Goal: Feedback & Contribution: Contribute content

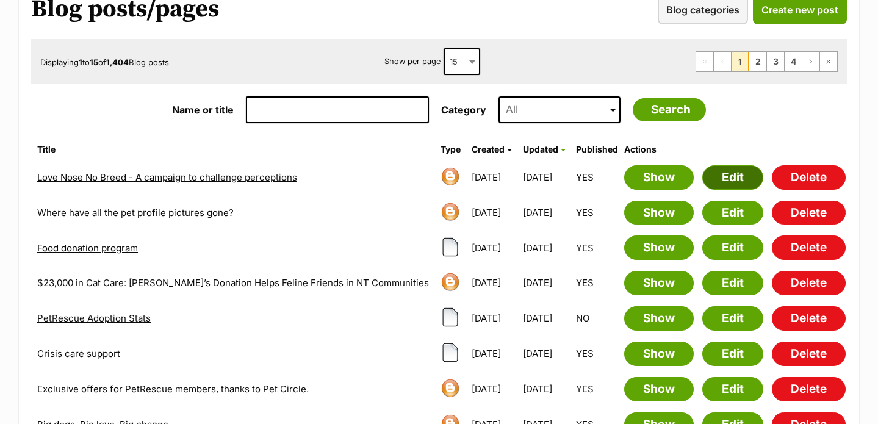
scroll to position [112, 0]
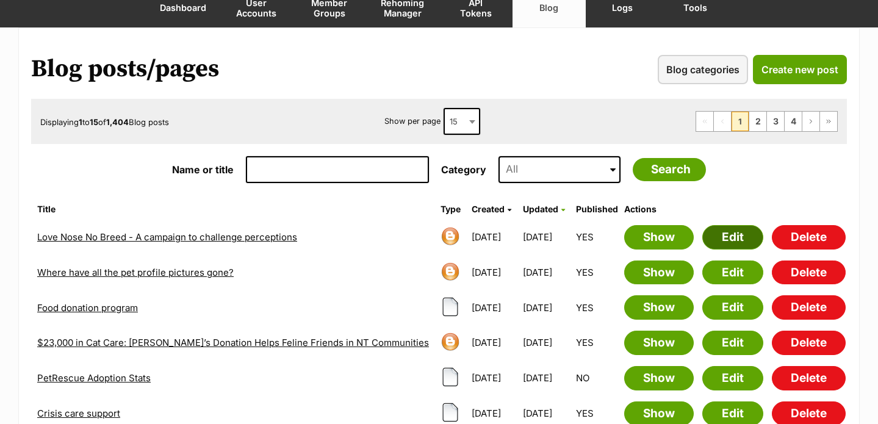
click at [729, 228] on link "Edit" at bounding box center [733, 237] width 61 height 24
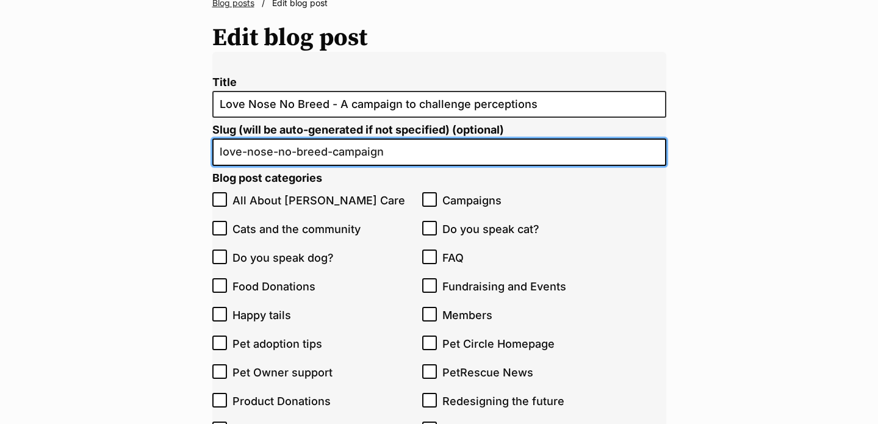
drag, startPoint x: 427, startPoint y: 154, endPoint x: 165, endPoint y: 154, distance: 262.5
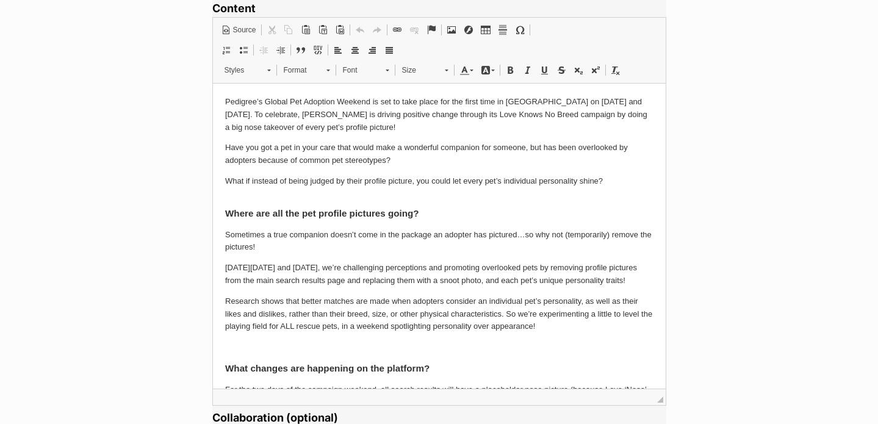
scroll to position [997, 0]
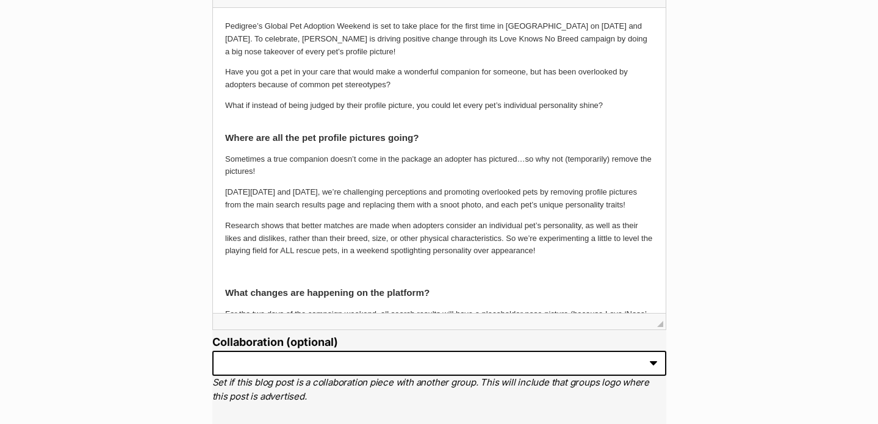
click at [346, 200] on p "On Saturday 4th October and Sunday 5th October, we’re challenging perceptions a…" at bounding box center [439, 199] width 429 height 26
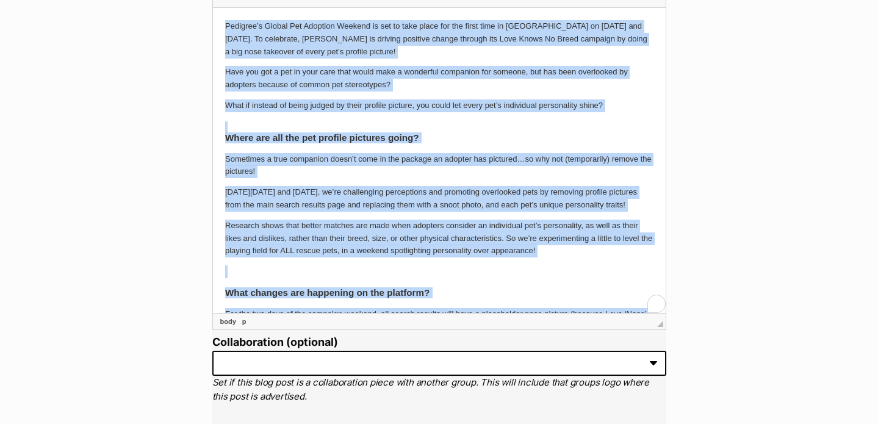
copy body "Pedigree’s Global Pet Adoption Weekend is set to take place for the first time …"
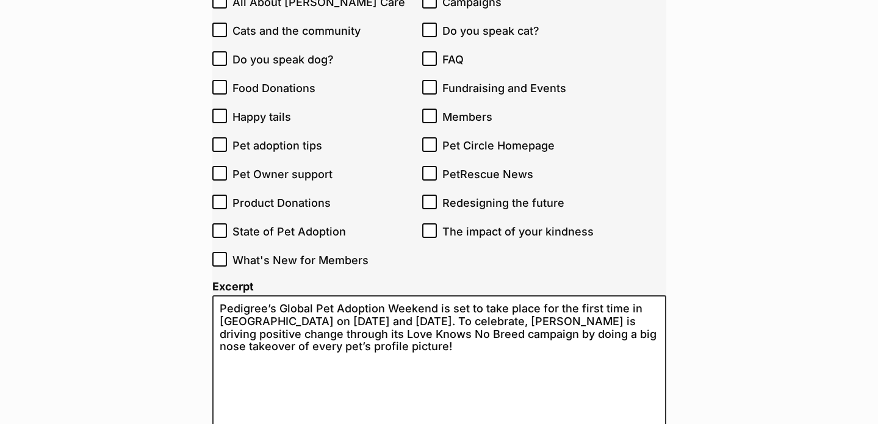
scroll to position [0, 0]
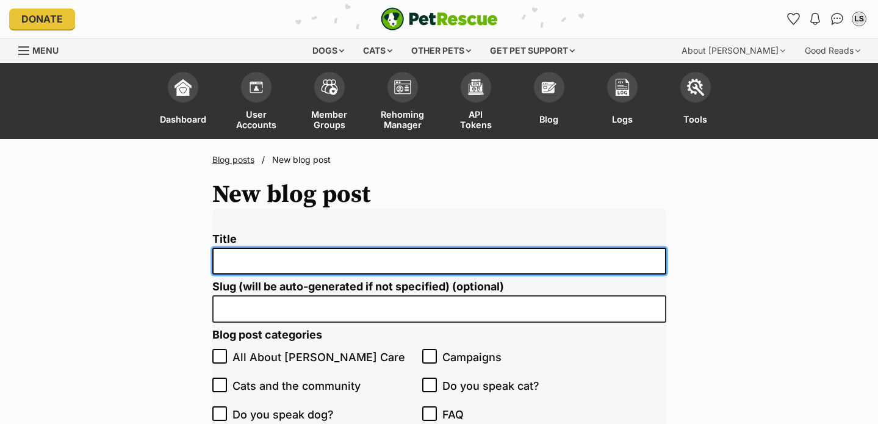
click at [333, 254] on input "Title" at bounding box center [439, 261] width 454 height 27
paste input "Love Knows No Breed - A campaign to challenge perceptions"
type input "Love Knows No Breed - A campaign to challenge perceptions"
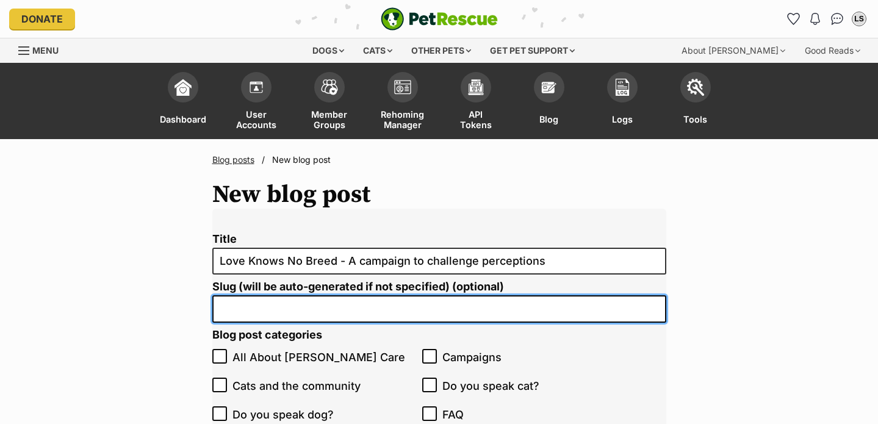
click at [435, 311] on input "Slug (will be auto-generated if not specified) (optional)" at bounding box center [439, 308] width 454 height 27
paste input "love-nose-no-breed-campaign"
drag, startPoint x: 272, startPoint y: 311, endPoint x: 248, endPoint y: 311, distance: 23.8
click at [248, 311] on input "love-nose-no-breed-campaign" at bounding box center [439, 308] width 454 height 27
click at [422, 308] on input "love-knows-no-breed-campaign" at bounding box center [439, 308] width 454 height 27
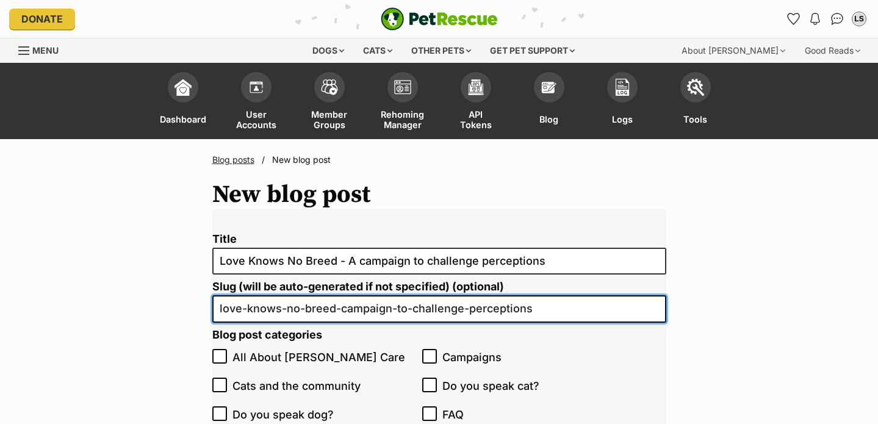
type input "love-knows-no-breed-campaign-to-challenge-perceptions"
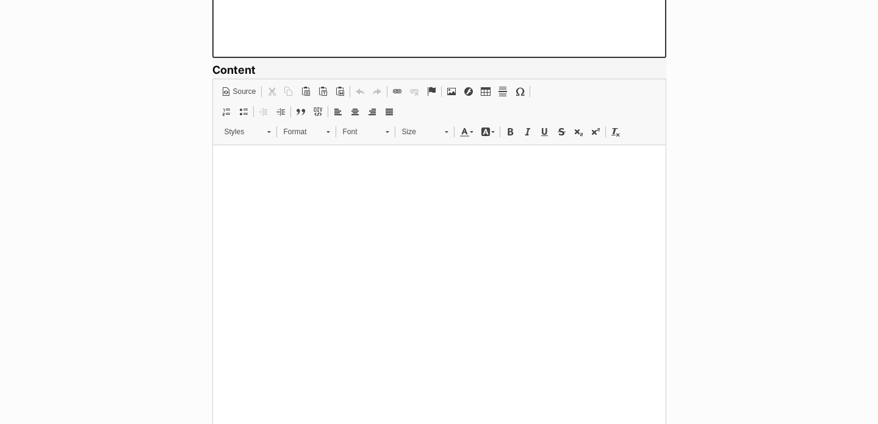
scroll to position [843, 0]
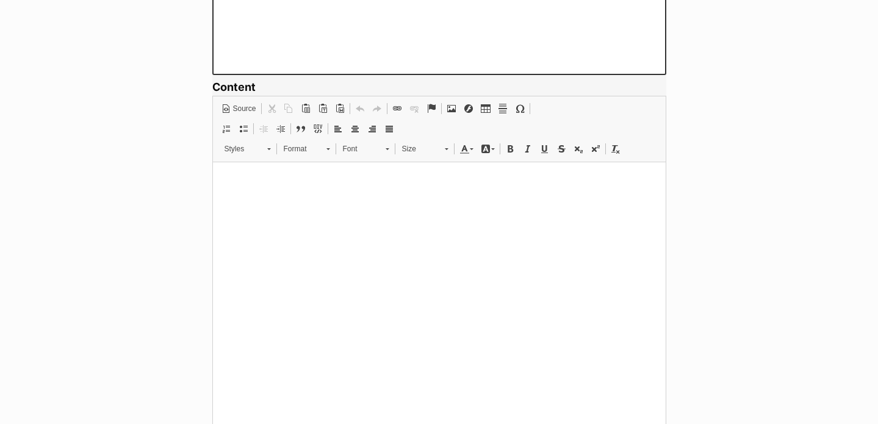
click at [392, 199] on html at bounding box center [438, 180] width 453 height 37
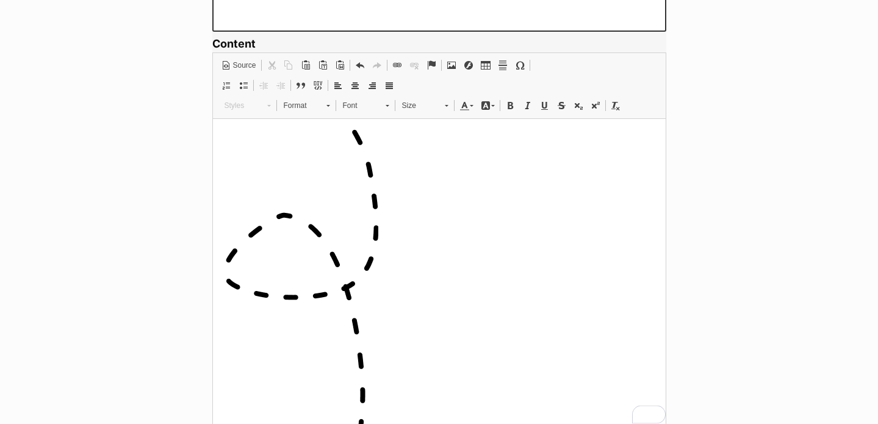
scroll to position [724, 0]
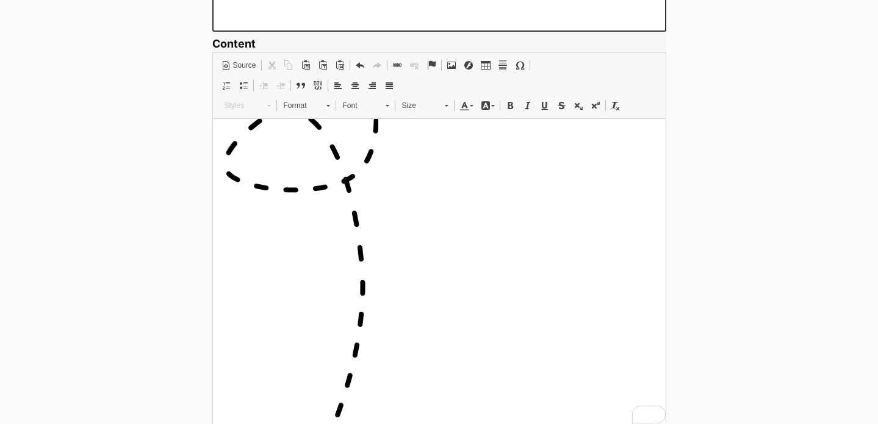
click at [356, 266] on img "To enrich screen reader interactions, please activate Accessibility in Grammarl…" at bounding box center [301, 219] width 153 height 499
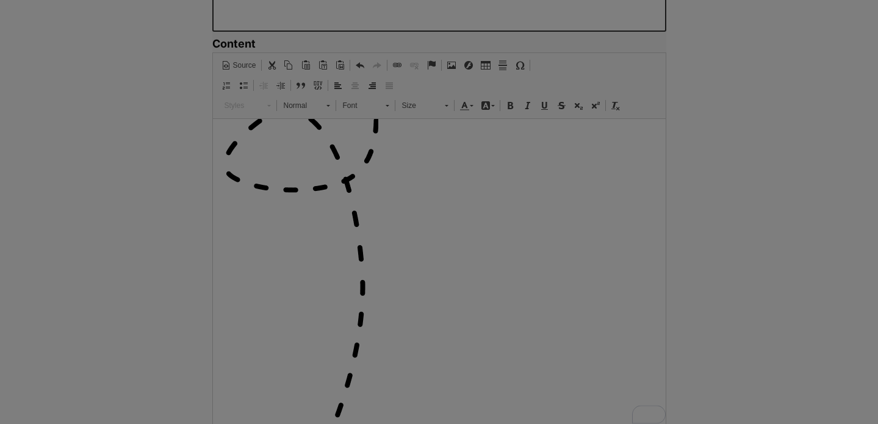
type input "https://d339b5nop2tkmp.cloudfront.net/uploads/pictures/3966/content_Vector_18.p…"
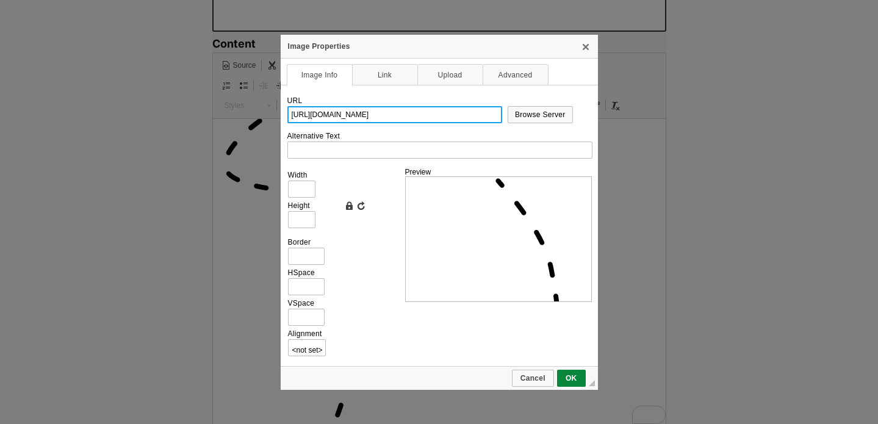
scroll to position [0, 0]
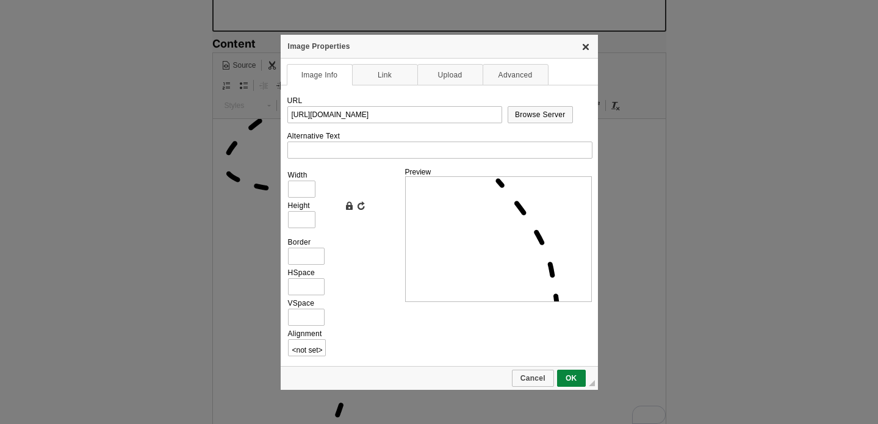
click at [582, 51] on link "X" at bounding box center [586, 47] width 10 height 10
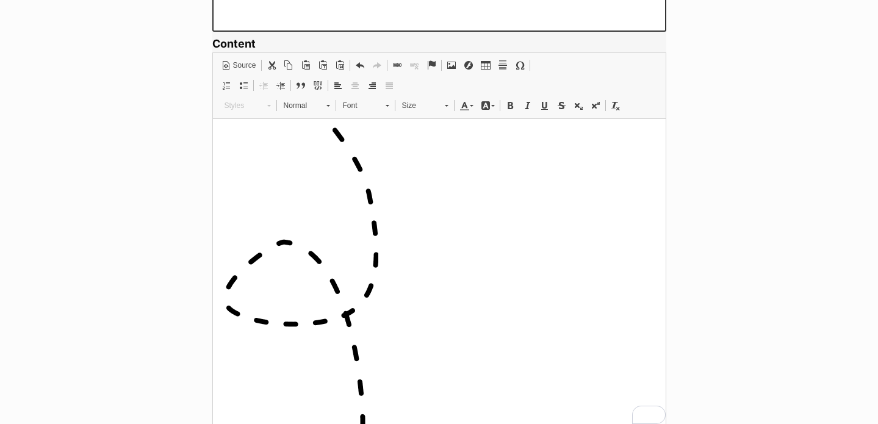
scroll to position [590, 0]
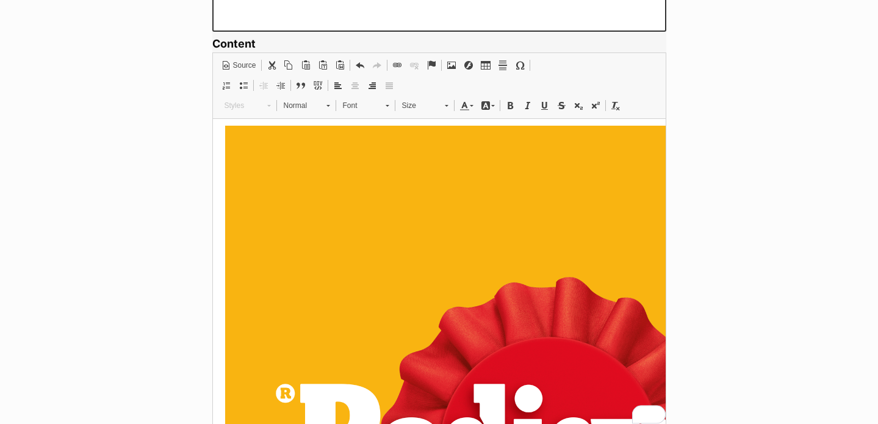
type input "https://d339b5nop2tkmp.cloudfront.net/uploads/pictures/3964/content_NEW_PED_DBI…"
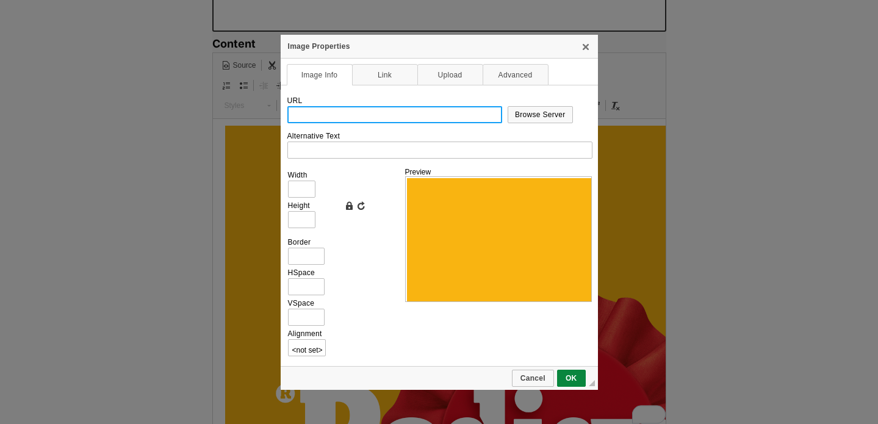
scroll to position [0, 0]
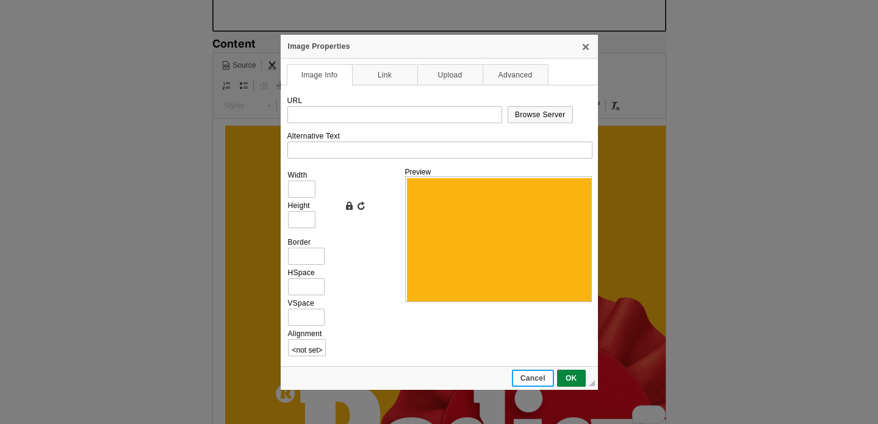
drag, startPoint x: 319, startPoint y: 260, endPoint x: 532, endPoint y: 379, distance: 244.1
click at [532, 379] on span "Cancel" at bounding box center [533, 378] width 40 height 9
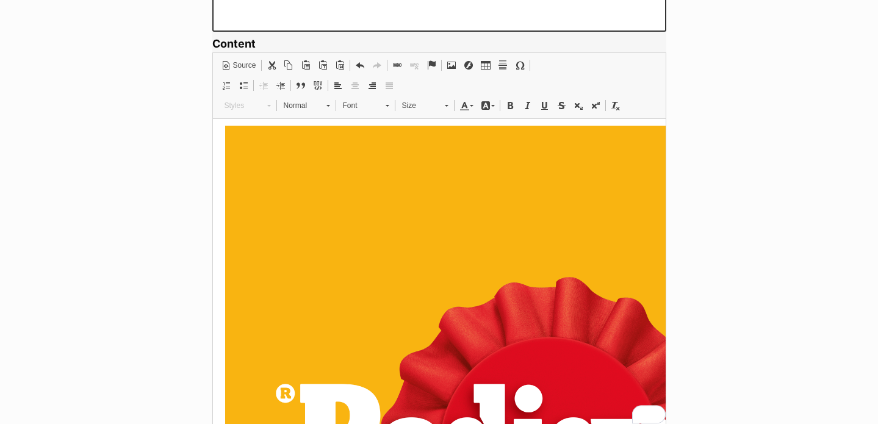
scroll to position [609, 12]
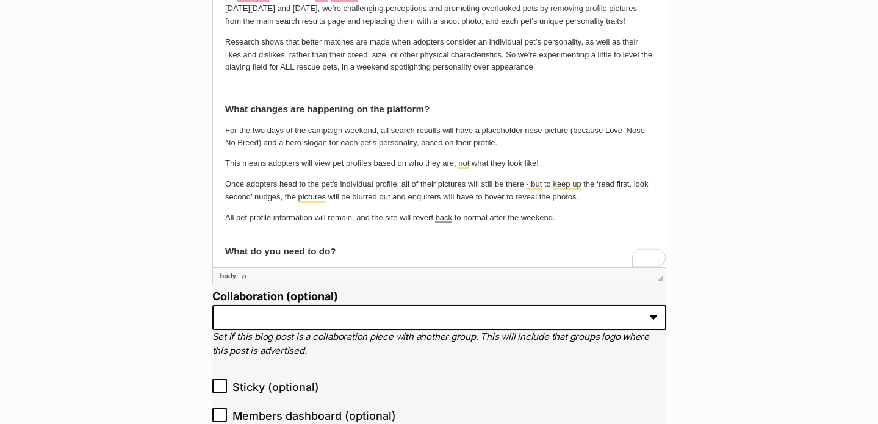
scroll to position [0, 0]
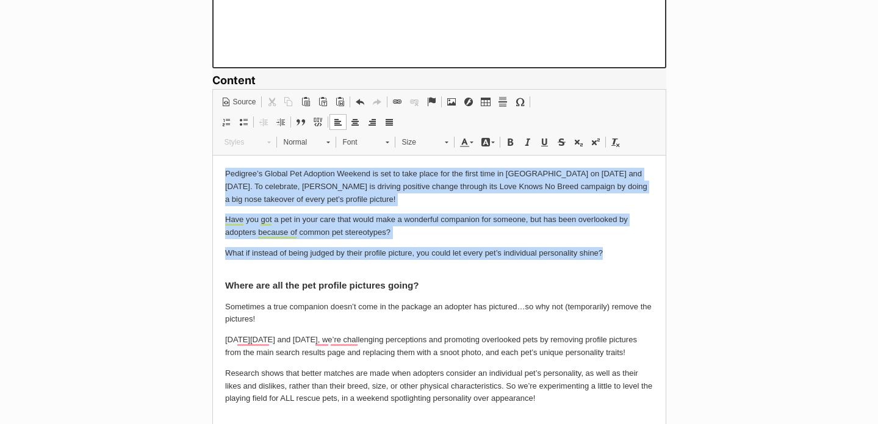
drag, startPoint x: 622, startPoint y: 254, endPoint x: 211, endPoint y: 171, distance: 419.1
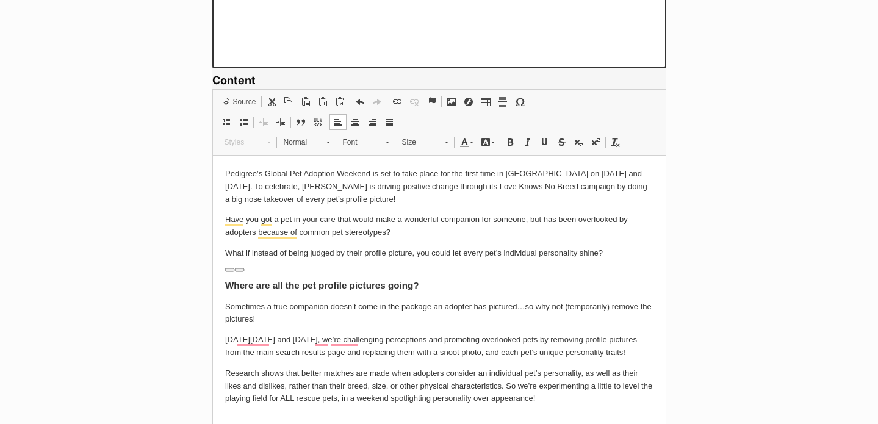
click at [341, 225] on p "Have you got a pet in your care that would make a wonderful companion for someo…" at bounding box center [439, 226] width 429 height 26
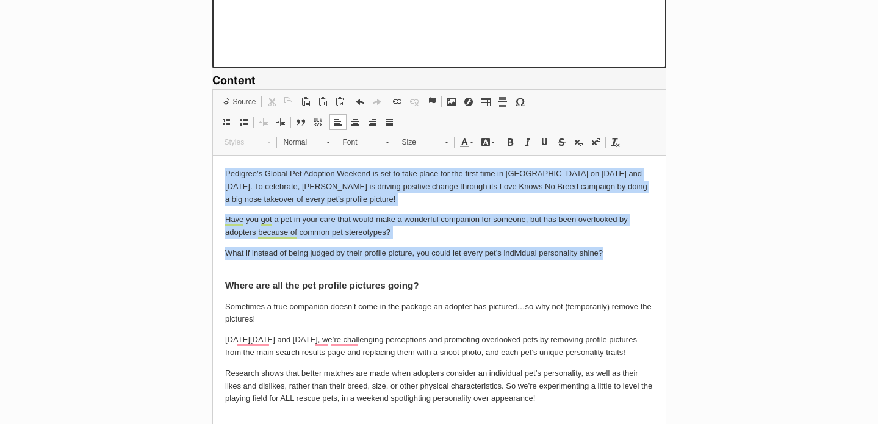
drag, startPoint x: 617, startPoint y: 252, endPoint x: 222, endPoint y: 155, distance: 406.1
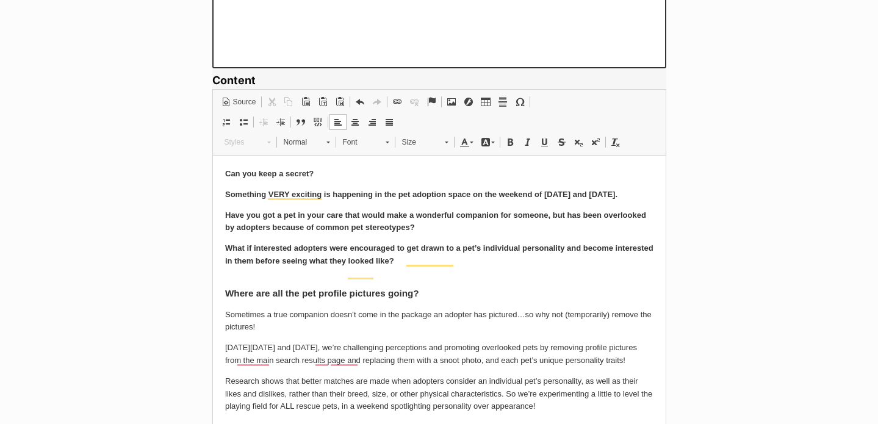
drag, startPoint x: 413, startPoint y: 275, endPoint x: 190, endPoint y: 159, distance: 250.7
click at [617, 143] on span at bounding box center [616, 142] width 10 height 10
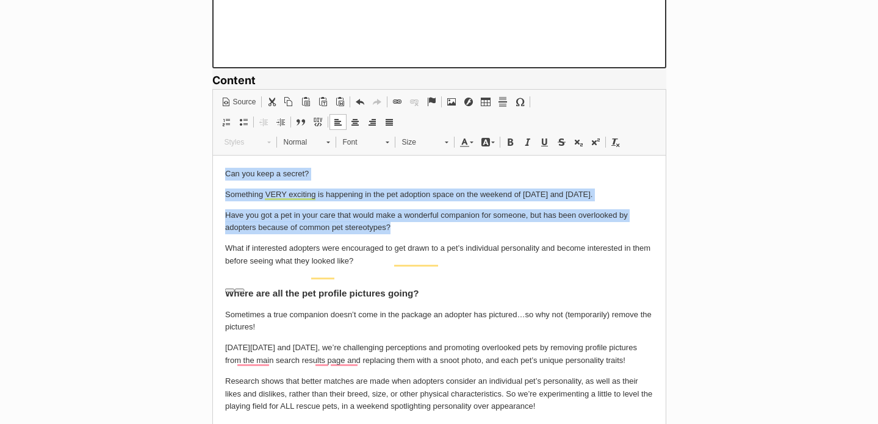
click at [466, 231] on p "Have you got a pet in your care that would make a wonderful companion for someo…" at bounding box center [439, 222] width 429 height 26
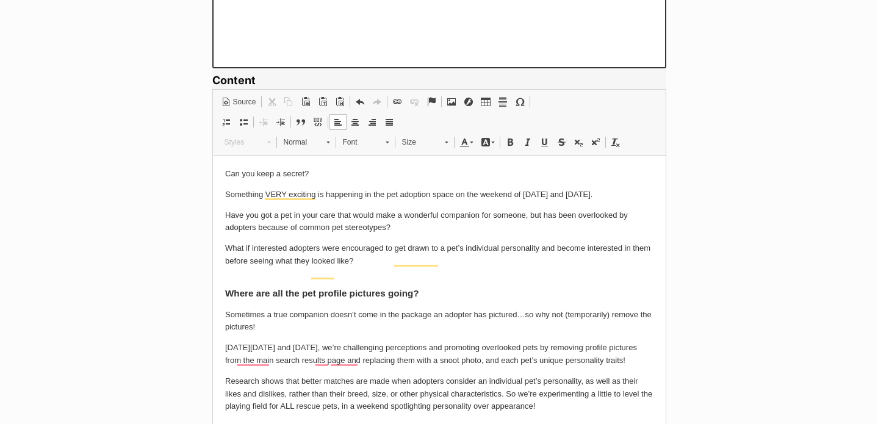
drag, startPoint x: 438, startPoint y: 302, endPoint x: 260, endPoint y: 322, distance: 179.4
drag, startPoint x: 226, startPoint y: 305, endPoint x: 436, endPoint y: 305, distance: 210.0
click at [436, 299] on h3 "Where are all the pet profile pictures going?" at bounding box center [439, 288] width 429 height 22
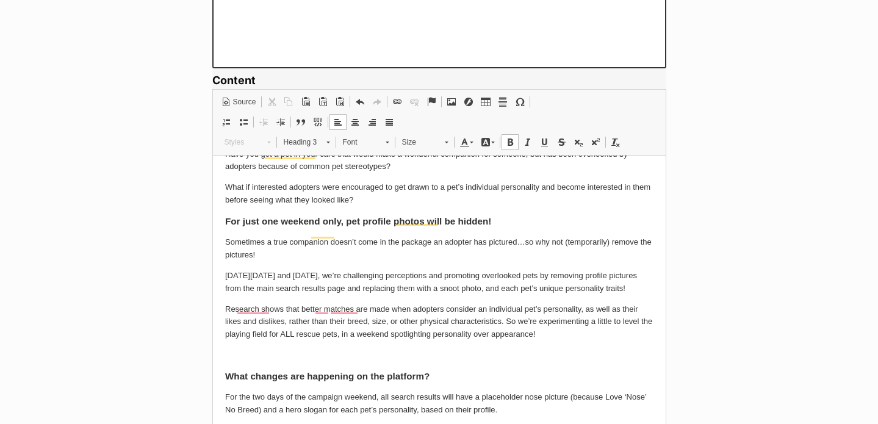
scroll to position [62, 0]
drag, startPoint x: 298, startPoint y: 311, endPoint x: 224, endPoint y: 285, distance: 78.4
click at [225, 285] on p "On Saturday 4th October and Sunday 5th October, we’re challenging perceptions a…" at bounding box center [439, 282] width 429 height 26
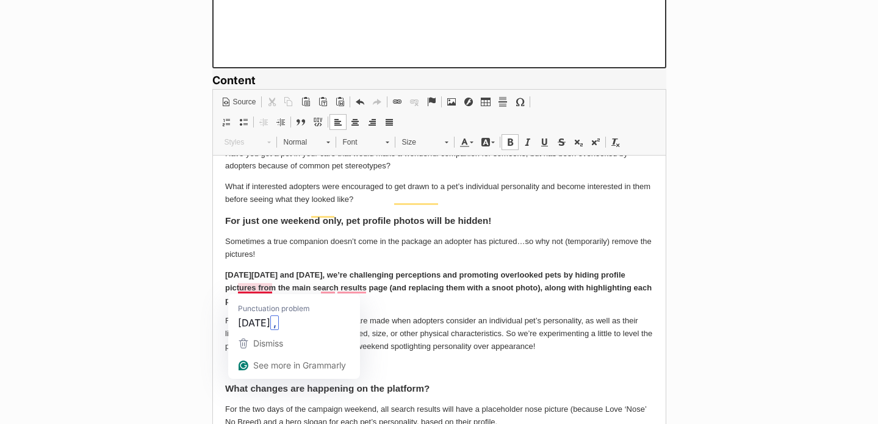
drag, startPoint x: 424, startPoint y: 311, endPoint x: 220, endPoint y: 281, distance: 206.7
click at [220, 281] on html "Can you keep a secret? Something VERY exciting is happening in the pet adoption…" at bounding box center [438, 408] width 453 height 631
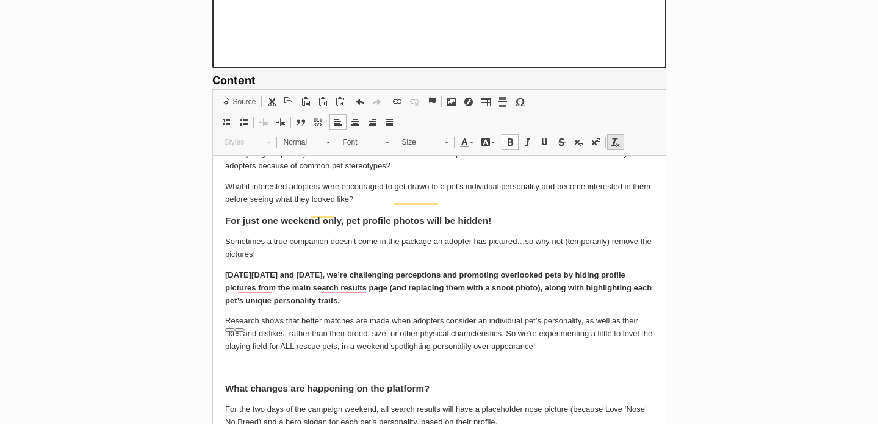
click at [619, 140] on span at bounding box center [616, 142] width 10 height 10
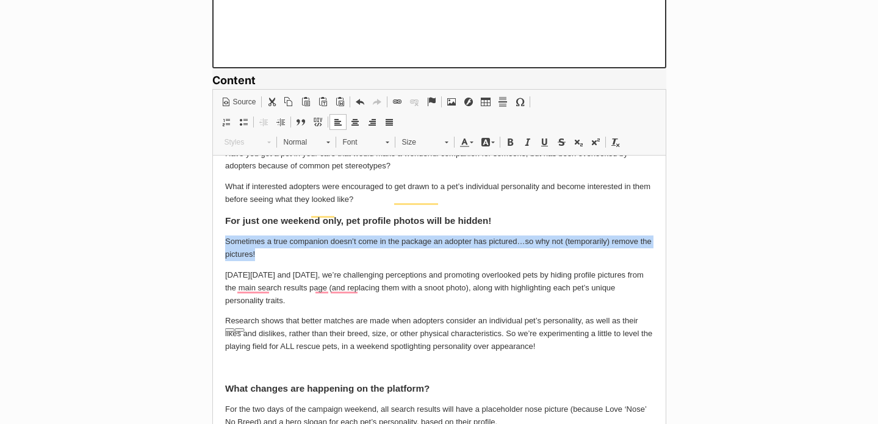
click at [499, 261] on p "Sometimes a true companion doesn’t come in the package an adopter has pictured……" at bounding box center [439, 248] width 429 height 26
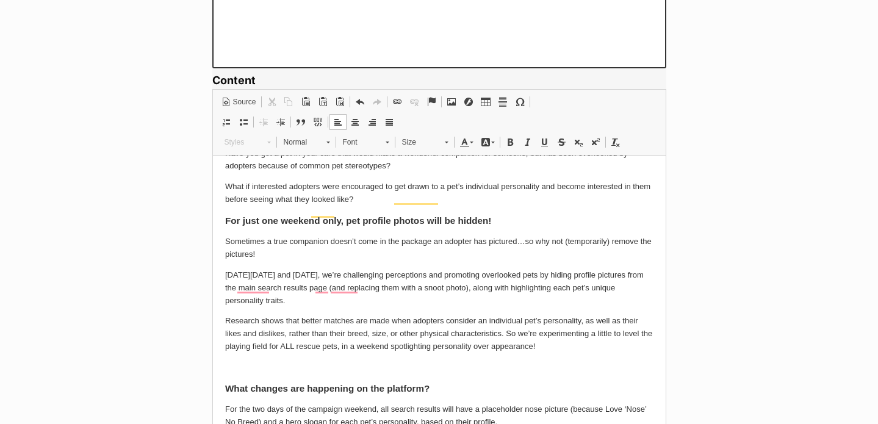
click at [396, 206] on p "What if interested adopters were encouraged to get drawn to a pet’s individual …" at bounding box center [439, 193] width 429 height 26
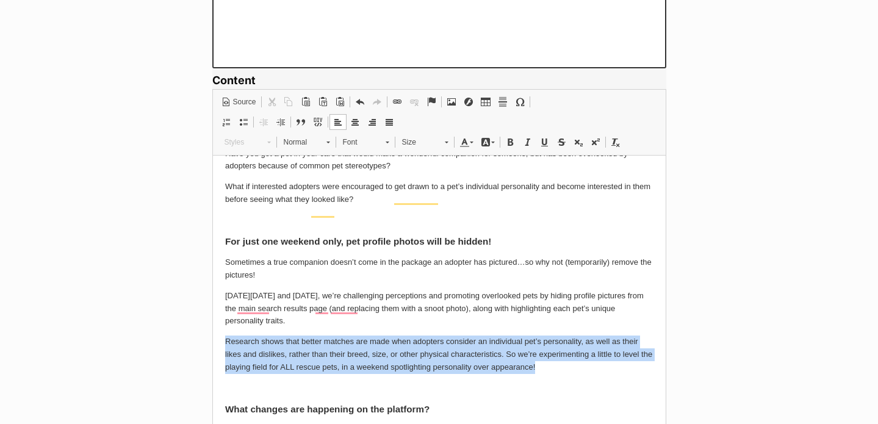
drag, startPoint x: 553, startPoint y: 378, endPoint x: 193, endPoint y: 349, distance: 361.4
click at [212, 349] on html "Can you keep a secret? Something VERY exciting is happening in the pet adoption…" at bounding box center [438, 418] width 453 height 651
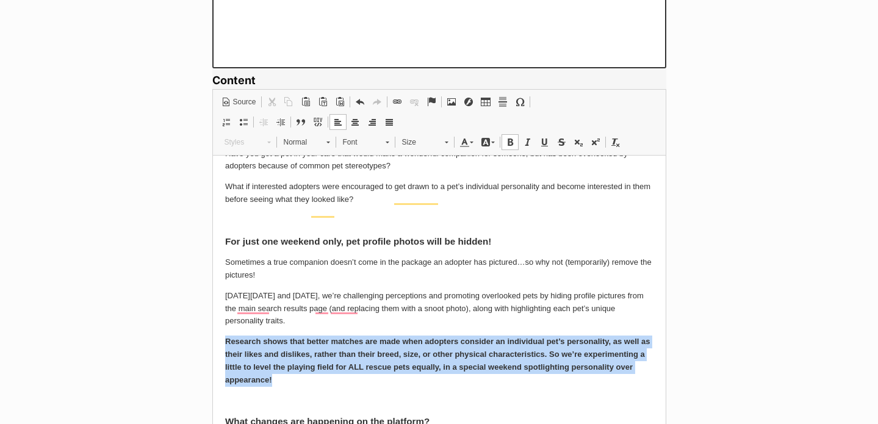
drag, startPoint x: 277, startPoint y: 393, endPoint x: 418, endPoint y: 505, distance: 180.7
click at [212, 350] on html "Can you keep a secret? Something VERY exciting is happening in the pet adoption…" at bounding box center [438, 425] width 453 height 664
click at [612, 142] on span at bounding box center [616, 142] width 10 height 10
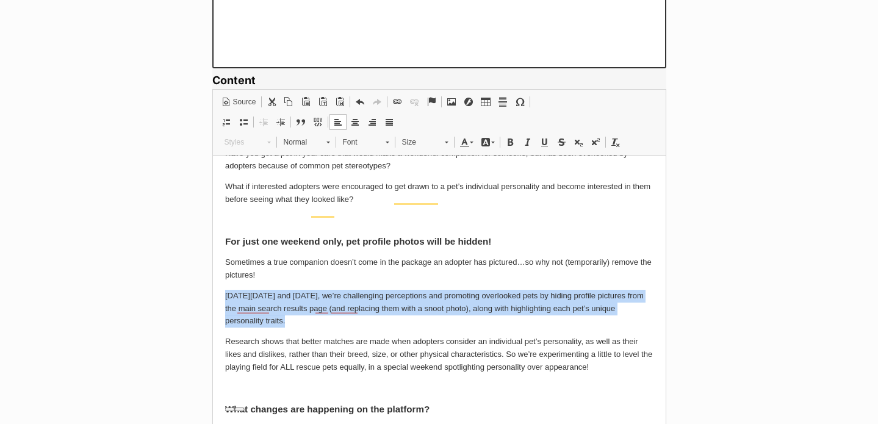
click at [448, 281] on p "Sometimes a true companion doesn’t come in the package an adopter has pictured……" at bounding box center [439, 269] width 429 height 26
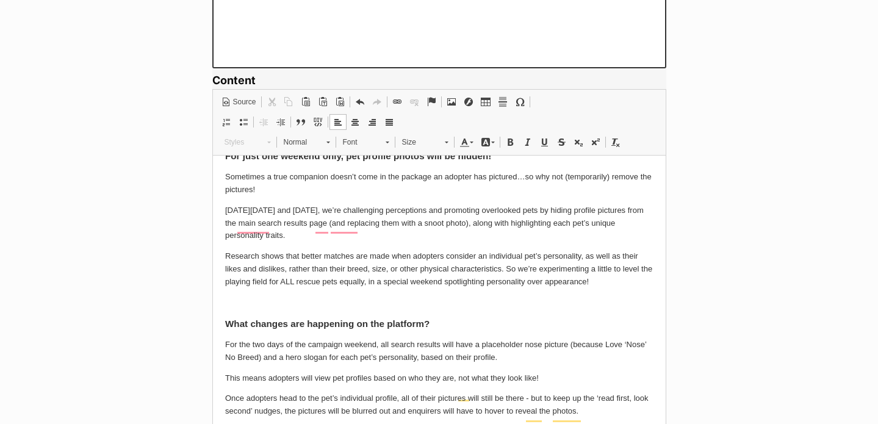
scroll to position [148, 0]
click at [256, 308] on p "To enrich screen reader interactions, please activate Accessibility in Grammarl…" at bounding box center [439, 301] width 429 height 13
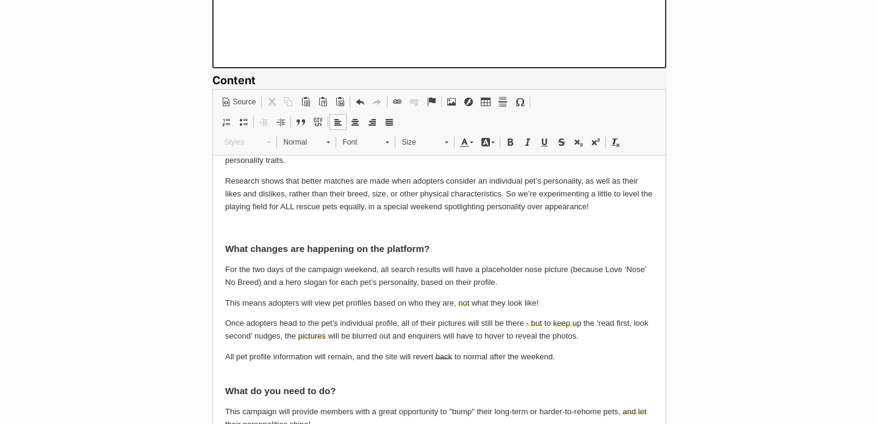
scroll to position [238, 0]
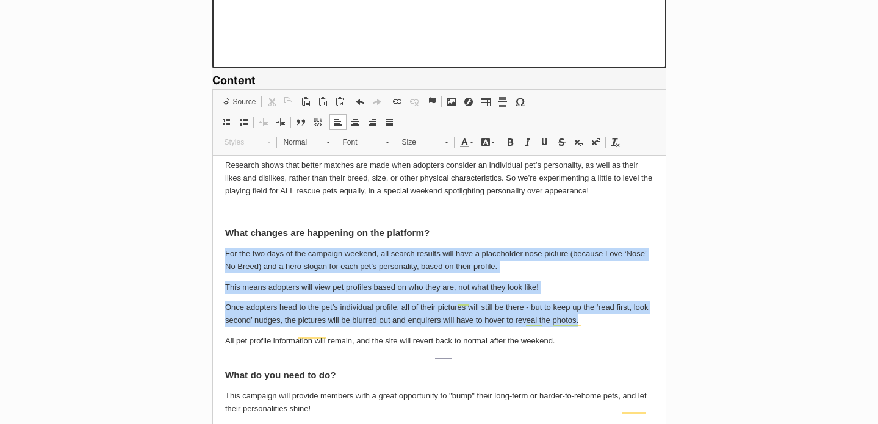
drag, startPoint x: 596, startPoint y: 331, endPoint x: 192, endPoint y: 261, distance: 410.3
click at [212, 261] on html "Can you keep a secret? Something VERY exciting is happening in the pet adoption…" at bounding box center [438, 242] width 453 height 651
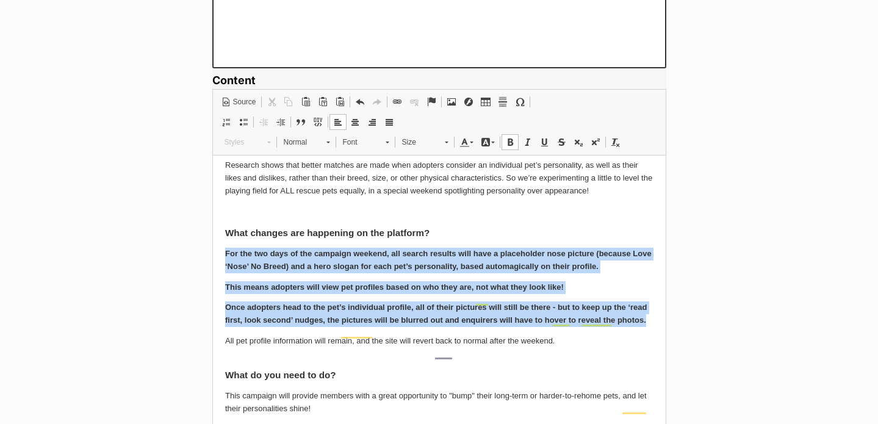
drag, startPoint x: 651, startPoint y: 333, endPoint x: 149, endPoint y: 272, distance: 505.6
click at [212, 272] on html "Can you keep a secret? Something VERY exciting is happening in the pet adoption…" at bounding box center [438, 242] width 453 height 651
click at [611, 143] on span at bounding box center [616, 142] width 10 height 10
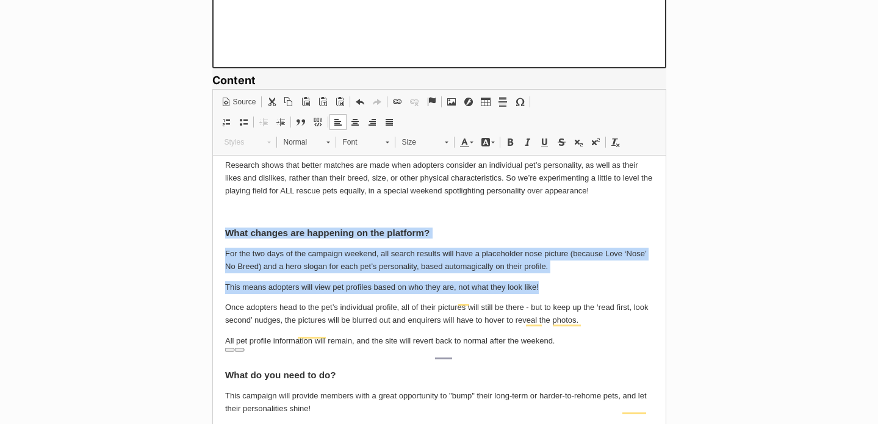
click at [535, 310] on body "Can you keep a secret? Something VERY exciting is happening in the pet adoption…" at bounding box center [439, 242] width 429 height 627
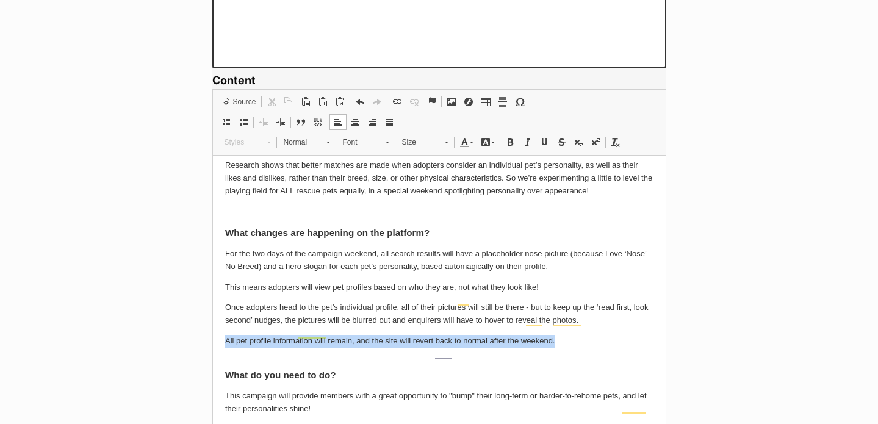
drag, startPoint x: 576, startPoint y: 355, endPoint x: 107, endPoint y: 353, distance: 468.8
click at [212, 353] on html "Can you keep a secret? Something VERY exciting is happening in the pet adoption…" at bounding box center [438, 242] width 453 height 651
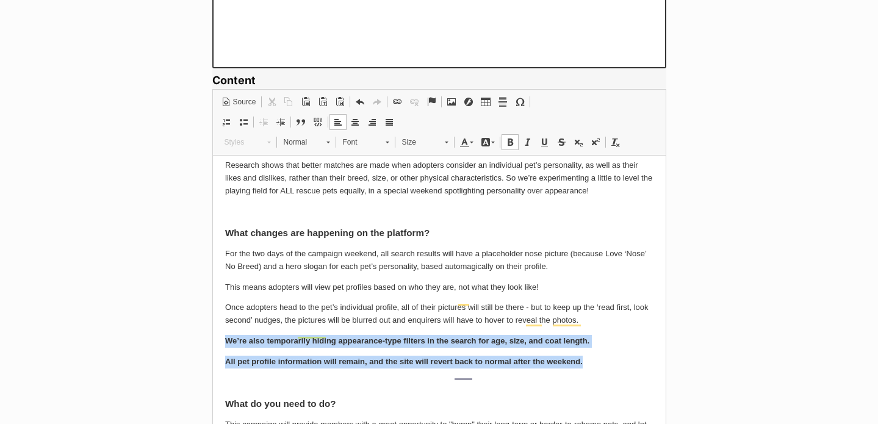
drag, startPoint x: 590, startPoint y: 373, endPoint x: 171, endPoint y: 342, distance: 419.9
click at [212, 342] on html "Can you keep a secret? Something VERY exciting is happening in the pet adoption…" at bounding box center [438, 257] width 453 height 680
click at [614, 144] on span at bounding box center [616, 142] width 10 height 10
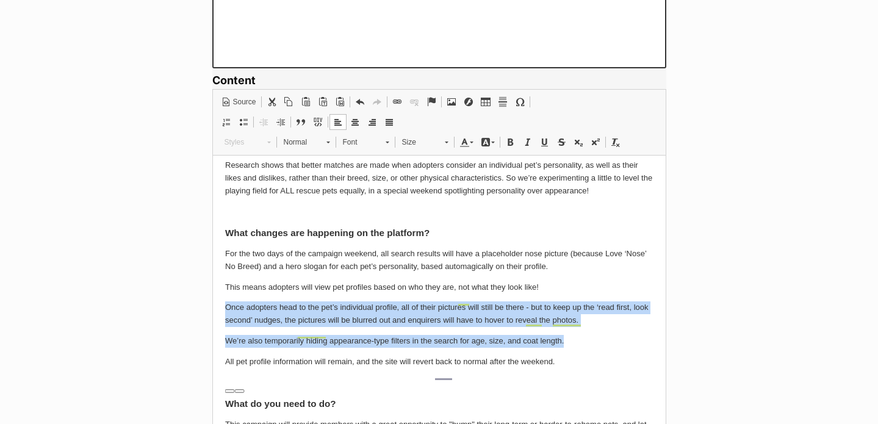
click at [393, 294] on p "This means adopters will view pet profiles based on who they are, not what they…" at bounding box center [439, 287] width 429 height 13
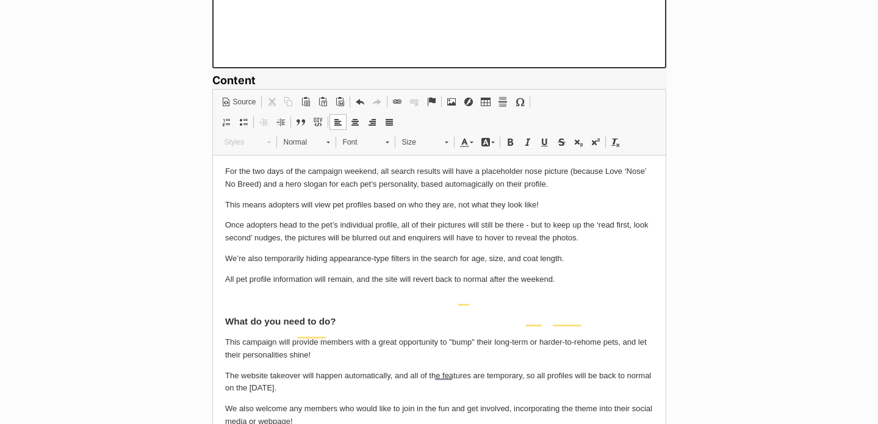
scroll to position [324, 0]
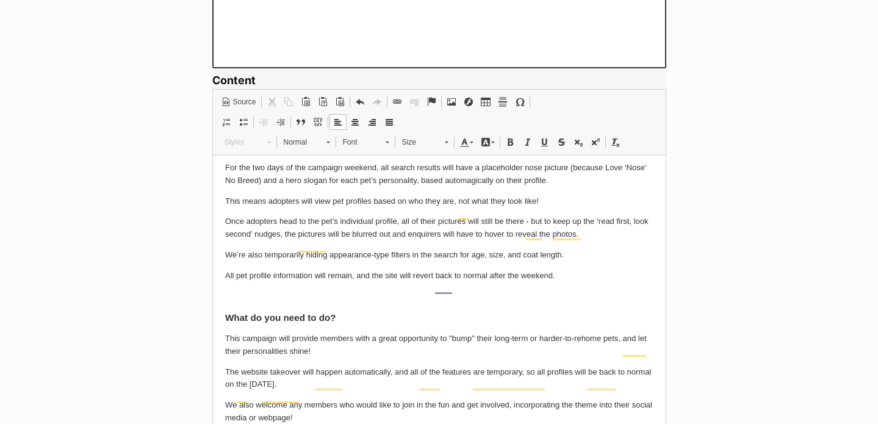
click at [245, 303] on p "To enrich screen reader interactions, please activate Accessibility in Grammarl…" at bounding box center [439, 296] width 429 height 13
drag, startPoint x: 342, startPoint y: 326, endPoint x: 225, endPoint y: 326, distance: 117.2
click at [223, 326] on html "Can you keep a secret? Something VERY exciting is happening in the pet adoption…" at bounding box center [438, 171] width 453 height 680
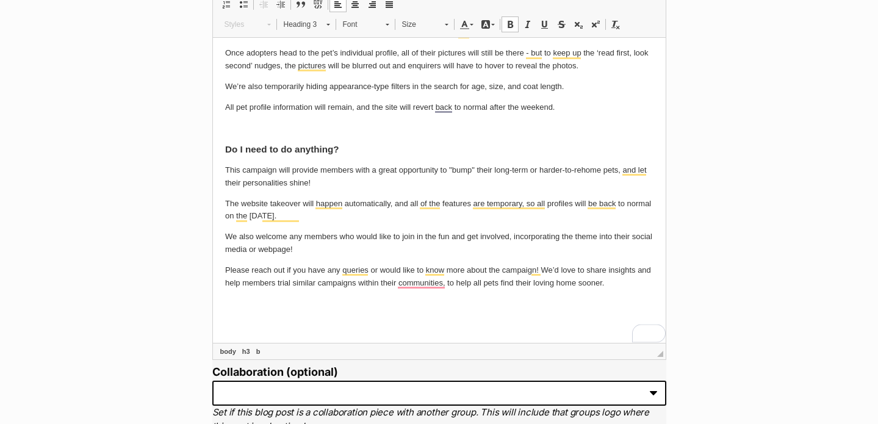
scroll to position [982, 0]
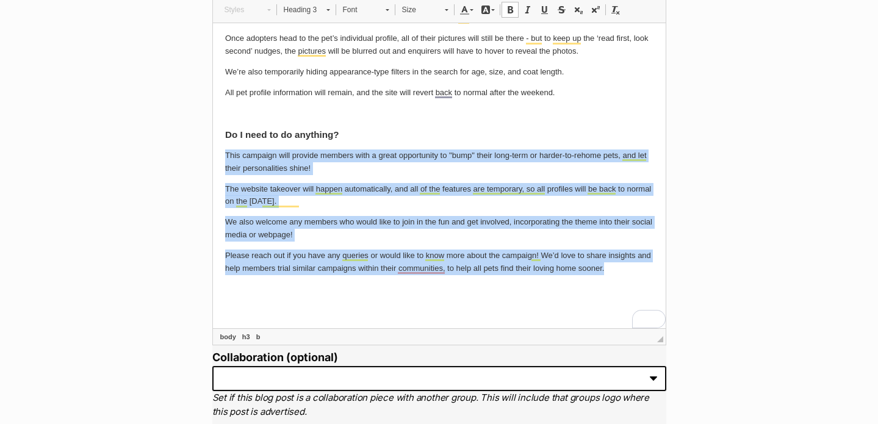
drag, startPoint x: 592, startPoint y: 272, endPoint x: 190, endPoint y: 151, distance: 419.5
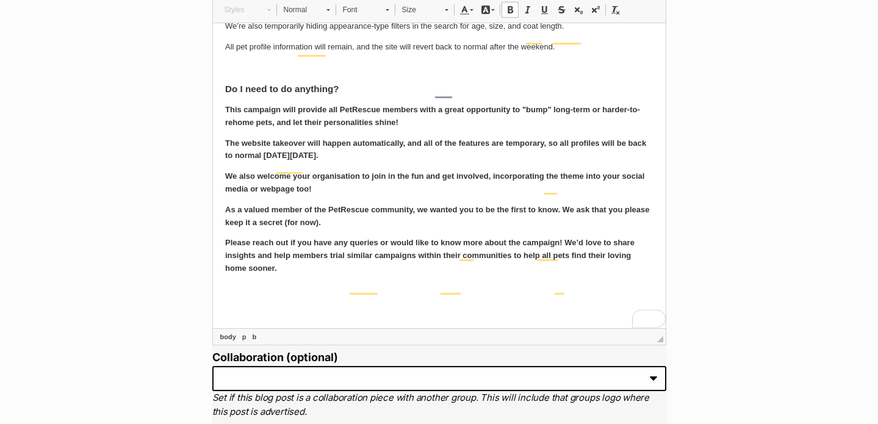
scroll to position [433, 0]
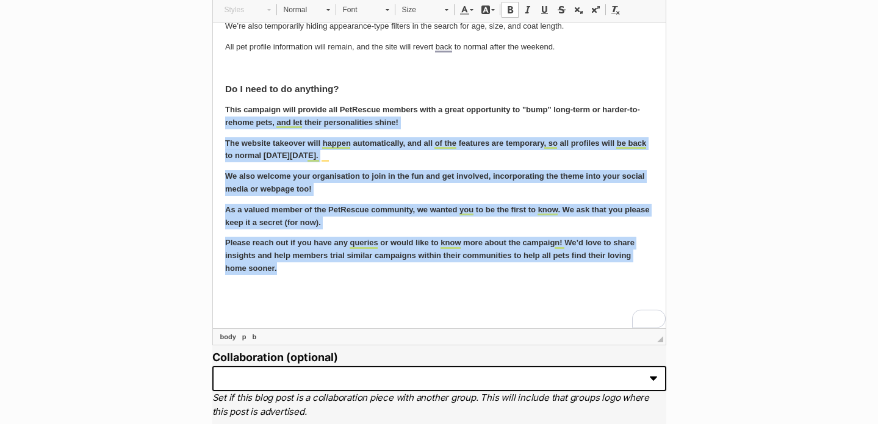
drag, startPoint x: 294, startPoint y: 263, endPoint x: 216, endPoint y: 119, distance: 163.9
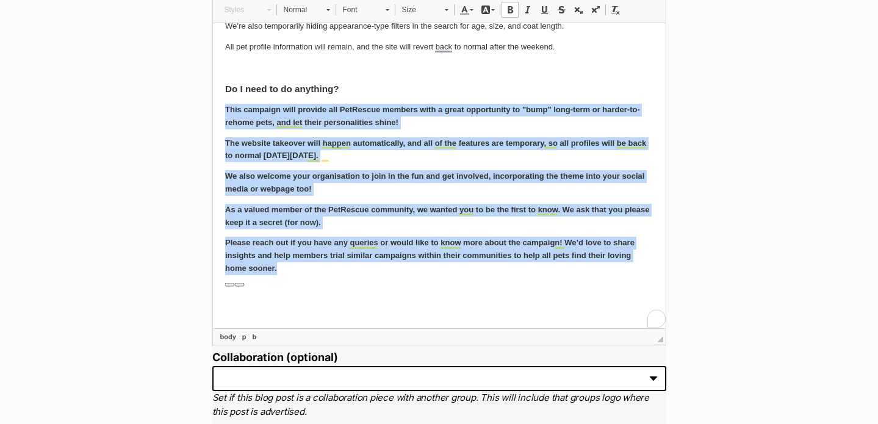
drag, startPoint x: 221, startPoint y: 110, endPoint x: 299, endPoint y: 270, distance: 178.3
click at [618, 10] on span at bounding box center [616, 10] width 10 height 10
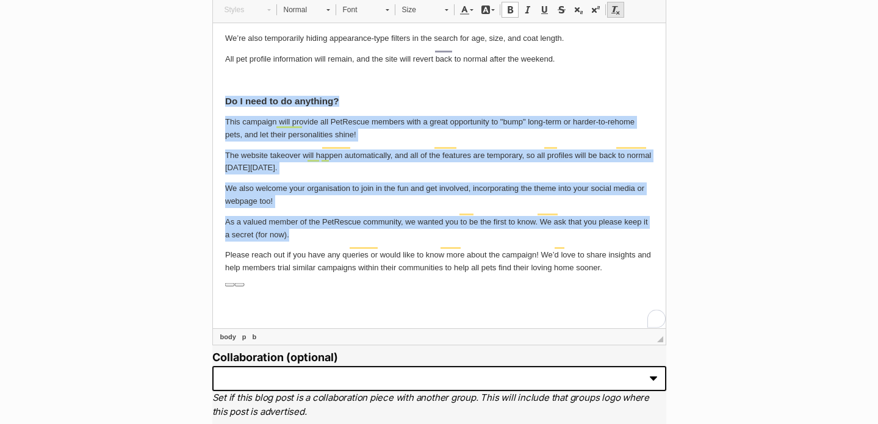
scroll to position [421, 0]
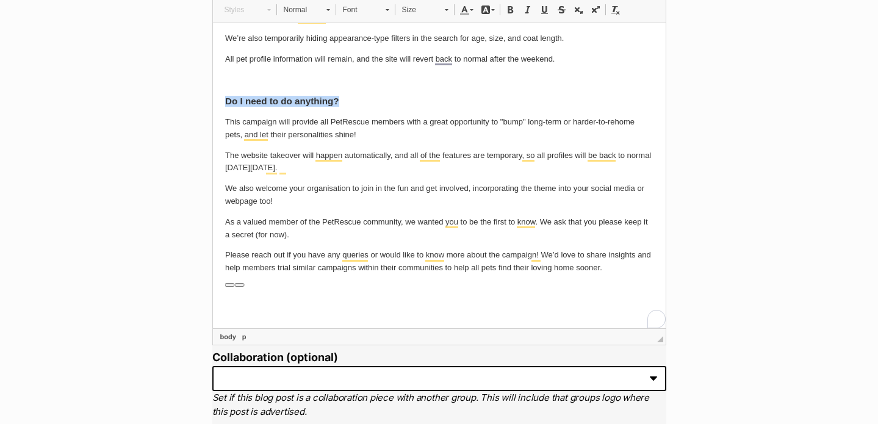
drag, startPoint x: 357, startPoint y: 101, endPoint x: 190, endPoint y: 87, distance: 167.3
copy b "Do I need to do anything?"
click at [599, 287] on p "To enrich screen reader interactions, please activate Accessibility in Grammarl…" at bounding box center [439, 288] width 429 height 13
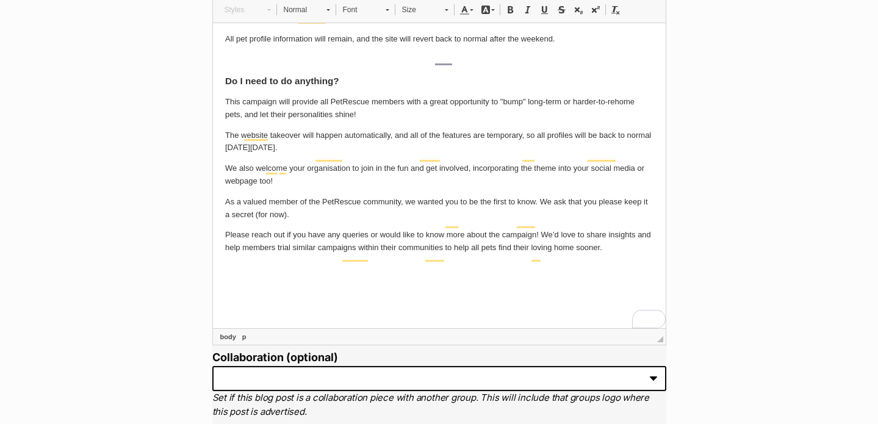
scroll to position [433, 0]
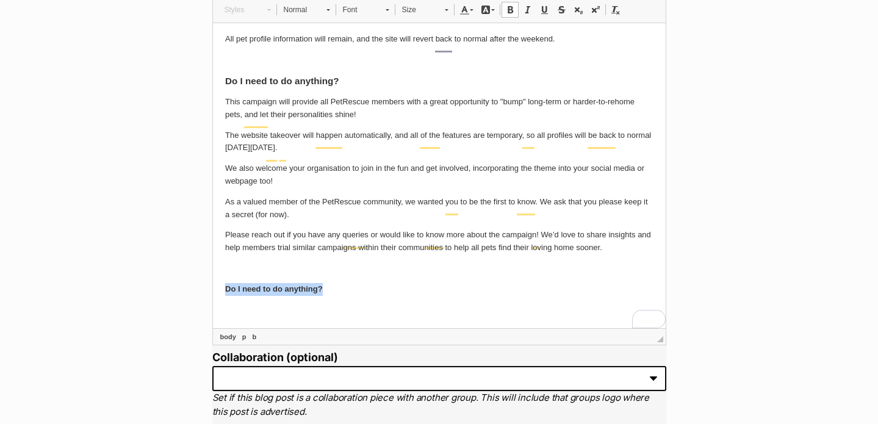
drag, startPoint x: 347, startPoint y: 298, endPoint x: 147, endPoint y: 299, distance: 199.6
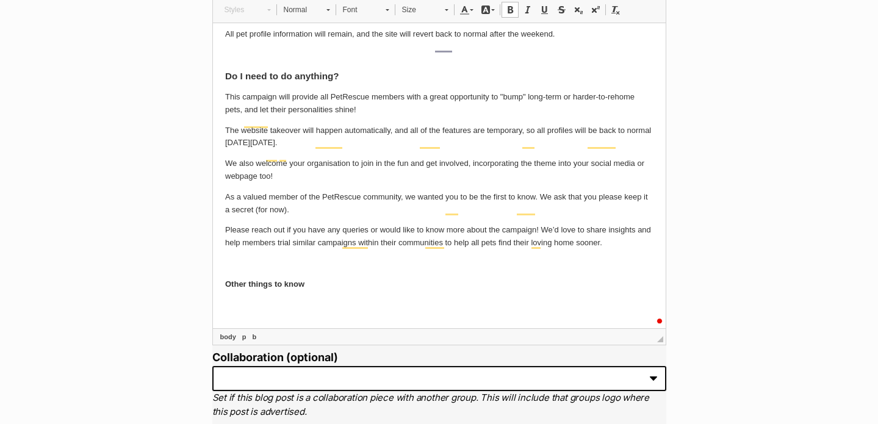
click at [336, 291] on p "Other things to know" at bounding box center [439, 284] width 429 height 13
click at [284, 81] on b "Do I need to do anything?" at bounding box center [282, 75] width 114 height 10
drag, startPoint x: 313, startPoint y: 292, endPoint x: 179, endPoint y: 292, distance: 133.7
click at [311, 13] on span "Normal" at bounding box center [299, 10] width 43 height 16
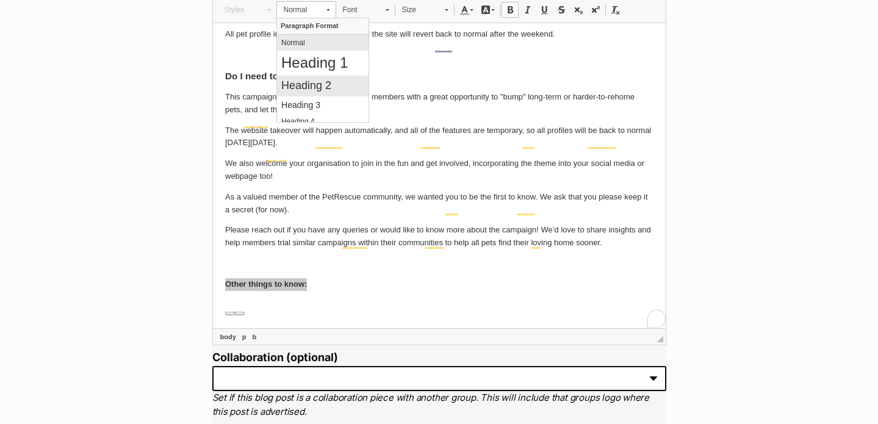
scroll to position [0, 0]
click at [331, 98] on link "Heading 3" at bounding box center [323, 105] width 92 height 18
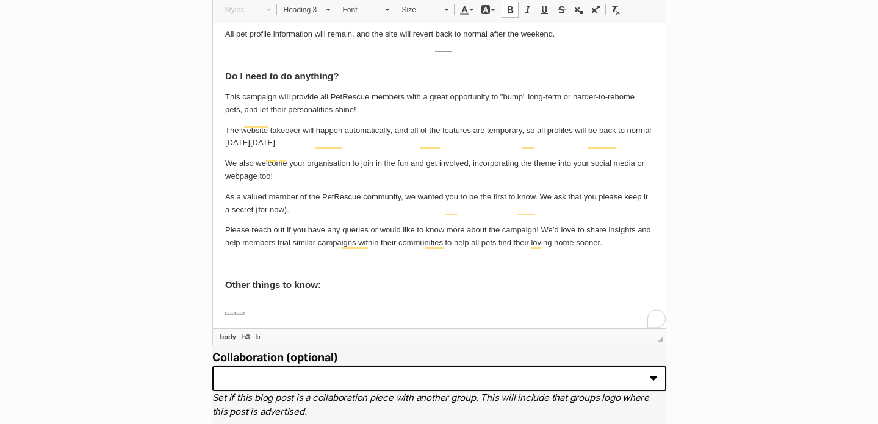
click at [335, 290] on h3 "Other things to know:" at bounding box center [439, 284] width 429 height 11
click at [612, 13] on span at bounding box center [616, 10] width 10 height 10
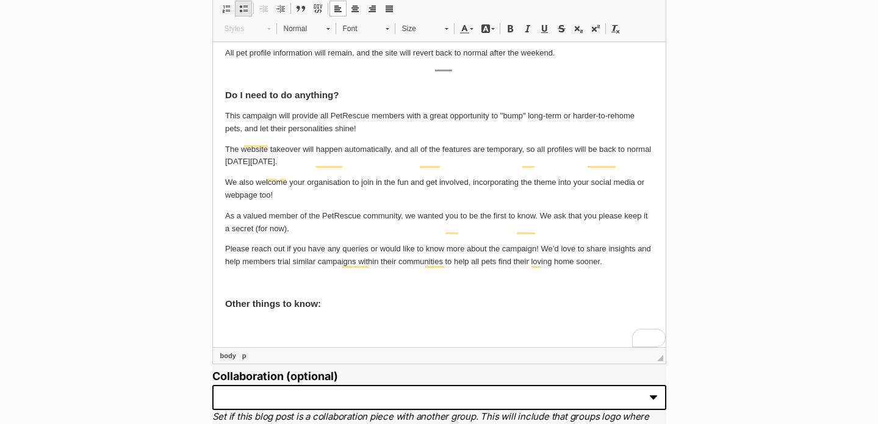
click at [241, 7] on span at bounding box center [244, 9] width 10 height 10
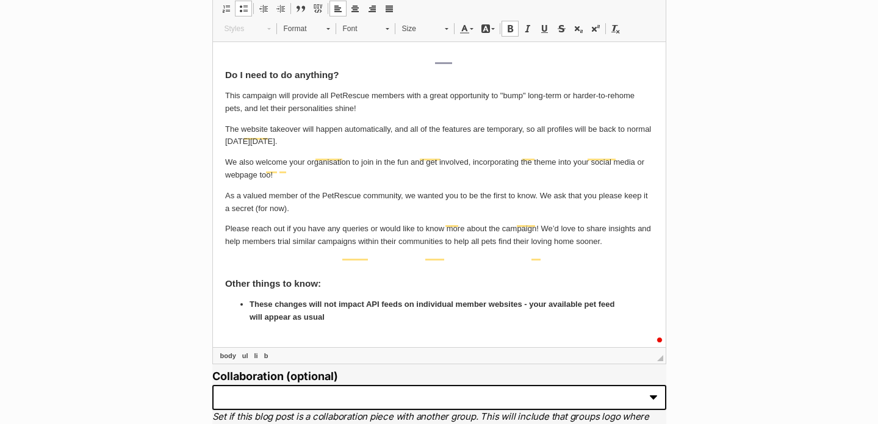
scroll to position [454, 0]
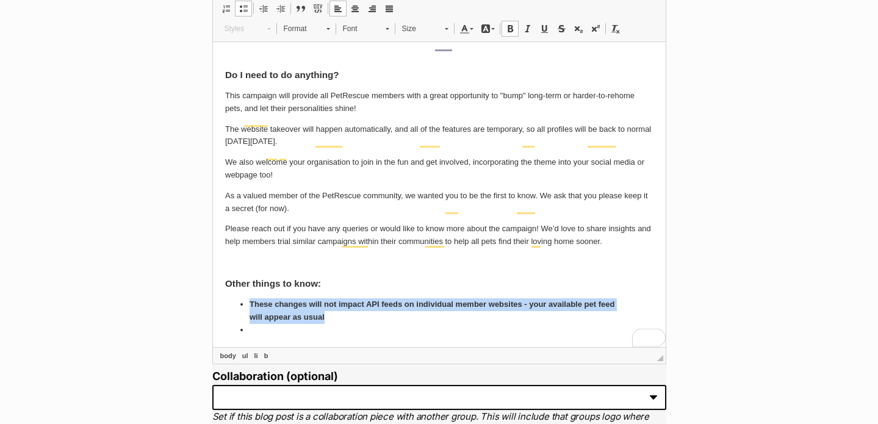
drag, startPoint x: 341, startPoint y: 328, endPoint x: 244, endPoint y: 316, distance: 97.8
click at [249, 316] on li "These changes will not impact API feeds on individual member websites - your av…" at bounding box center [439, 311] width 380 height 26
click at [611, 31] on span at bounding box center [616, 29] width 10 height 10
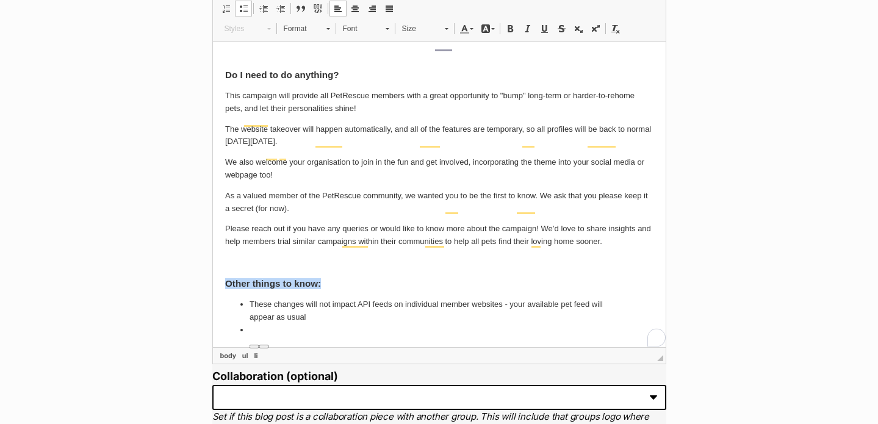
click at [349, 336] on li "To enrich screen reader interactions, please activate Accessibility in Grammarl…" at bounding box center [439, 330] width 380 height 13
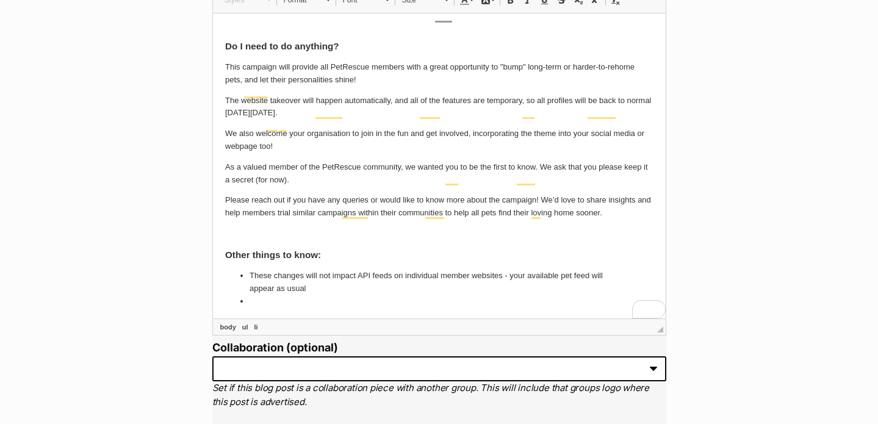
scroll to position [479, 0]
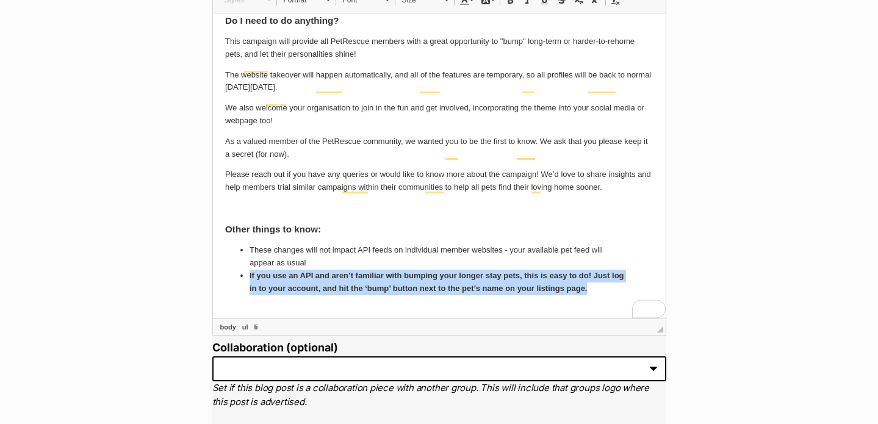
drag, startPoint x: 601, startPoint y: 304, endPoint x: 239, endPoint y: 290, distance: 362.3
click at [239, 290] on ul "These changes will not impact API feeds on individual member websites - your av…" at bounding box center [439, 275] width 429 height 63
click at [612, 3] on span at bounding box center [616, 0] width 10 height 10
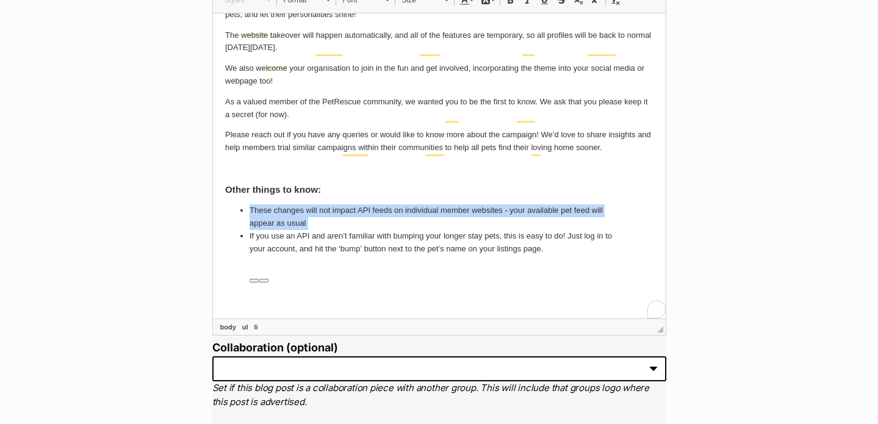
scroll to position [519, 0]
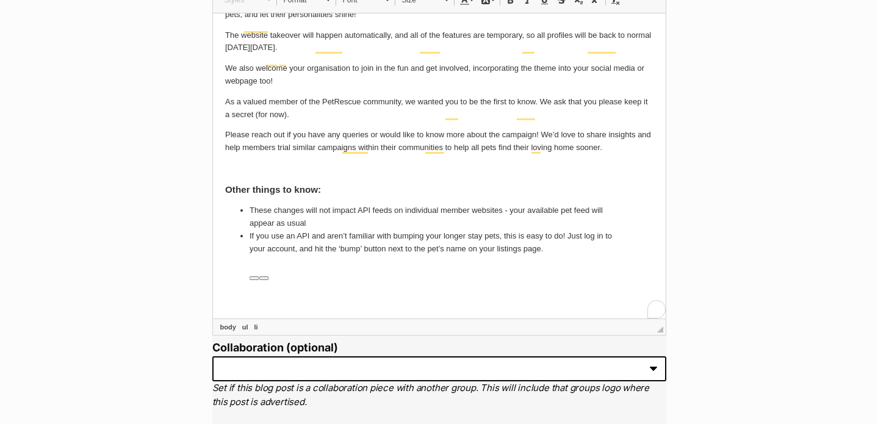
click at [342, 267] on li "If you use an API and aren’t familiar with bumping your longer stay pets, this …" at bounding box center [439, 249] width 380 height 38
click at [589, 261] on li "If you use an API and aren’t familiar with bumping your longer stay pets, this …" at bounding box center [439, 249] width 380 height 38
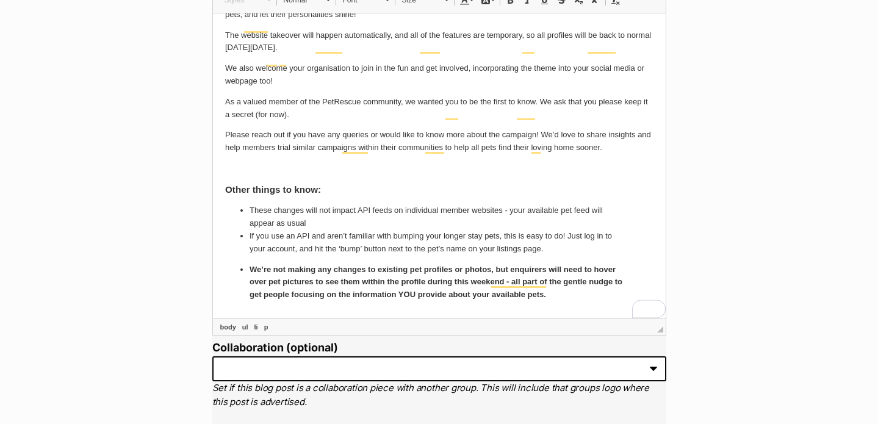
click at [281, 275] on ul "These changes will not impact API feeds on individual member websites - your av…" at bounding box center [439, 252] width 429 height 97
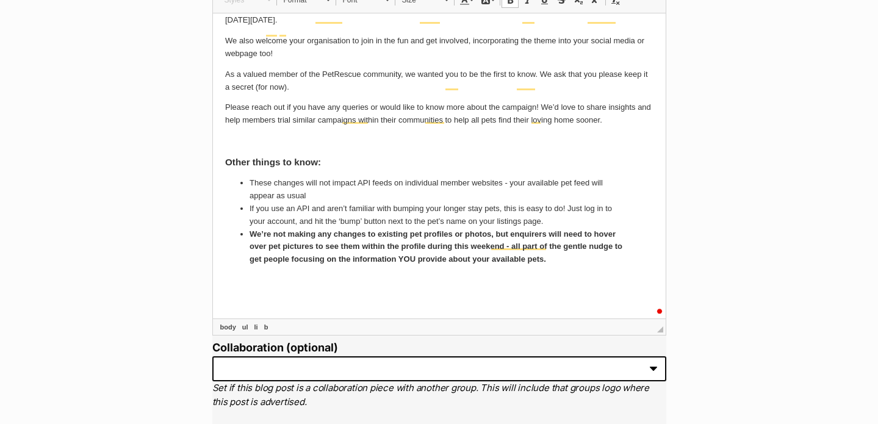
scroll to position [549, 0]
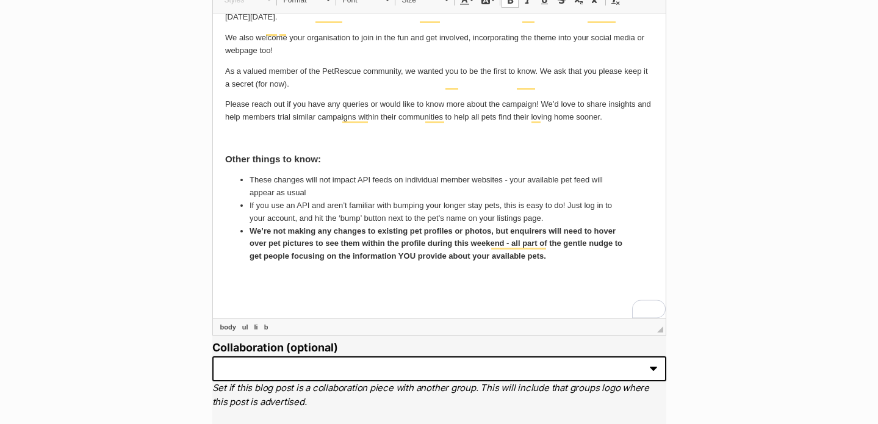
drag, startPoint x: 578, startPoint y: 274, endPoint x: 233, endPoint y: 245, distance: 346.1
click at [236, 245] on ul "These changes will not impact API feeds on individual member websites - your av…" at bounding box center [439, 217] width 429 height 89
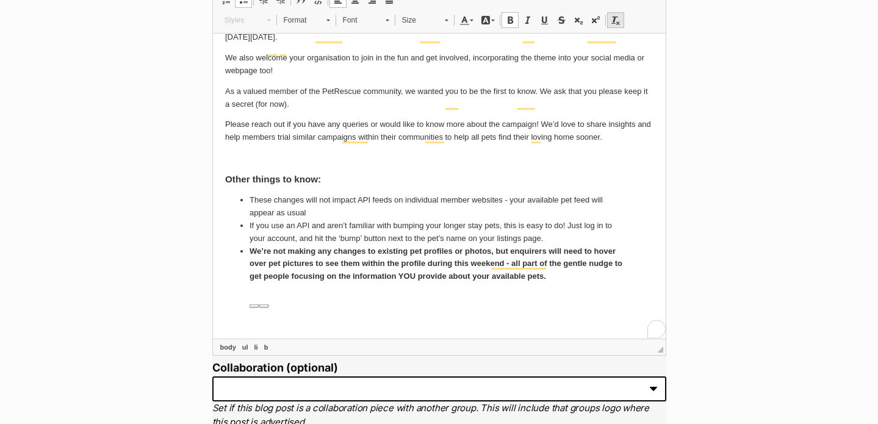
click at [610, 21] on link "Remove Format" at bounding box center [615, 20] width 17 height 16
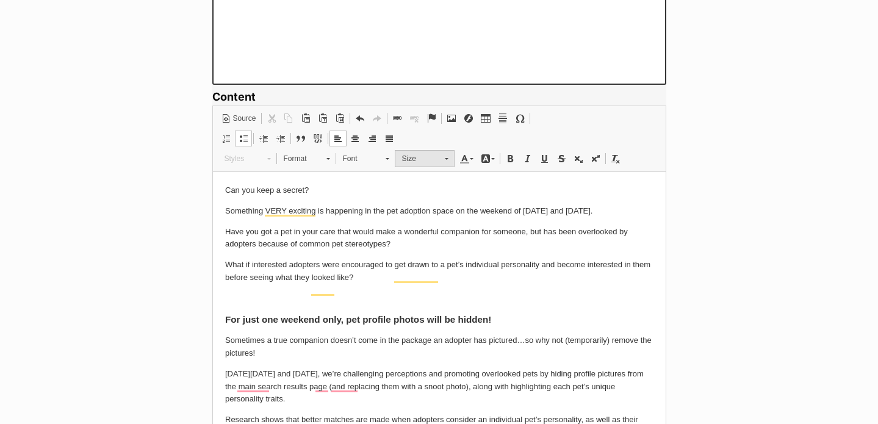
scroll to position [813, 0]
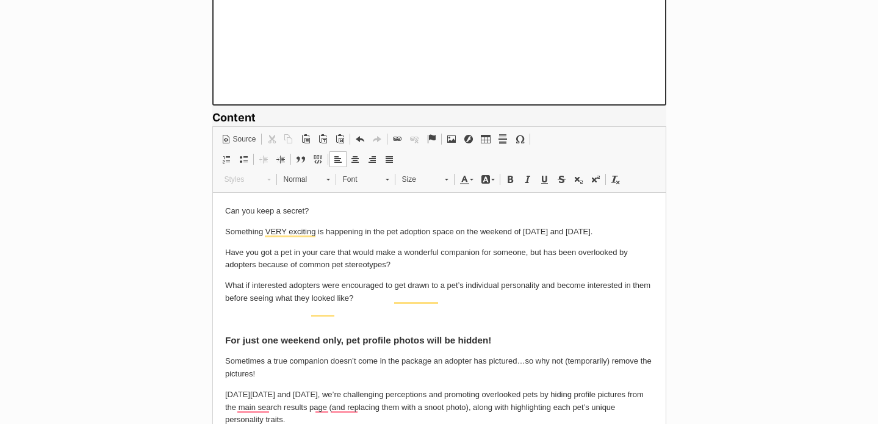
drag, startPoint x: 223, startPoint y: 229, endPoint x: 407, endPoint y: 247, distance: 184.6
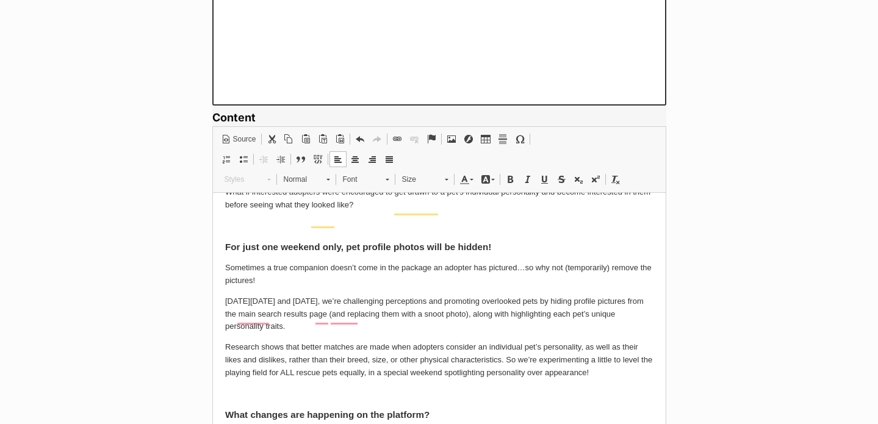
scroll to position [95, 0]
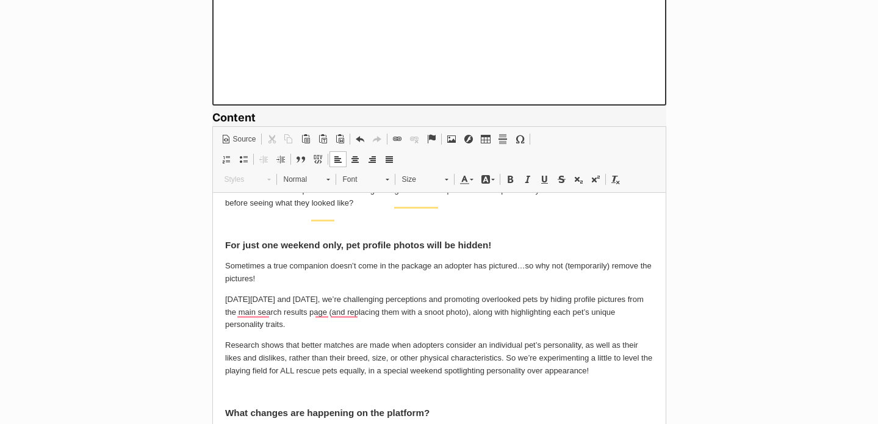
drag, startPoint x: 223, startPoint y: 313, endPoint x: 430, endPoint y: 339, distance: 208.6
copy p "On Saturday 4th October and Sunday 5th October, we’re challenging perceptions a…"
click at [430, 331] on p "[DATE][DATE] and [DATE], we’re challenging perceptions and promoting overlooked…" at bounding box center [439, 312] width 429 height 38
drag, startPoint x: 385, startPoint y: 339, endPoint x: 186, endPoint y: 280, distance: 207.6
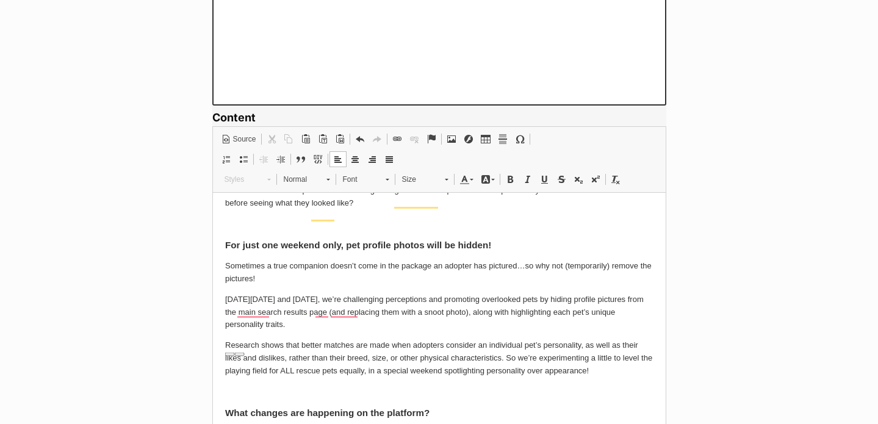
copy body "Sometimes a true companion doesn’t come in the package an adopter has pictured……"
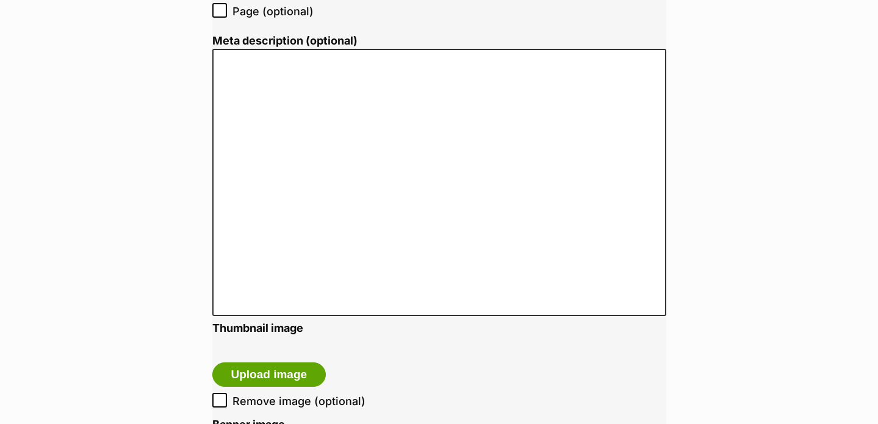
scroll to position [1421, 0]
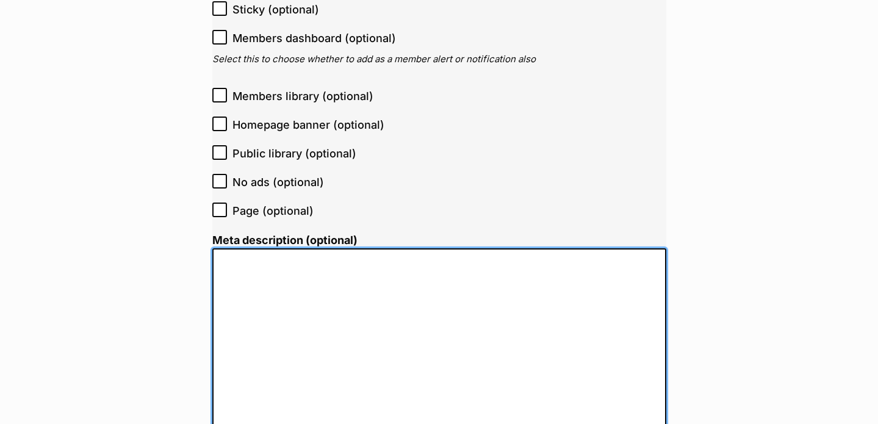
click at [314, 275] on textarea "Meta description (optional)" at bounding box center [439, 381] width 454 height 267
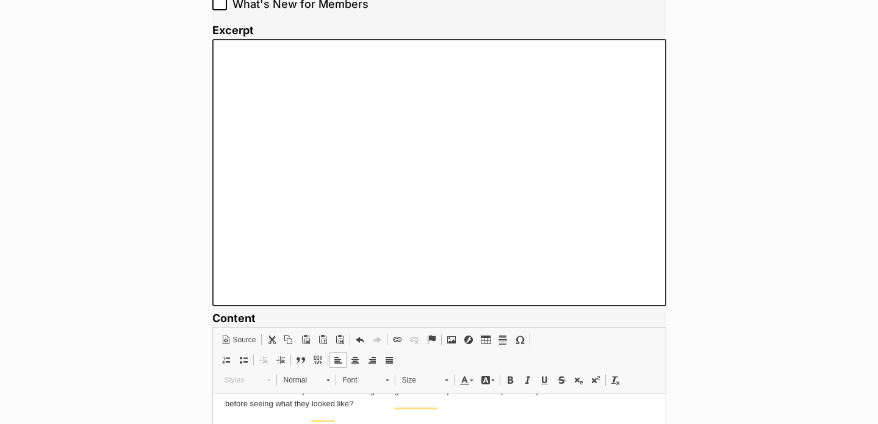
scroll to position [582, 0]
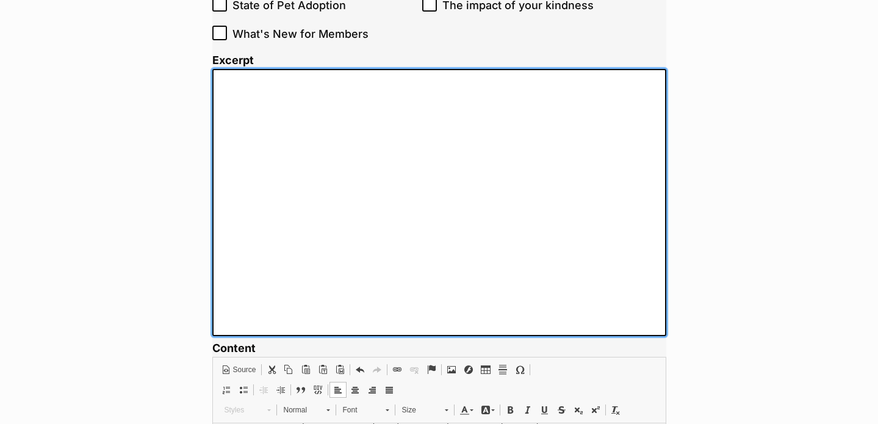
click at [361, 143] on textarea "Excerpt" at bounding box center [439, 202] width 454 height 267
paste textarea "Sometimes a true companion doesn’t come in the package an adopter has pictured……"
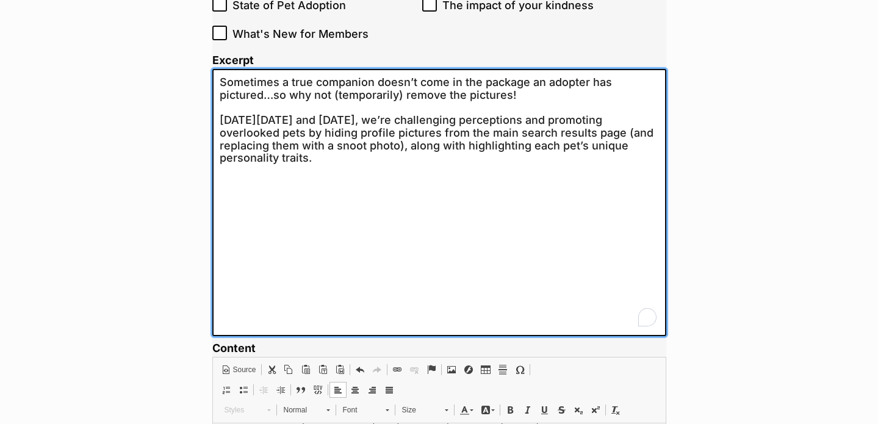
type textarea "Sometimes a true companion doesn’t come in the package an adopter has pictured……"
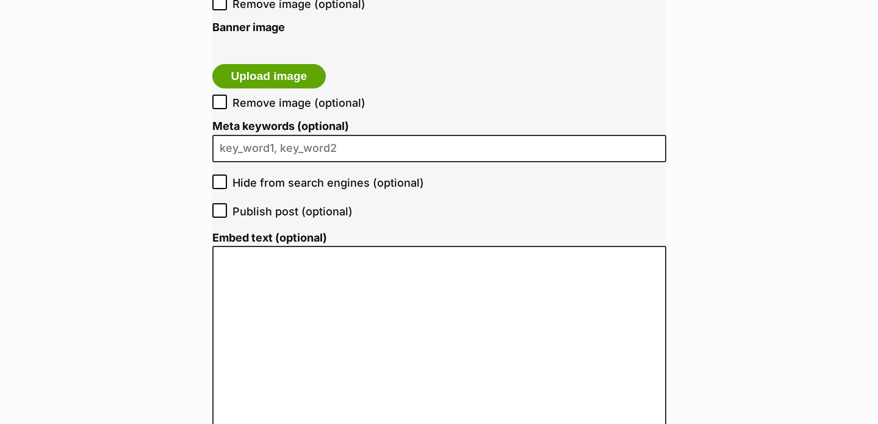
scroll to position [1946, 0]
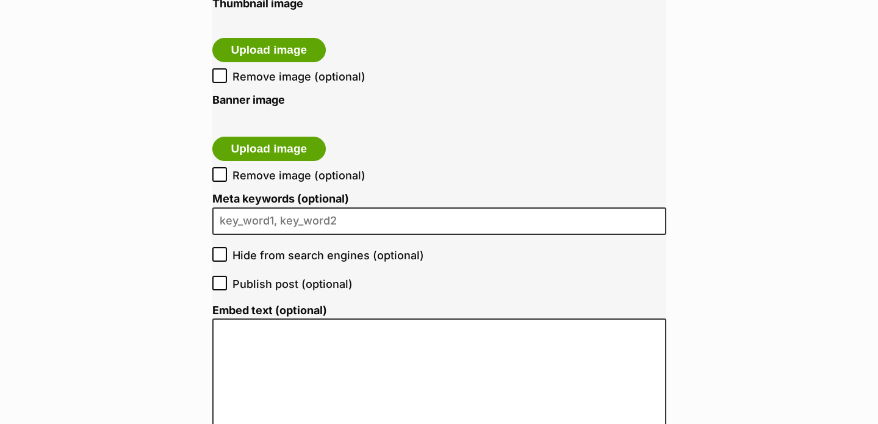
click at [270, 253] on span "Hide from search engines (optional)" at bounding box center [329, 255] width 192 height 16
click at [227, 253] on input "Hide from search engines (optional)" at bounding box center [219, 254] width 15 height 15
checkbox input "true"
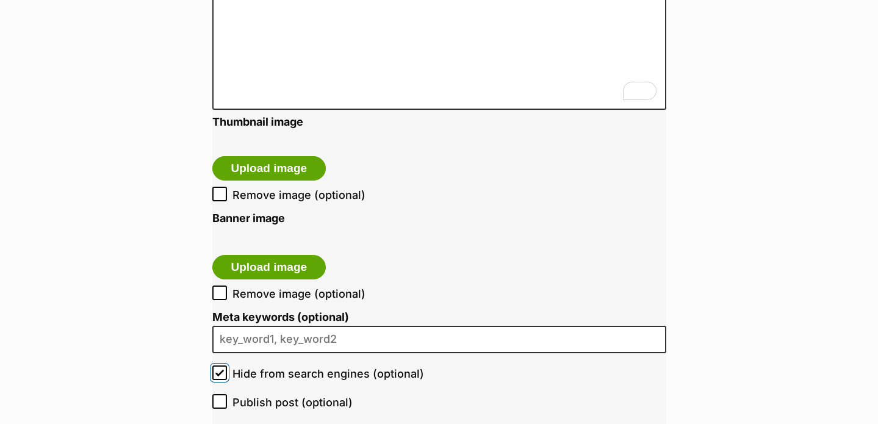
scroll to position [1825, 0]
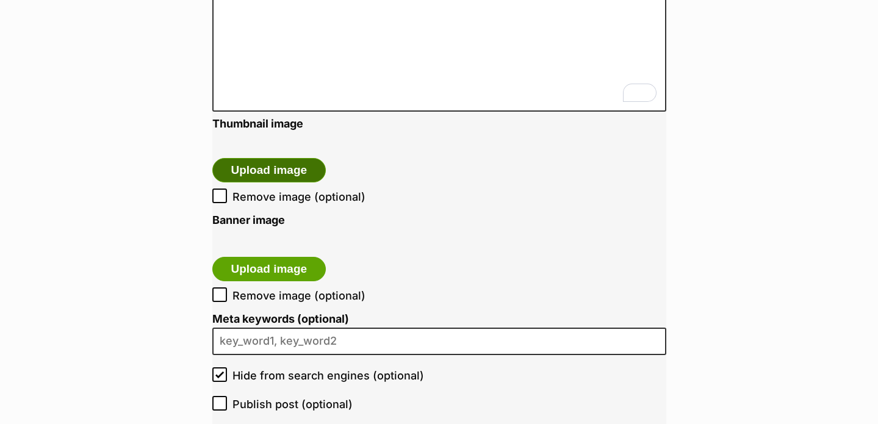
click at [277, 172] on button "Upload image" at bounding box center [269, 170] width 114 height 24
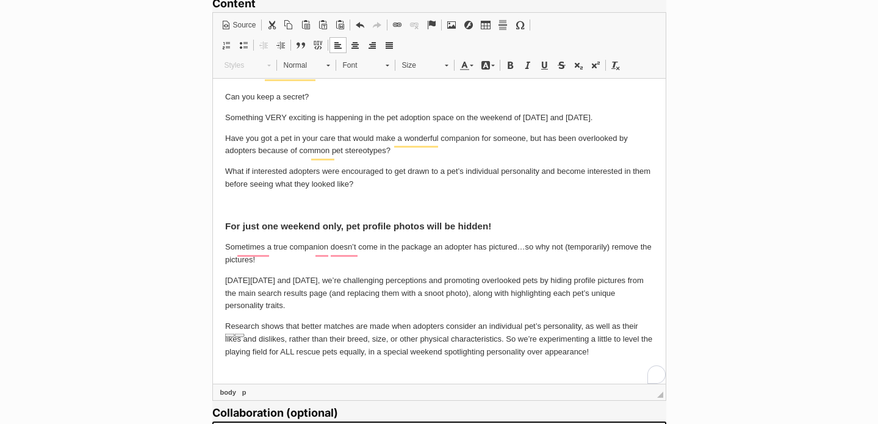
scroll to position [0, 0]
click at [460, 266] on p "Sometimes a true companion doesn’t come in the package an adopter has pictured……" at bounding box center [439, 254] width 429 height 26
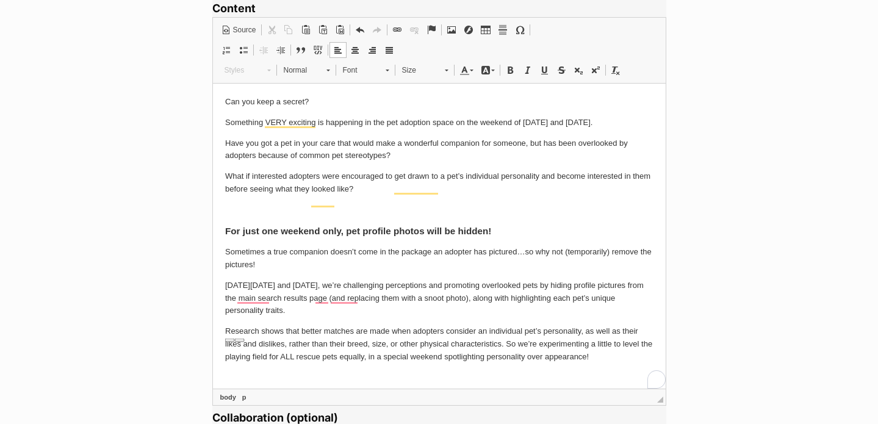
scroll to position [950, 0]
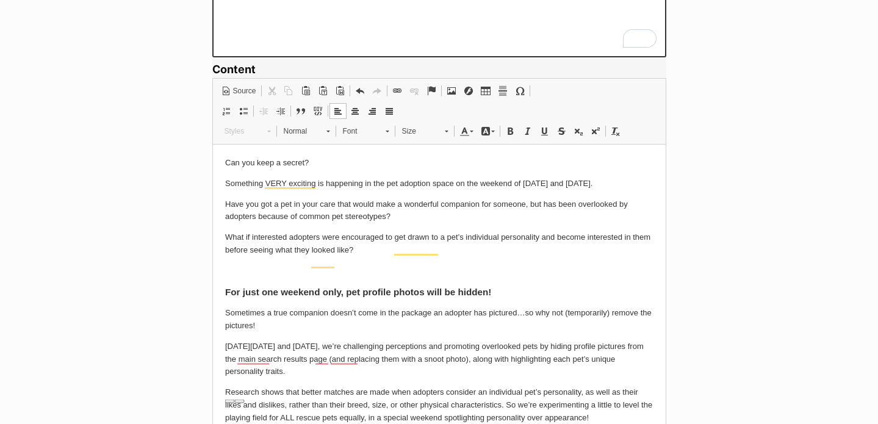
click at [483, 220] on p "Have you got a pet in your care that would make a wonderful companion for someo…" at bounding box center [439, 211] width 429 height 26
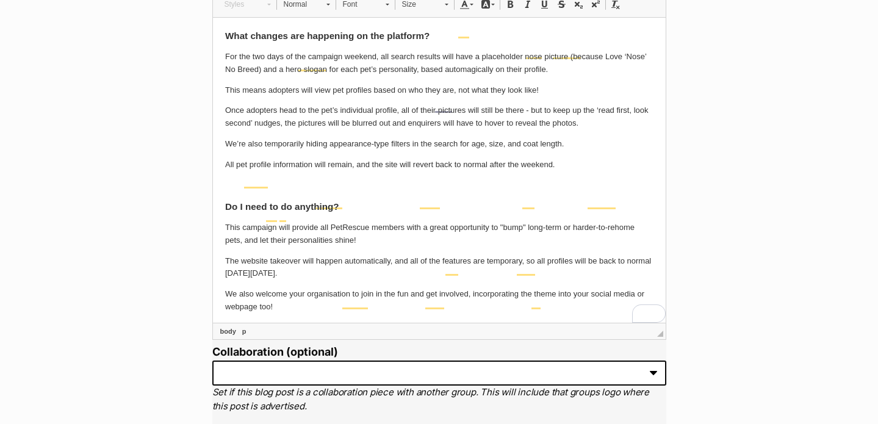
scroll to position [364, 0]
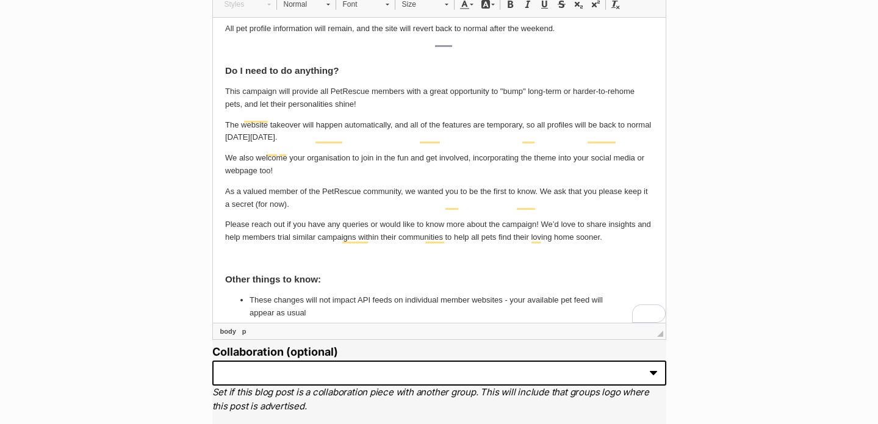
click at [573, 244] on p "Please reach out if you have any queries or would like to know more about the c…" at bounding box center [439, 231] width 429 height 26
click at [454, 264] on p "To enrich screen reader interactions, please activate Accessibility in Grammarl…" at bounding box center [439, 258] width 429 height 13
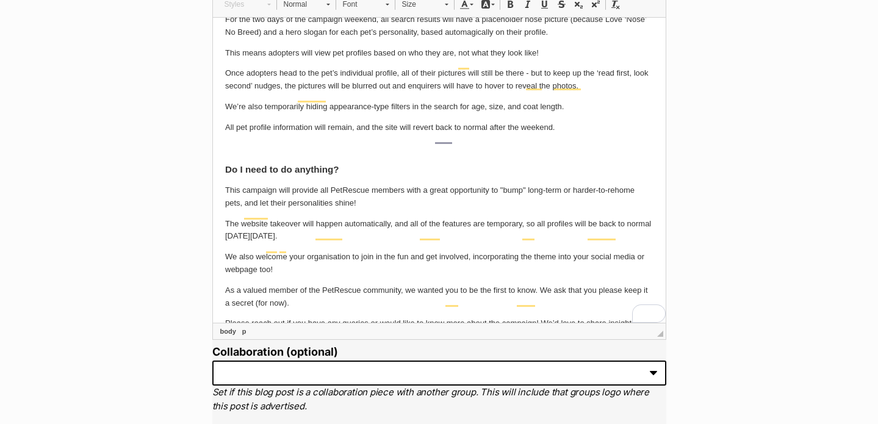
scroll to position [335, 0]
drag, startPoint x: 526, startPoint y: 203, endPoint x: 499, endPoint y: 201, distance: 26.3
click at [499, 201] on p "This campaign will provide all PetRescue members with a great opportunity to "b…" at bounding box center [439, 197] width 429 height 26
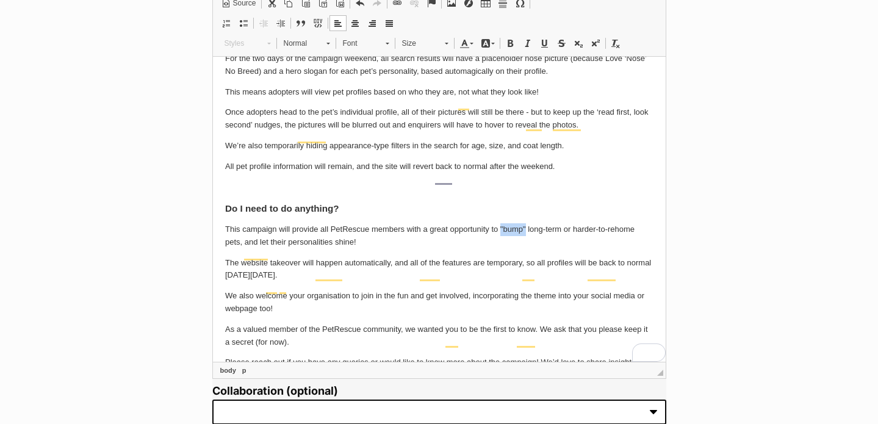
scroll to position [909, 0]
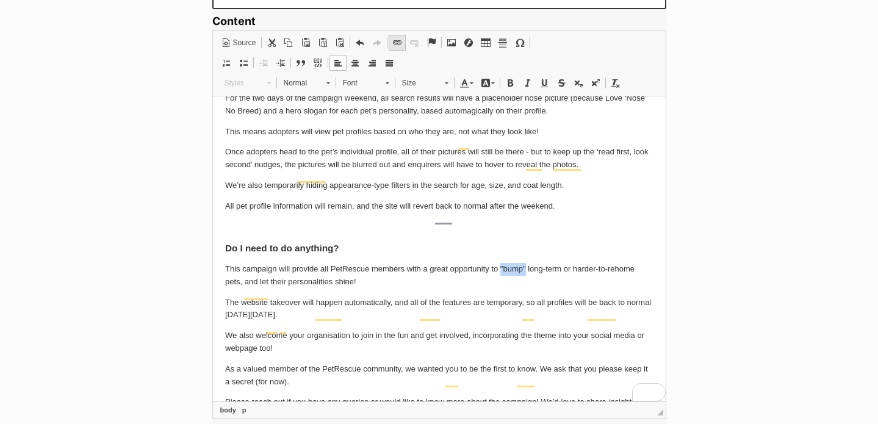
click at [399, 41] on span at bounding box center [398, 43] width 10 height 10
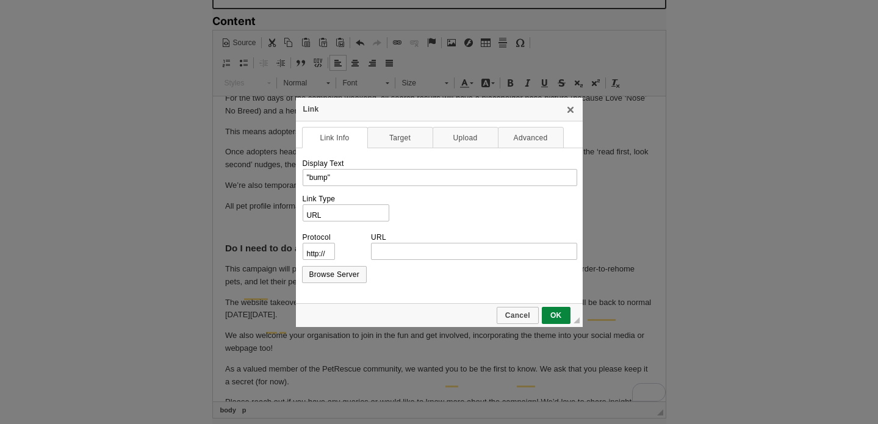
scroll to position [0, 0]
type input "https://support.petrescue.com.au/article/31-bumping-pet-listings"
select select "https://"
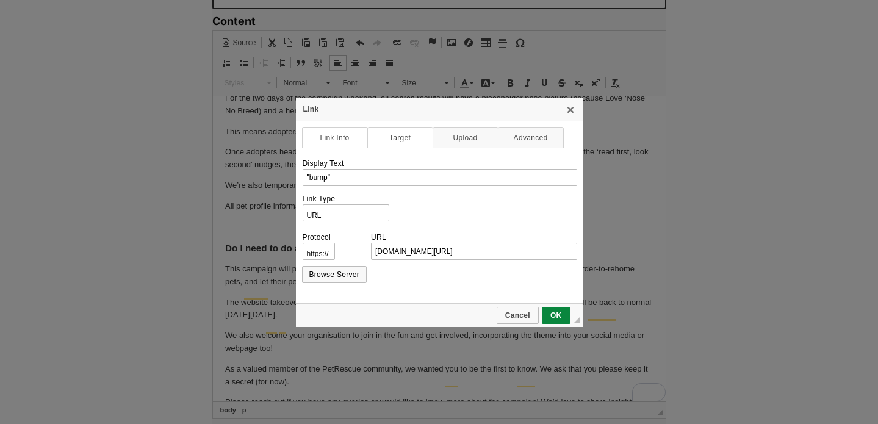
type input "support.petrescue.com.au/article/31-bumping-pet-listings"
click at [387, 138] on link "Target" at bounding box center [400, 137] width 66 height 21
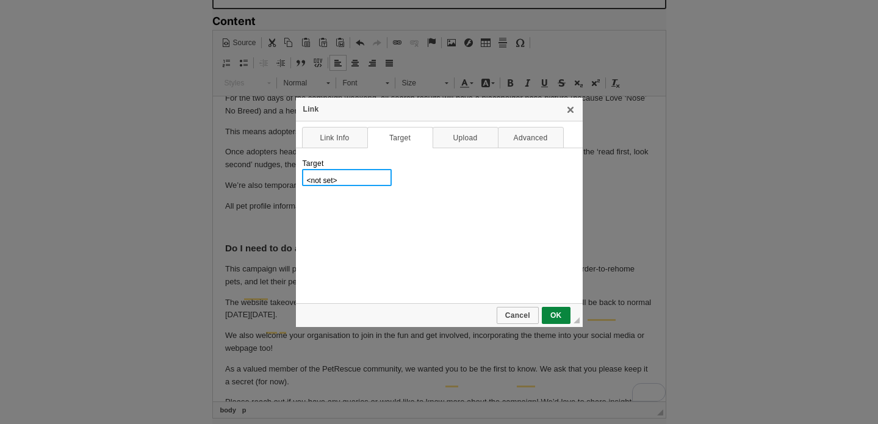
click at [365, 178] on select "<not set> <frame> <popup window> New Window (_blank) Topmost Window (_top) Same…" at bounding box center [347, 177] width 90 height 17
select select "_blank"
click at [302, 169] on select "<not set> <frame> <popup window> New Window (_blank) Topmost Window (_top) Same…" at bounding box center [347, 177] width 90 height 17
click at [563, 311] on span "OK" at bounding box center [556, 315] width 26 height 9
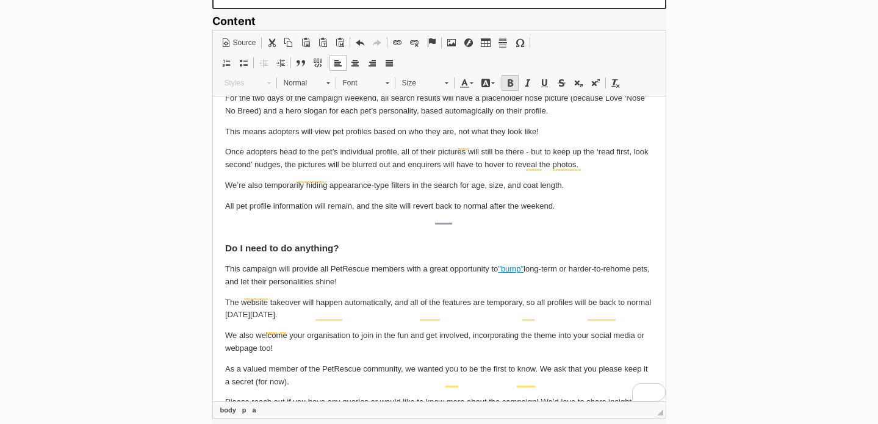
click at [511, 81] on span at bounding box center [510, 83] width 10 height 10
click at [573, 288] on p "This campaign will provide all PetRescue members with a great opportunity to "b…" at bounding box center [439, 275] width 429 height 26
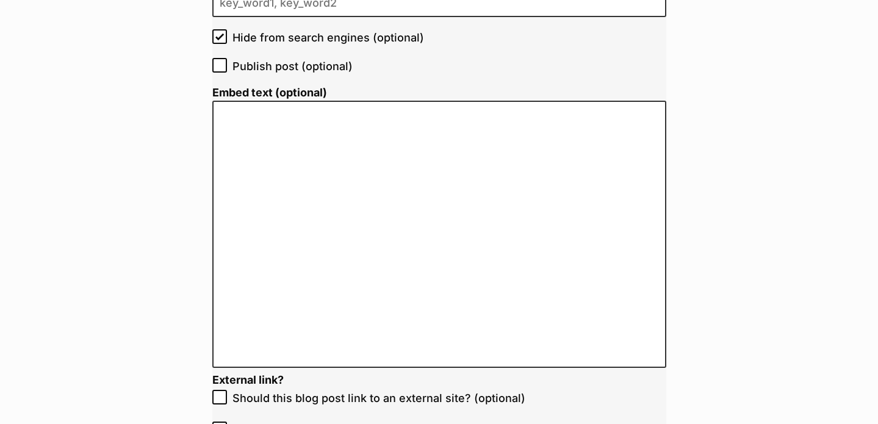
scroll to position [2354, 0]
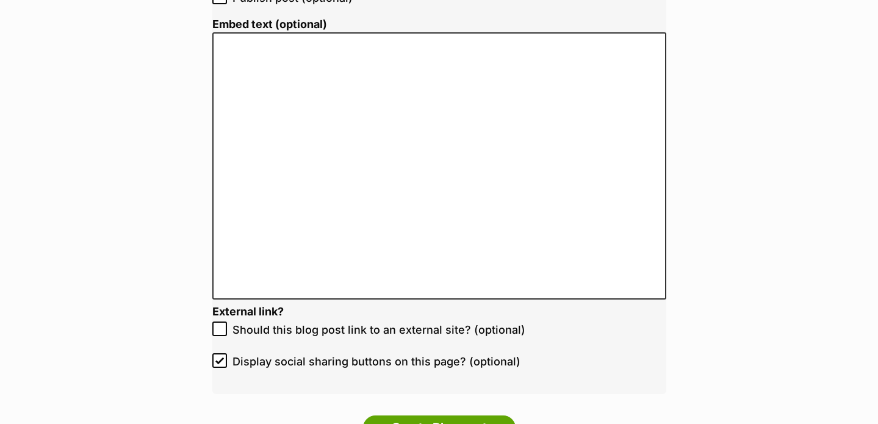
click at [399, 355] on span "Display social sharing buttons on this page? (optional)" at bounding box center [377, 361] width 288 height 16
click at [227, 355] on input "Display social sharing buttons on this page? (optional)" at bounding box center [219, 360] width 15 height 15
checkbox input "false"
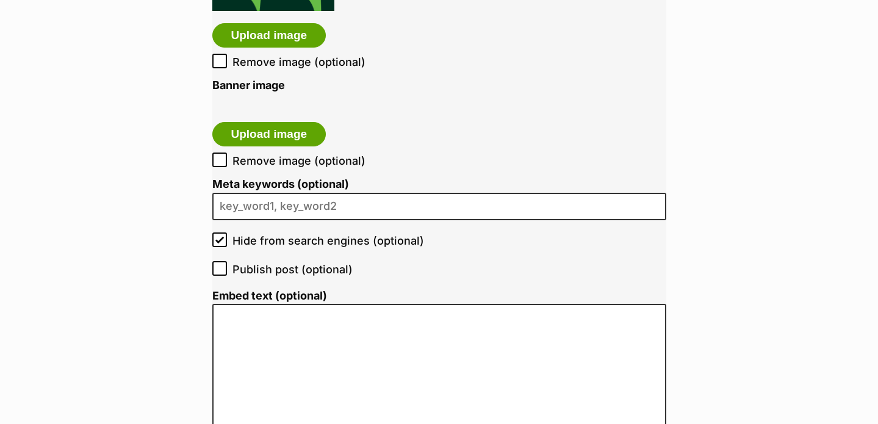
scroll to position [1957, 0]
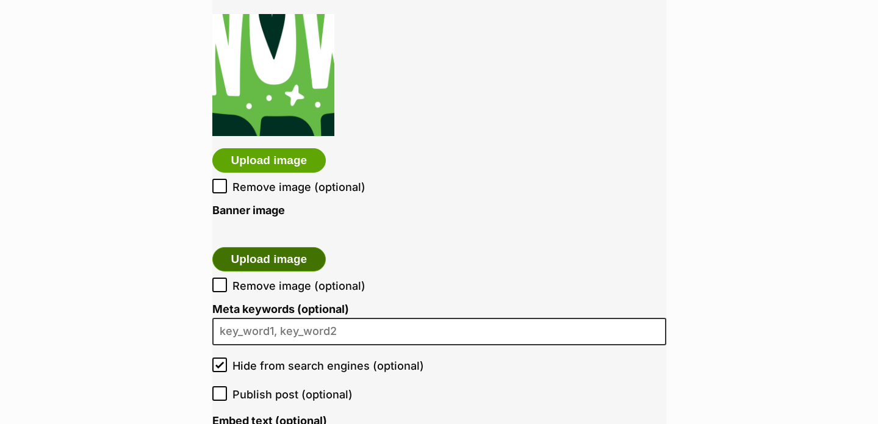
click at [310, 257] on button "Upload image" at bounding box center [269, 259] width 114 height 24
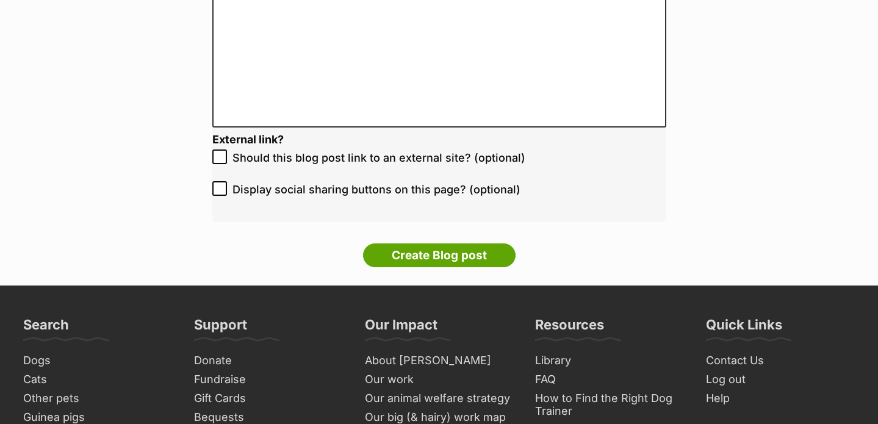
scroll to position [2658, 0]
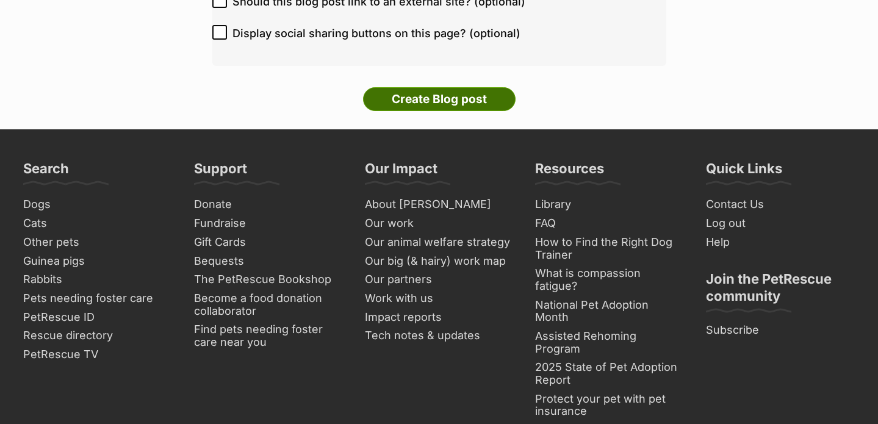
click at [449, 112] on input "Create Blog post" at bounding box center [439, 99] width 153 height 24
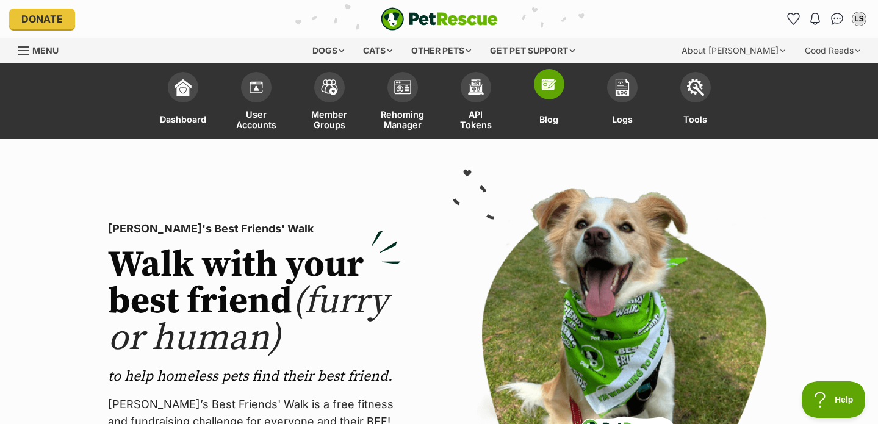
click at [551, 101] on link "Blog" at bounding box center [549, 102] width 73 height 73
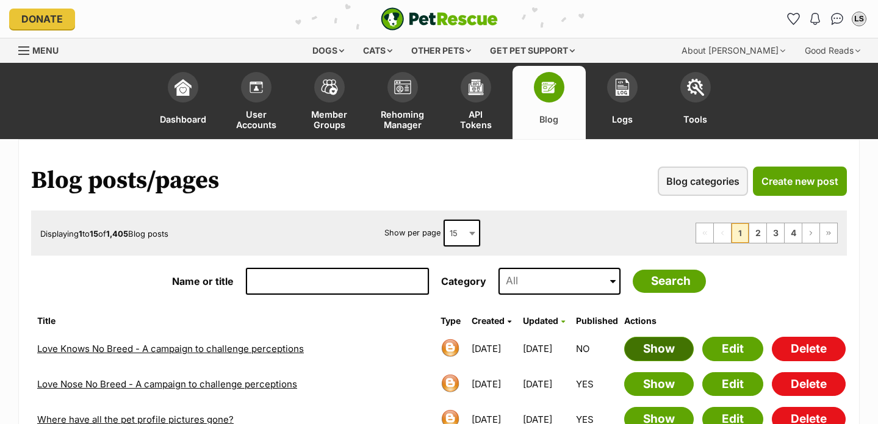
click at [667, 347] on link "Show" at bounding box center [659, 349] width 70 height 24
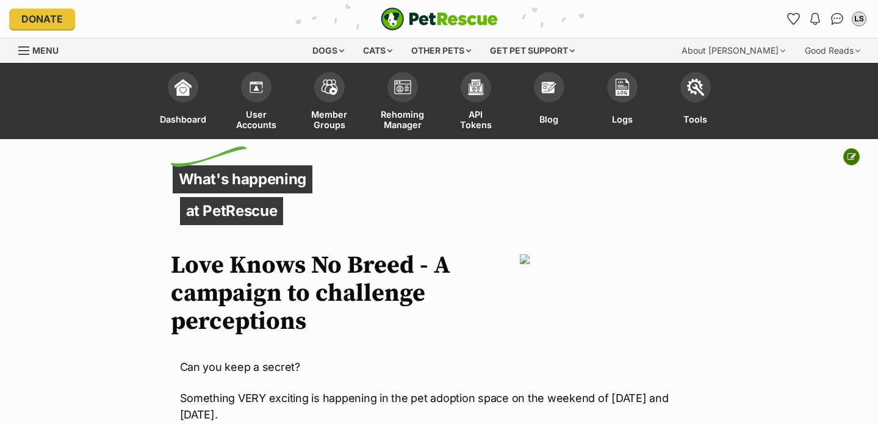
click at [853, 157] on icon at bounding box center [852, 157] width 9 height 9
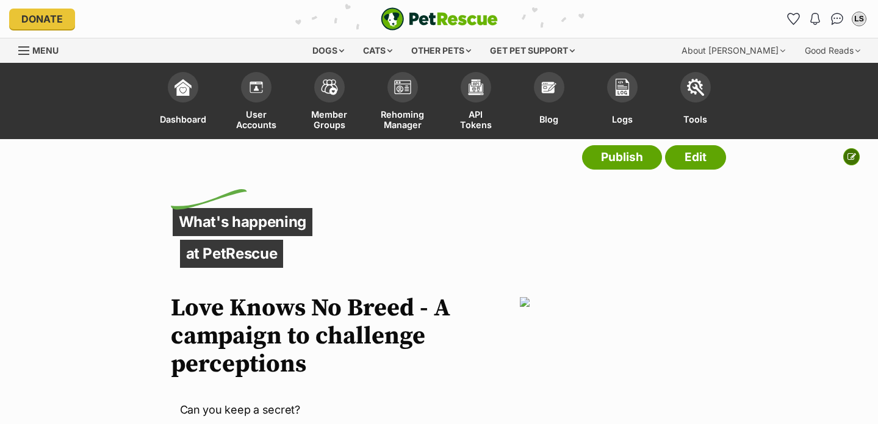
click at [854, 157] on icon at bounding box center [852, 157] width 9 height 9
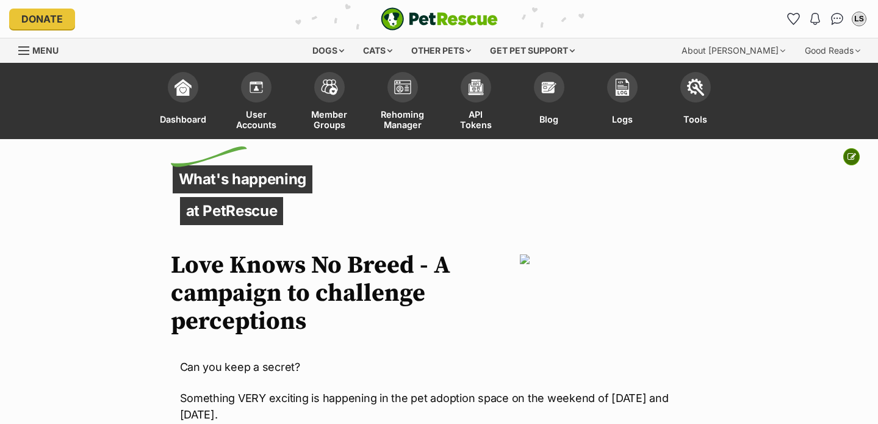
click at [849, 157] on icon at bounding box center [852, 157] width 9 height 9
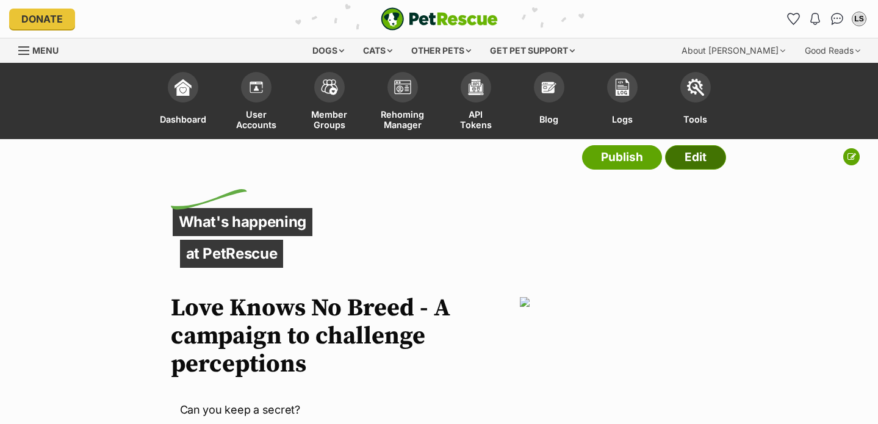
click at [700, 163] on link "Edit" at bounding box center [695, 157] width 61 height 24
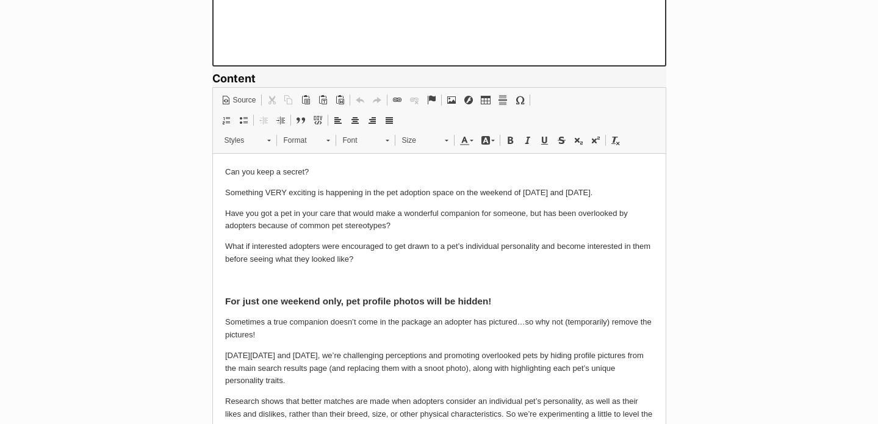
scroll to position [999, 0]
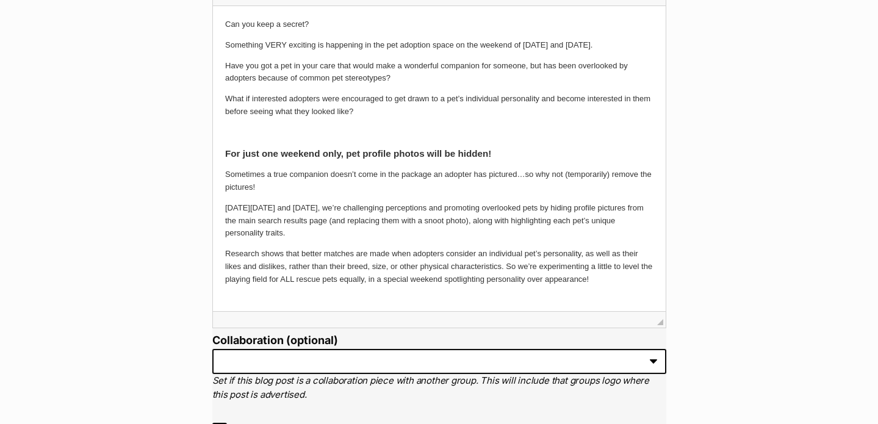
click at [255, 139] on p at bounding box center [439, 132] width 429 height 13
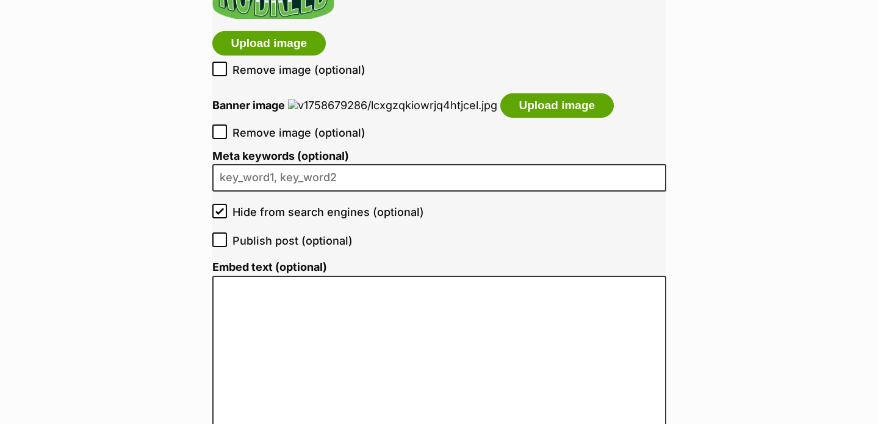
scroll to position [2080, 0]
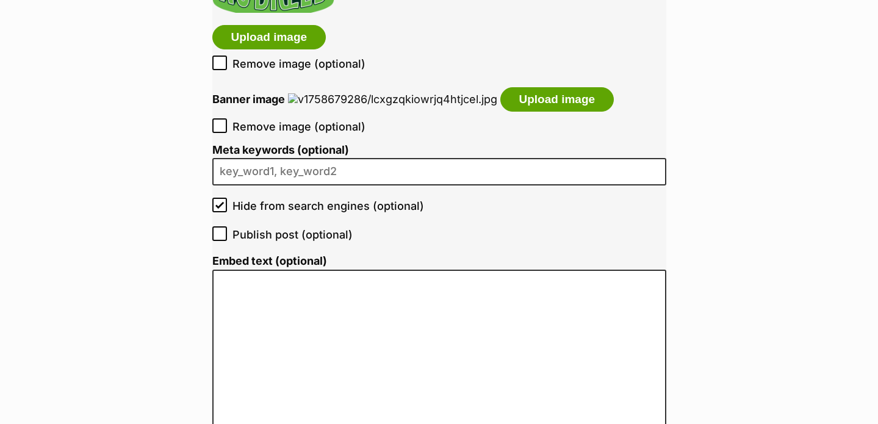
click at [260, 135] on span "Remove image (optional)" at bounding box center [299, 126] width 133 height 16
click at [227, 133] on input "Remove image (optional)" at bounding box center [219, 125] width 15 height 15
checkbox input "true"
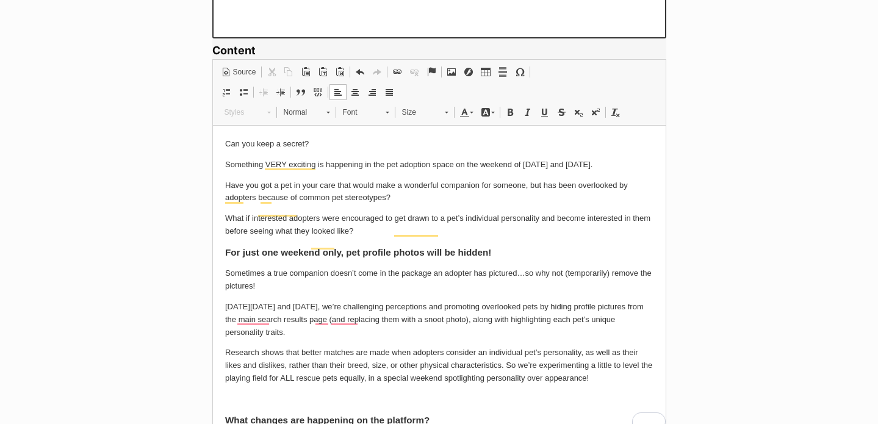
scroll to position [1046, 0]
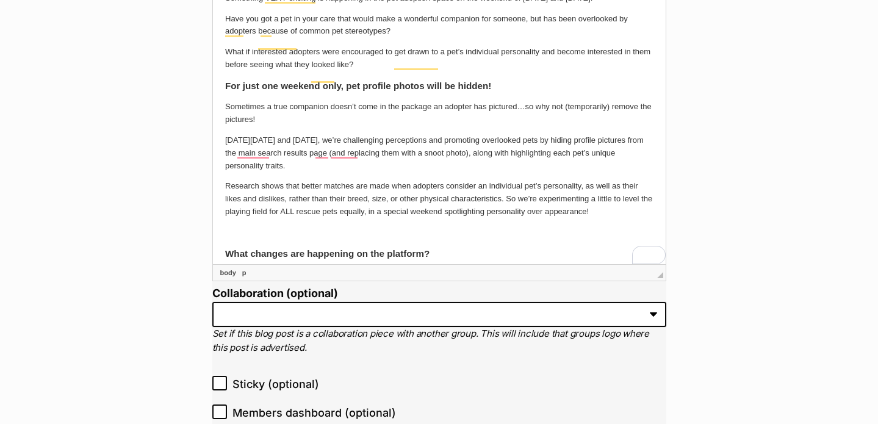
click at [477, 87] on body "Can you keep a secret? Something VERY exciting is happening in the pet adoption…" at bounding box center [439, 364] width 429 height 787
click at [450, 71] on p "What if interested adopters were encouraged to get drawn to a pet’s individual …" at bounding box center [439, 59] width 429 height 26
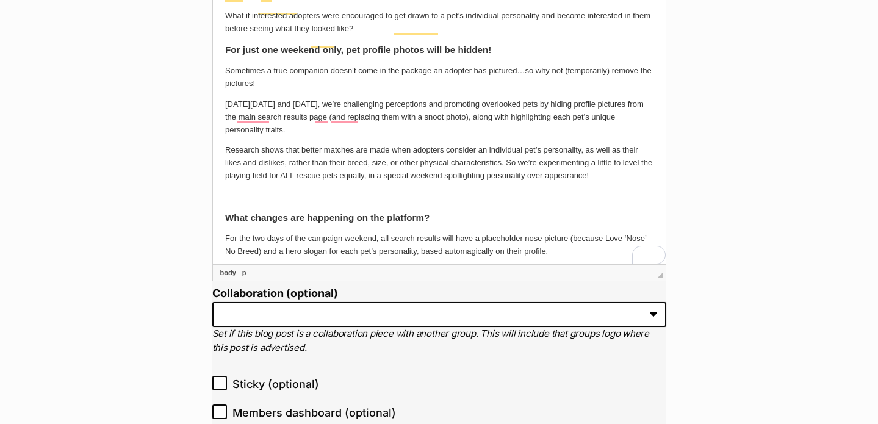
scroll to position [35, 0]
click at [425, 204] on p "To enrich screen reader interactions, please activate Accessibility in Grammarl…" at bounding box center [439, 197] width 429 height 13
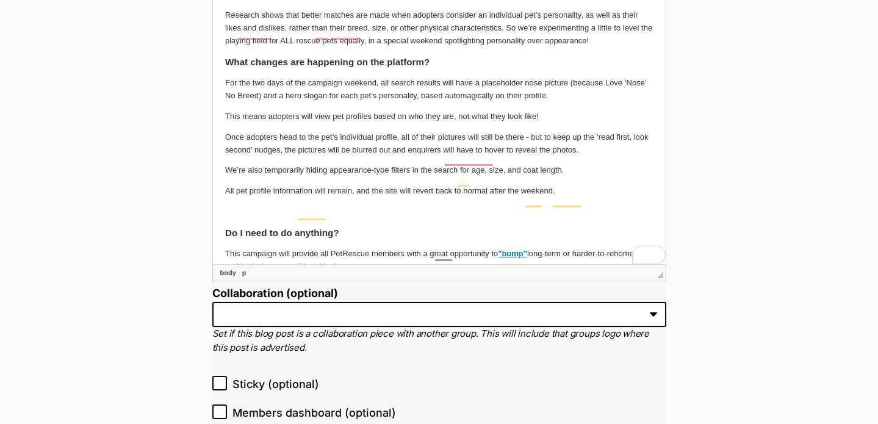
scroll to position [287, 0]
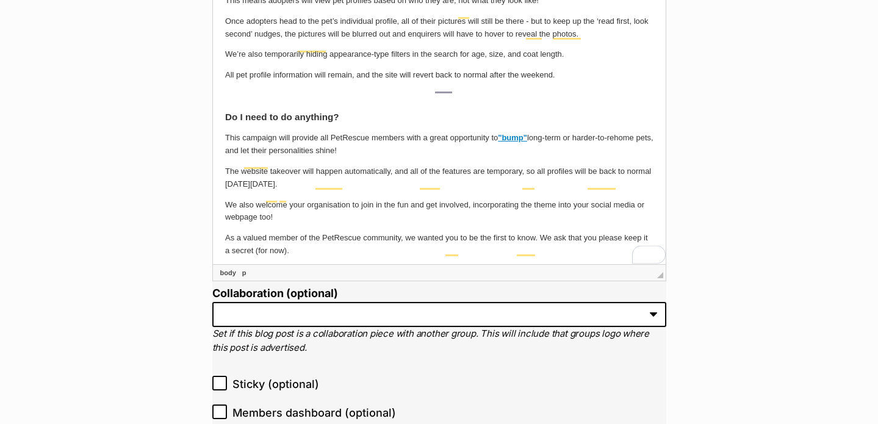
click at [400, 103] on p "To enrich screen reader interactions, please activate Accessibility in Grammarl…" at bounding box center [439, 96] width 429 height 13
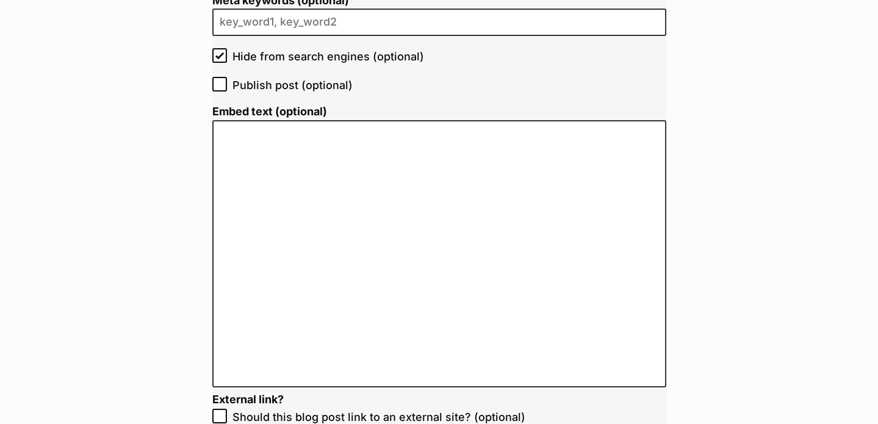
scroll to position [2596, 0]
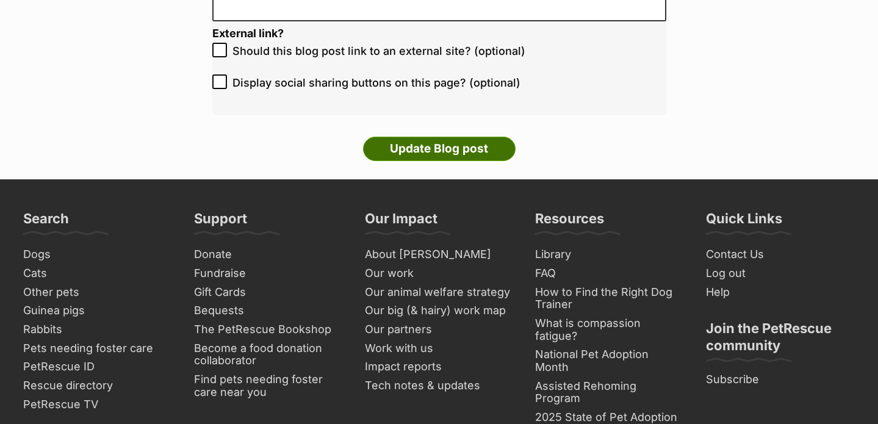
click at [446, 161] on input "Update Blog post" at bounding box center [439, 149] width 153 height 24
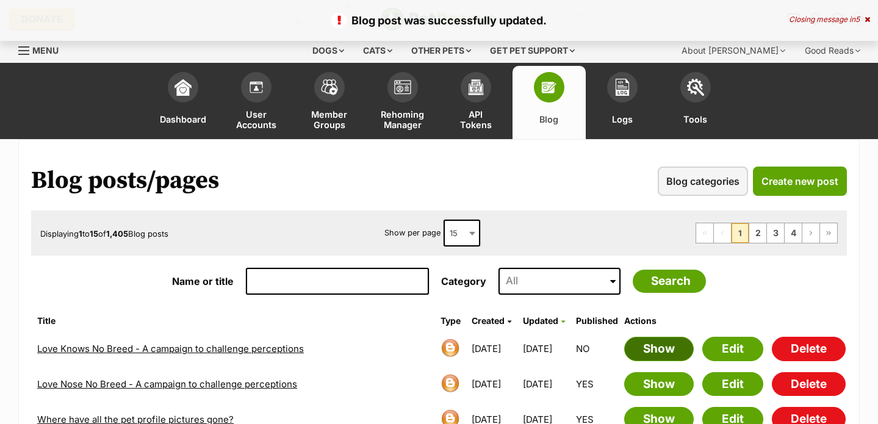
click at [654, 346] on link "Show" at bounding box center [659, 349] width 70 height 24
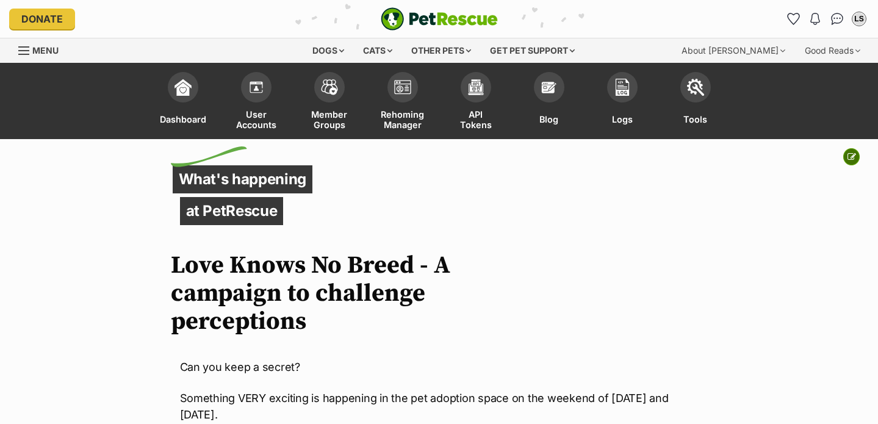
click at [853, 156] on icon at bounding box center [852, 157] width 9 height 9
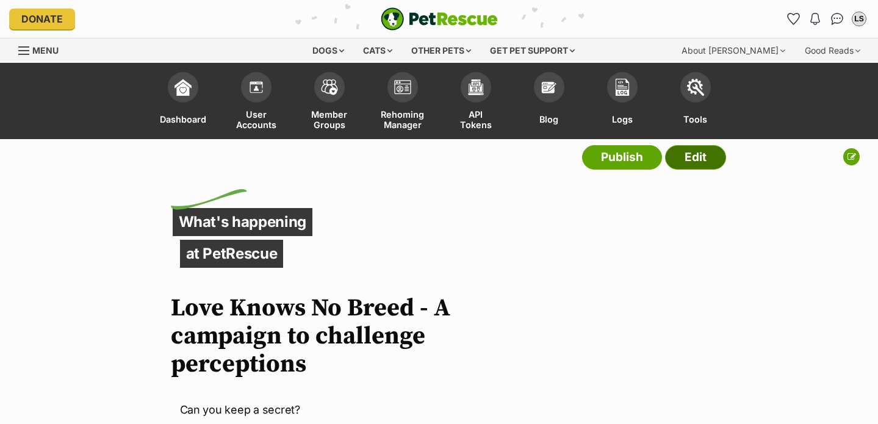
click at [715, 164] on link "Edit" at bounding box center [695, 157] width 61 height 24
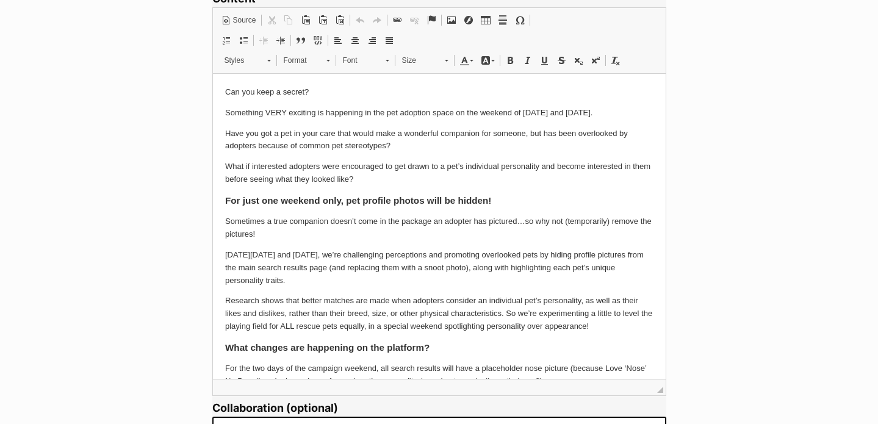
click at [436, 186] on p "What if interested adopters were encouraged to get drawn to a pet’s individual …" at bounding box center [439, 173] width 429 height 26
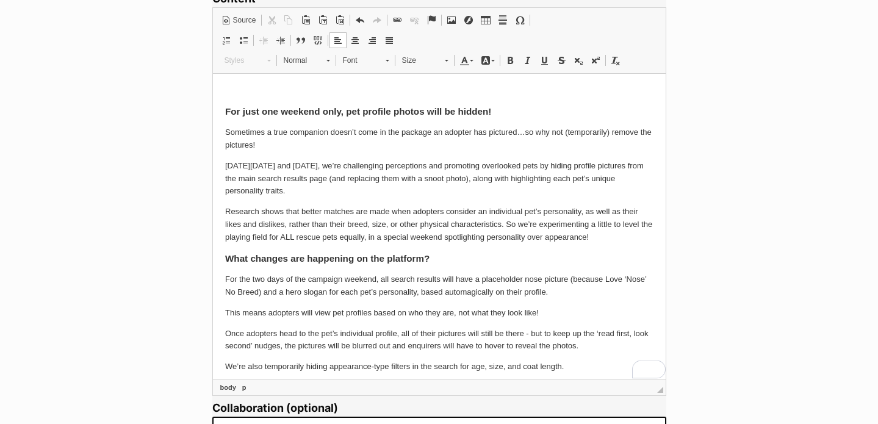
scroll to position [81, 0]
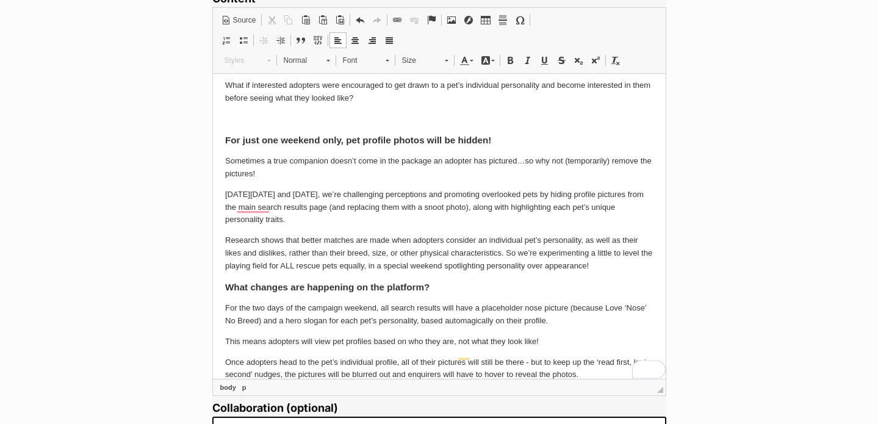
click at [611, 272] on p "Research shows that better matches are made when adopters consider an individua…" at bounding box center [439, 253] width 429 height 38
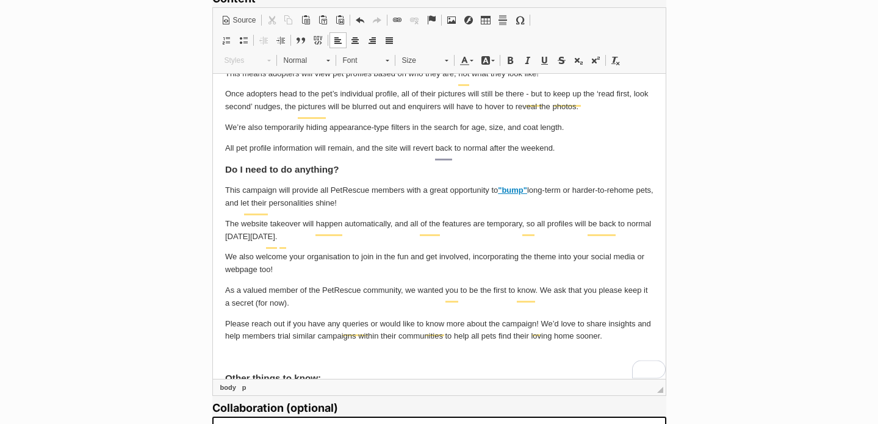
scroll to position [376, 0]
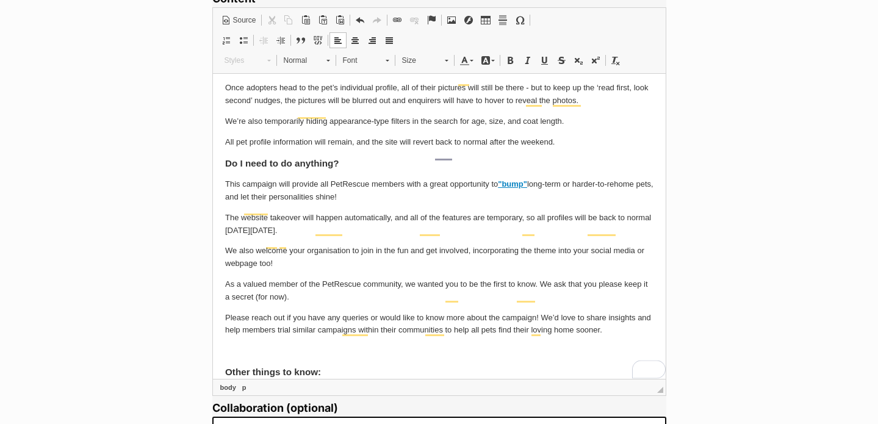
click at [587, 148] on p "All pet profile information will remain, and the site will revert back to norma…" at bounding box center [439, 142] width 429 height 13
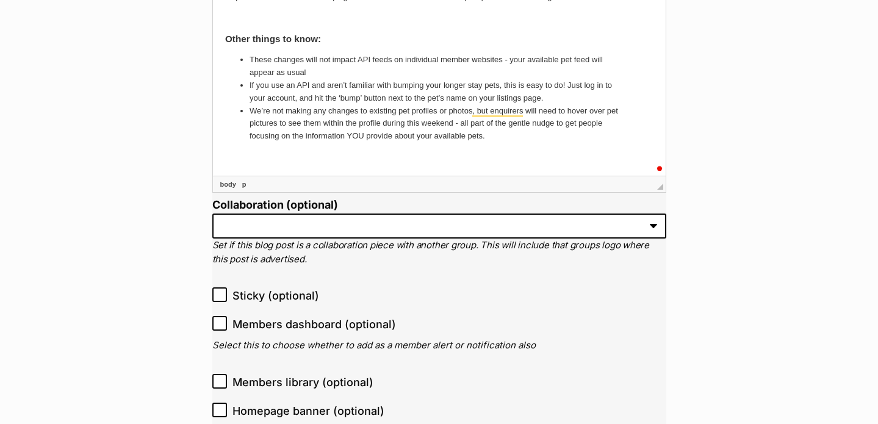
scroll to position [803, 0]
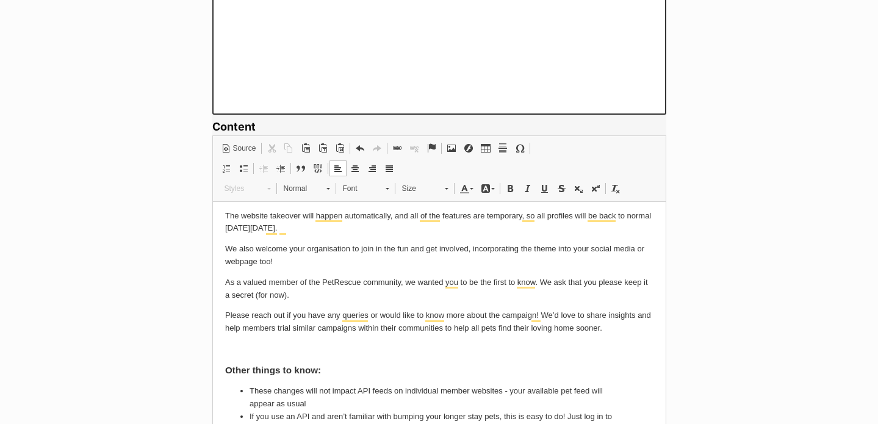
click at [237, 334] on p "Please reach out if you have any queries or would like to know more about the c…" at bounding box center [439, 322] width 429 height 26
click at [239, 344] on p "To enrich screen reader interactions, please activate Accessibility in Grammarl…" at bounding box center [439, 348] width 429 height 13
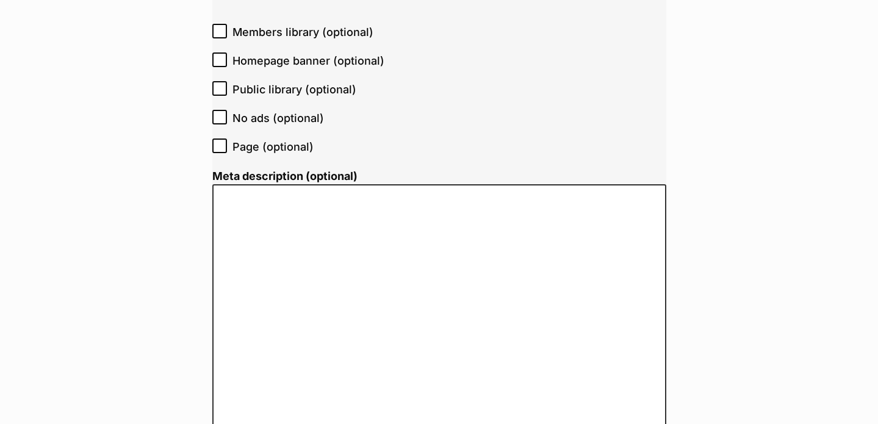
scroll to position [1842, 0]
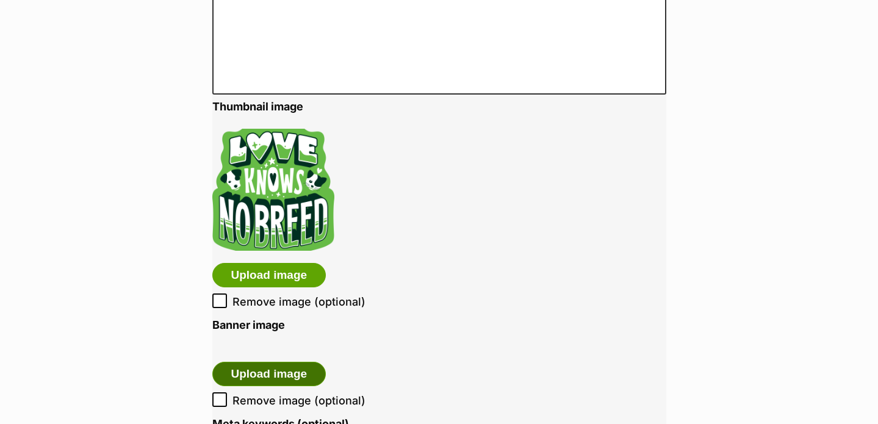
click at [282, 372] on button "Upload image" at bounding box center [269, 374] width 114 height 24
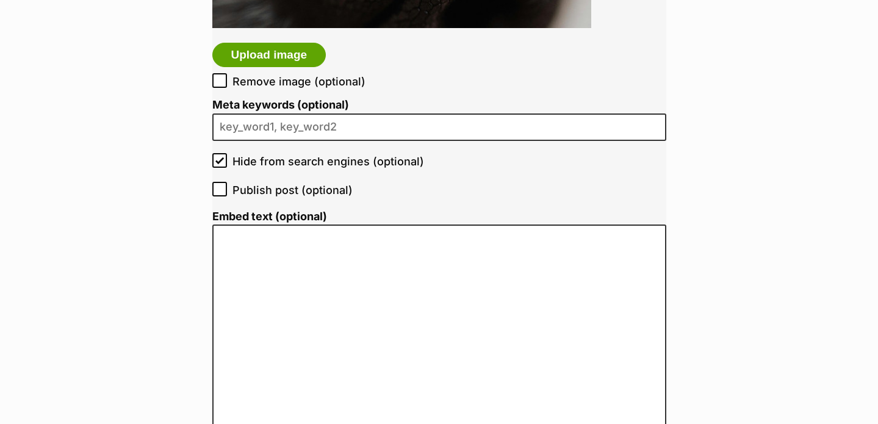
scroll to position [2541, 0]
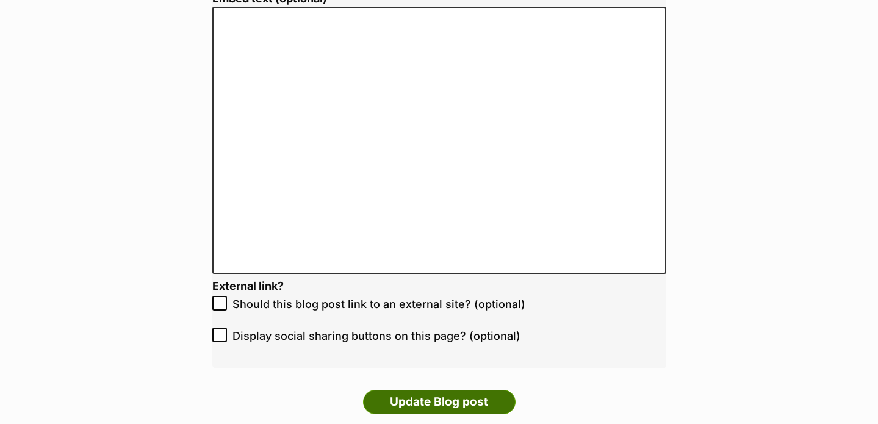
click at [421, 402] on input "Update Blog post" at bounding box center [439, 402] width 153 height 24
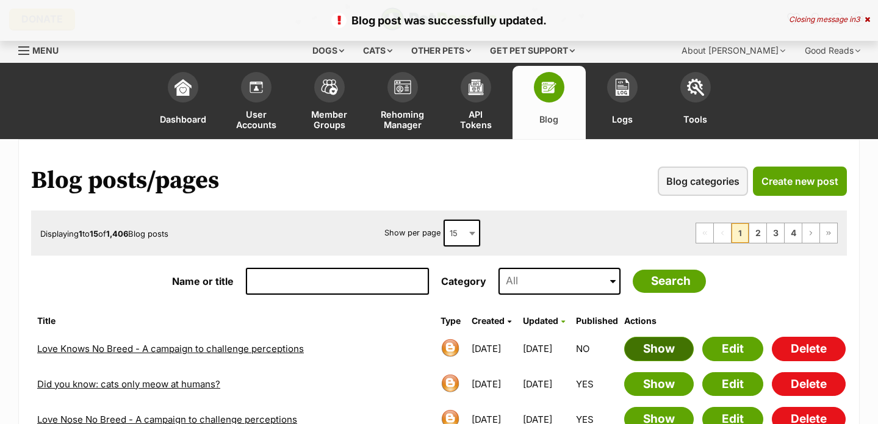
click at [658, 354] on link "Show" at bounding box center [659, 349] width 70 height 24
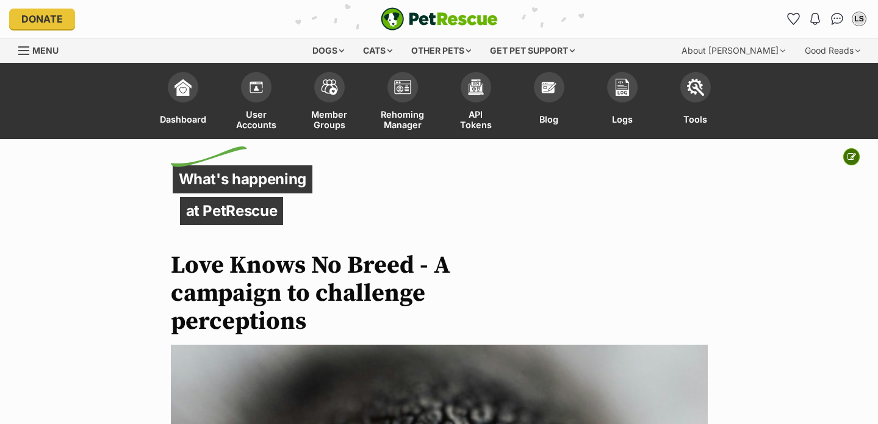
click at [853, 159] on icon at bounding box center [852, 157] width 9 height 9
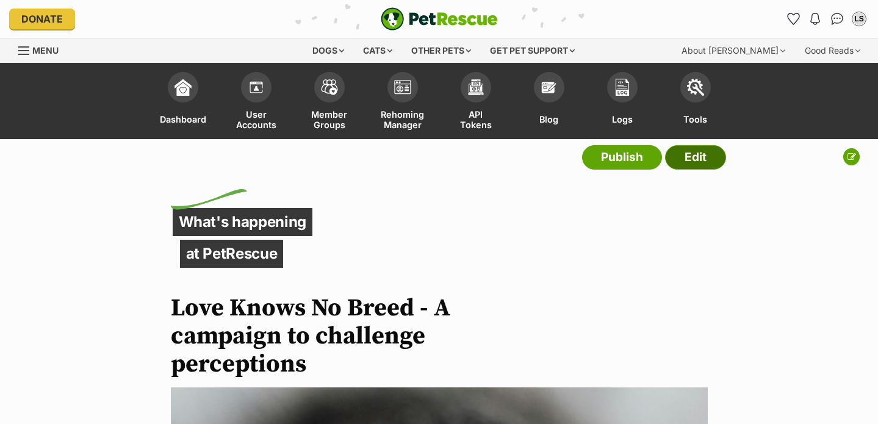
click at [714, 166] on link "Edit" at bounding box center [695, 157] width 61 height 24
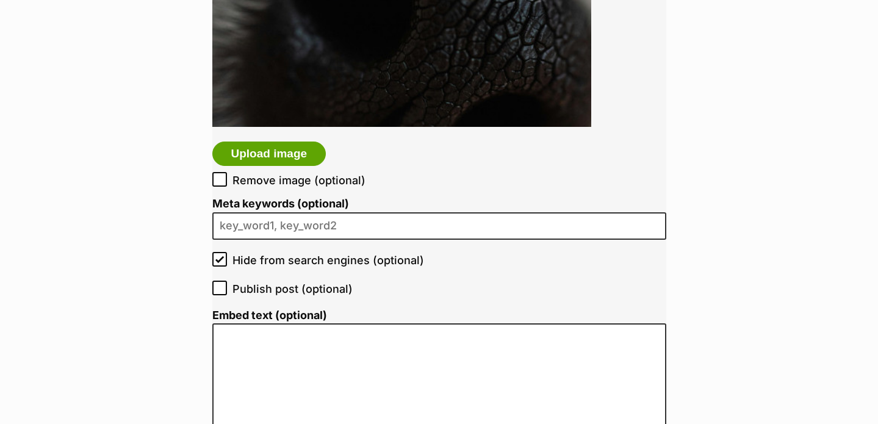
scroll to position [2229, 0]
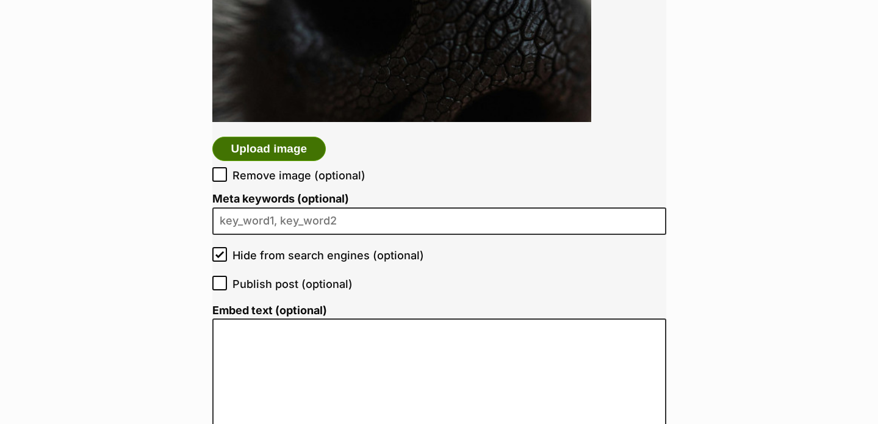
click at [292, 152] on button "Upload image" at bounding box center [269, 149] width 114 height 24
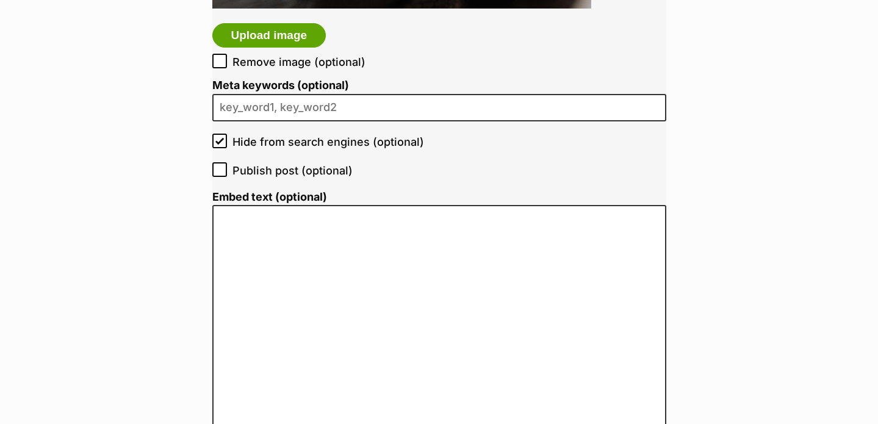
scroll to position [2673, 0]
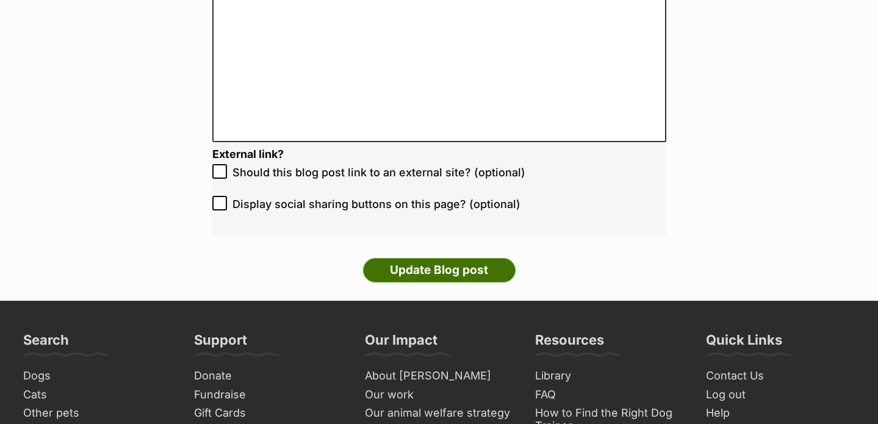
click at [482, 277] on input "Update Blog post" at bounding box center [439, 270] width 153 height 24
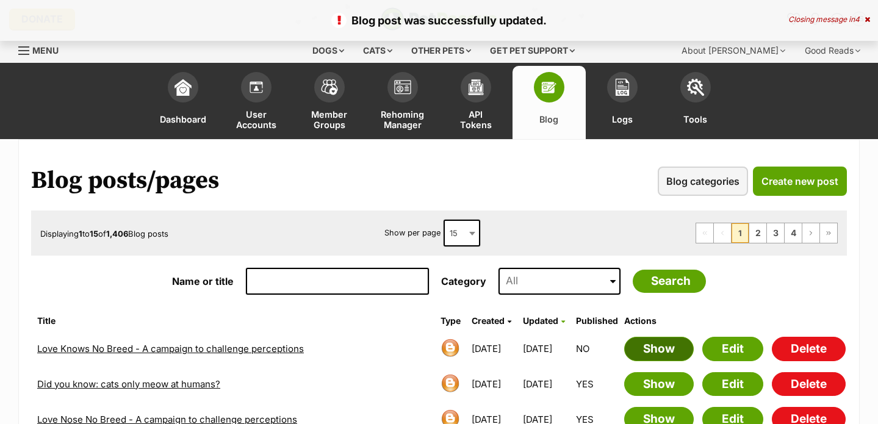
click at [656, 358] on link "Show" at bounding box center [659, 349] width 70 height 24
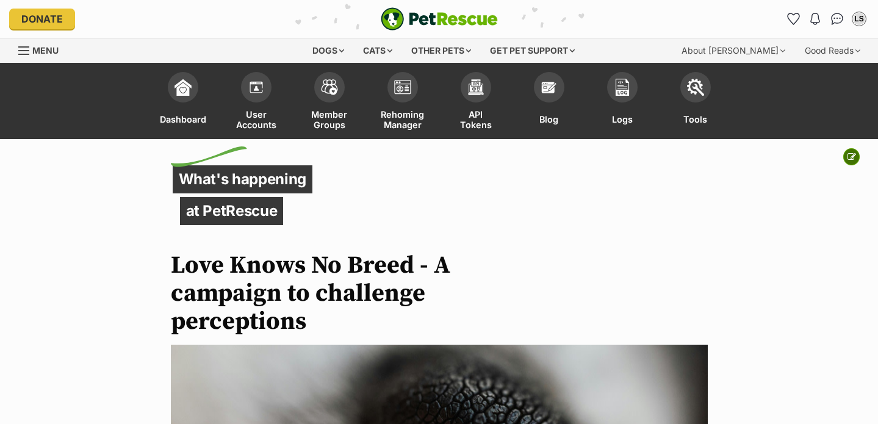
click at [849, 150] on button at bounding box center [852, 156] width 16 height 17
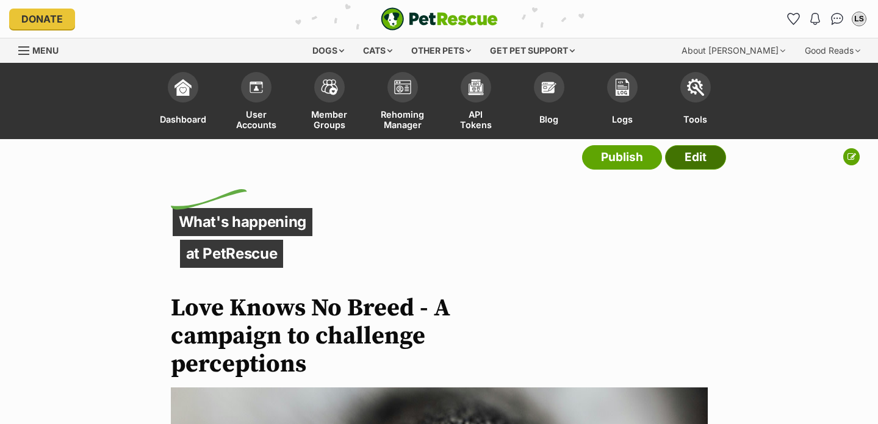
click at [711, 153] on link "Edit" at bounding box center [695, 157] width 61 height 24
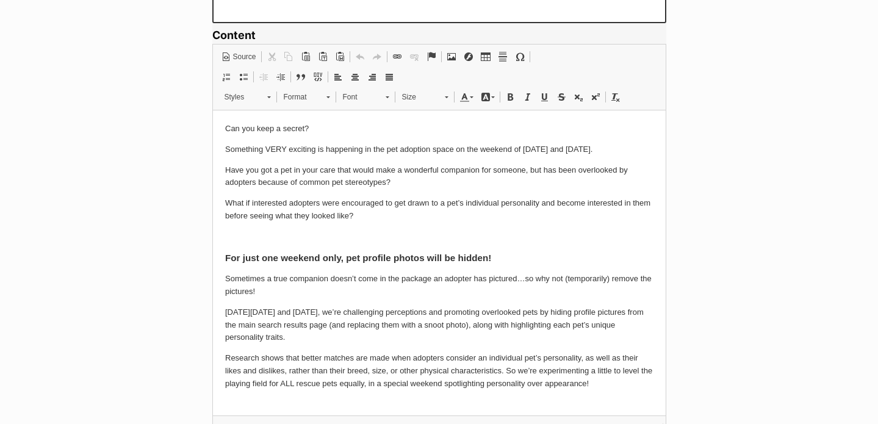
drag, startPoint x: 325, startPoint y: 127, endPoint x: 168, endPoint y: 127, distance: 157.5
click at [511, 96] on span at bounding box center [510, 97] width 10 height 10
click at [311, 93] on span "Normal" at bounding box center [299, 97] width 43 height 16
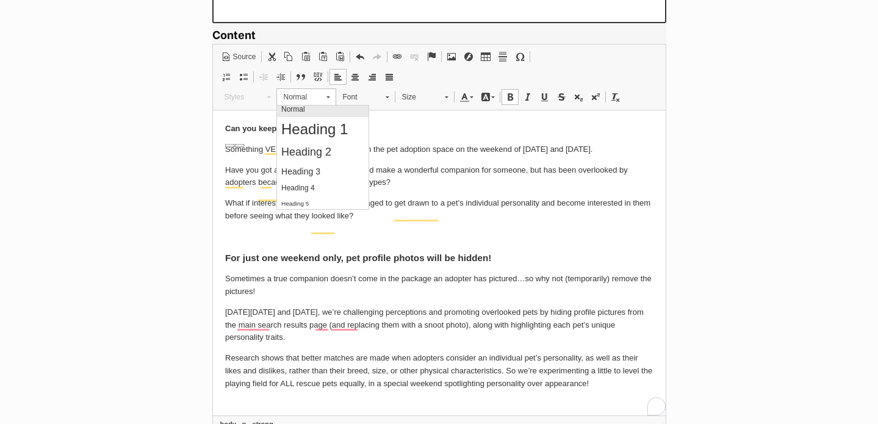
scroll to position [21, 0]
click at [328, 189] on h4 "Heading 4" at bounding box center [322, 187] width 83 height 9
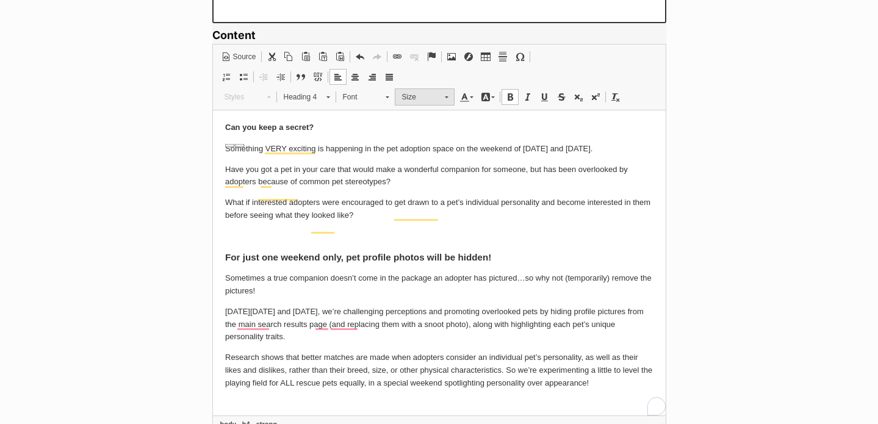
click at [423, 101] on span "Size" at bounding box center [417, 97] width 43 height 16
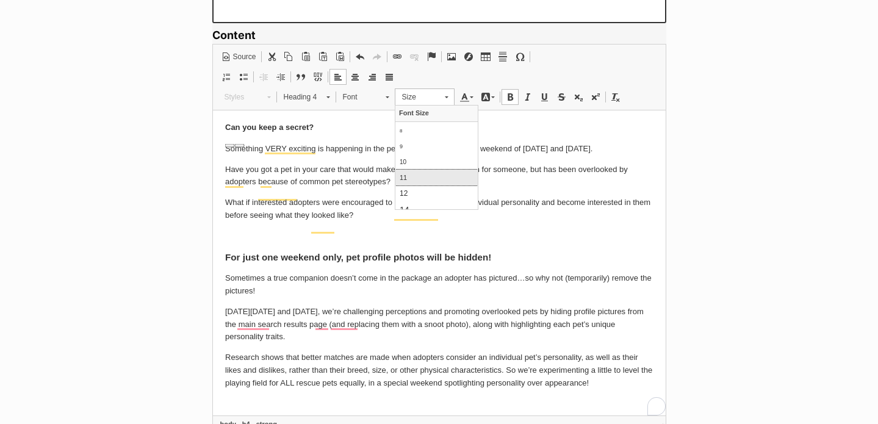
click at [435, 175] on link "11" at bounding box center [436, 177] width 82 height 16
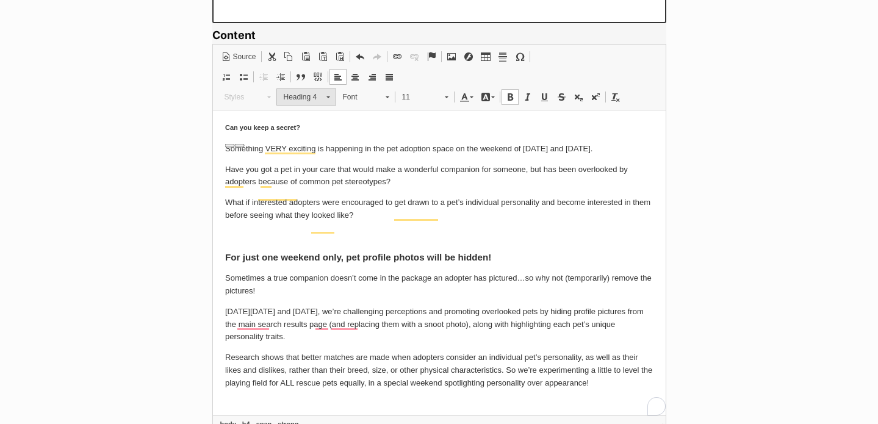
click at [306, 93] on span "Heading 4" at bounding box center [299, 97] width 43 height 16
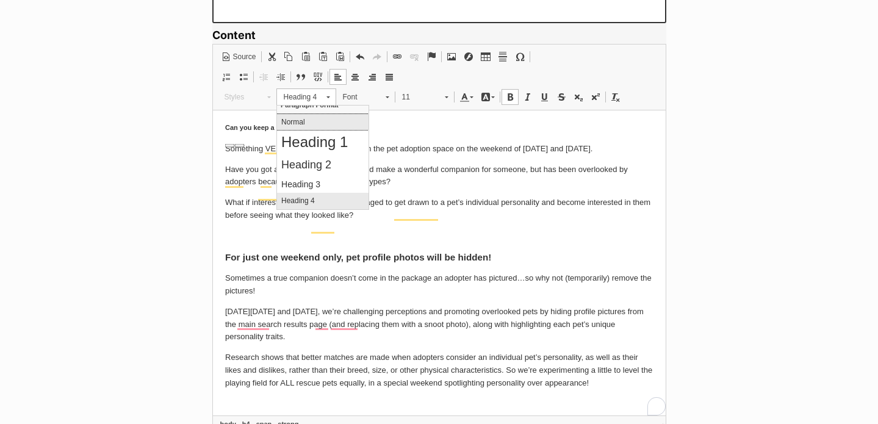
click at [319, 125] on p "Normal" at bounding box center [322, 121] width 83 height 9
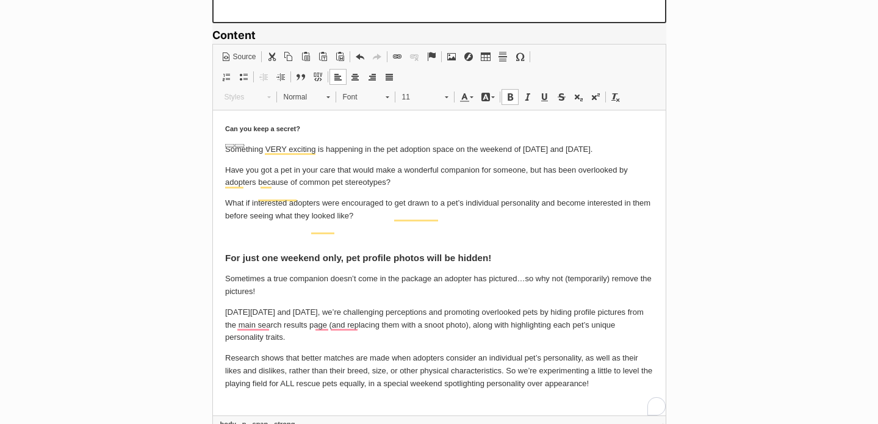
click at [430, 88] on span "Document Source Clipboard/Undo Cut Keyboard shortcut Command+X Copy Keyboard sh…" at bounding box center [439, 68] width 443 height 40
click at [447, 100] on span at bounding box center [446, 96] width 3 height 12
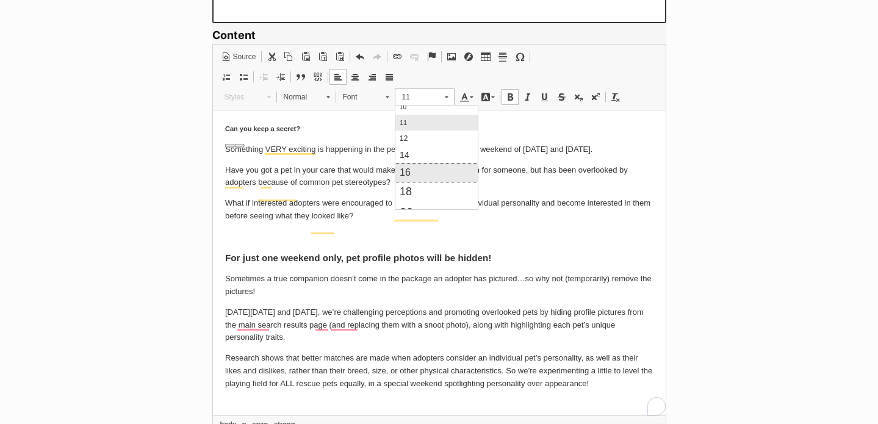
click at [431, 173] on link "16" at bounding box center [436, 172] width 82 height 18
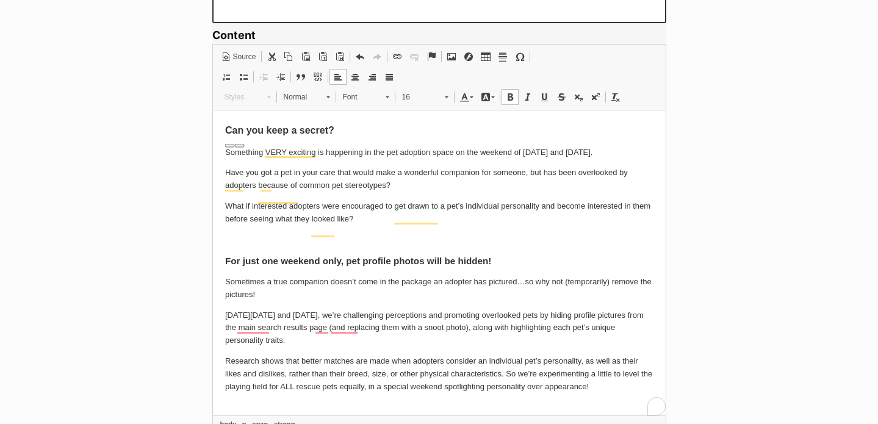
scroll to position [0, 0]
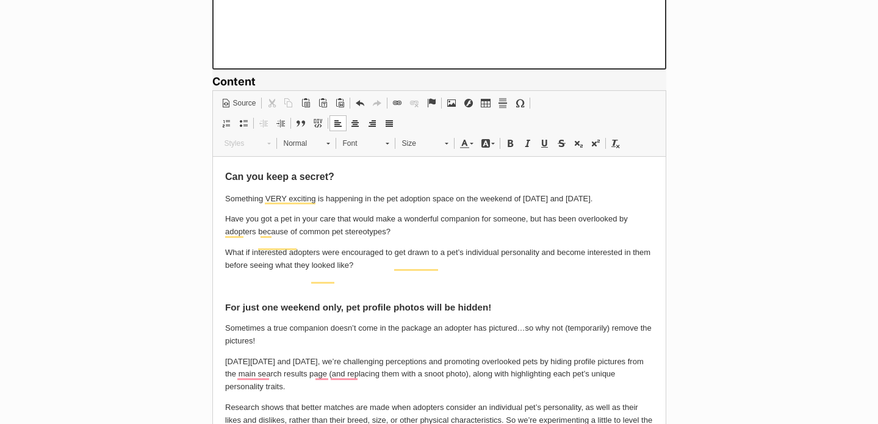
scroll to position [848, 0]
click at [359, 313] on b "For just one weekend only, pet profile photos will be hidden!" at bounding box center [358, 307] width 266 height 10
drag, startPoint x: 342, startPoint y: 179, endPoint x: 223, endPoint y: 189, distance: 119.5
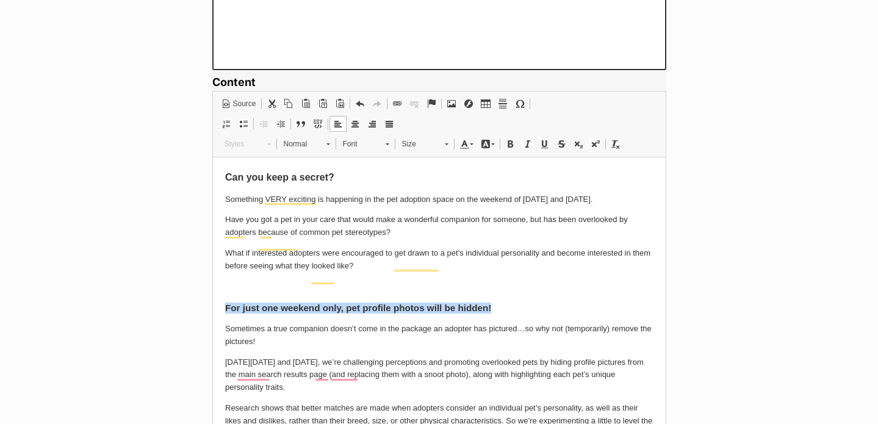
drag, startPoint x: 504, startPoint y: 321, endPoint x: 203, endPoint y: 321, distance: 301.0
click at [431, 139] on span "Size" at bounding box center [417, 144] width 43 height 16
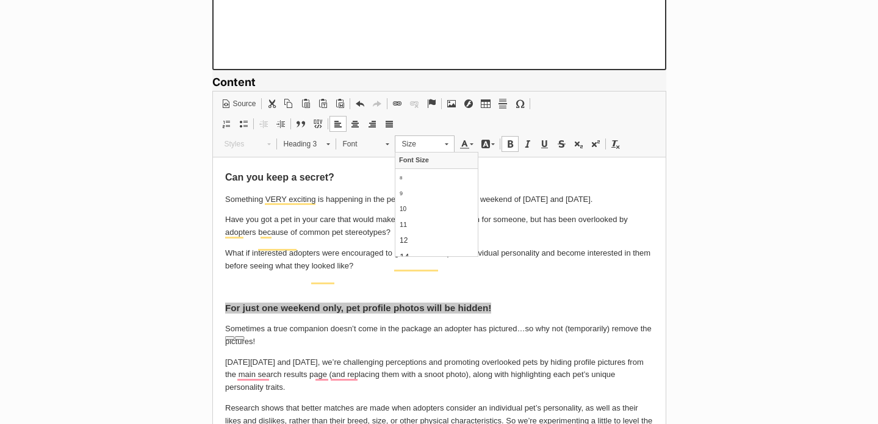
click at [432, 139] on span "Size" at bounding box center [417, 144] width 43 height 16
click at [322, 144] on link "Heading 3" at bounding box center [307, 144] width 60 height 17
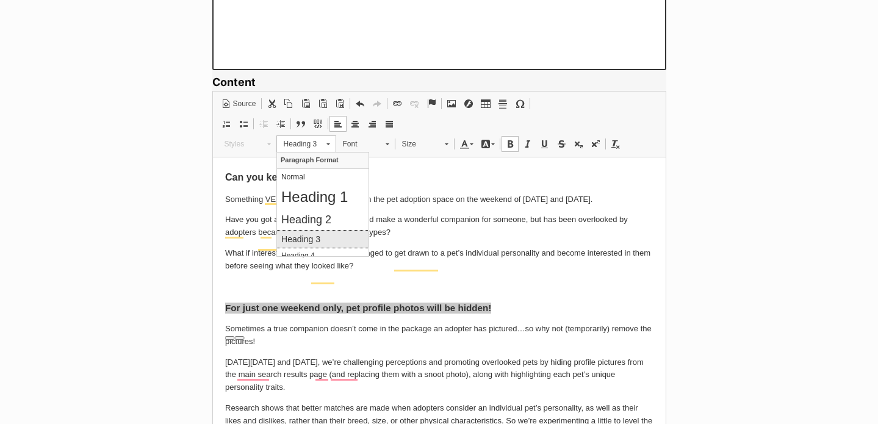
scroll to position [11, 0]
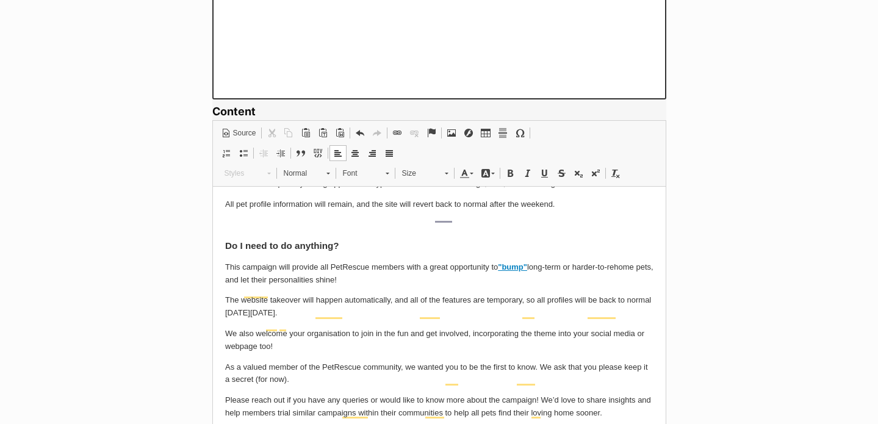
scroll to position [0, 0]
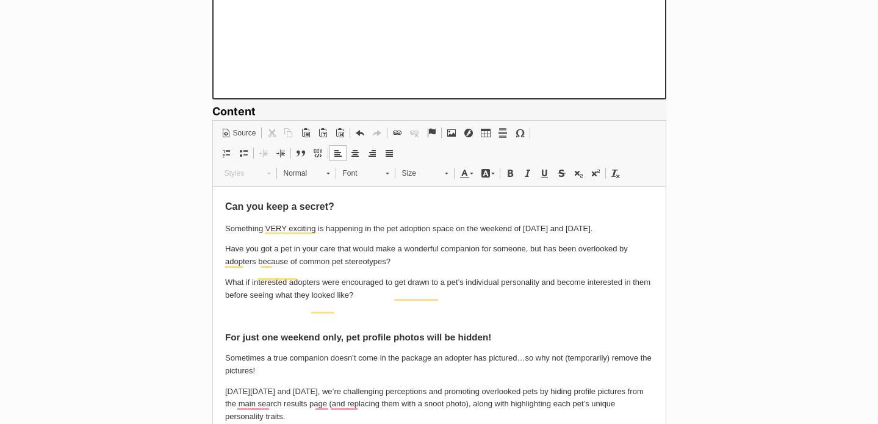
drag, startPoint x: 356, startPoint y: 203, endPoint x: 202, endPoint y: 203, distance: 153.8
click at [449, 175] on link "16" at bounding box center [425, 173] width 60 height 17
click at [432, 249] on link "18" at bounding box center [436, 252] width 82 height 20
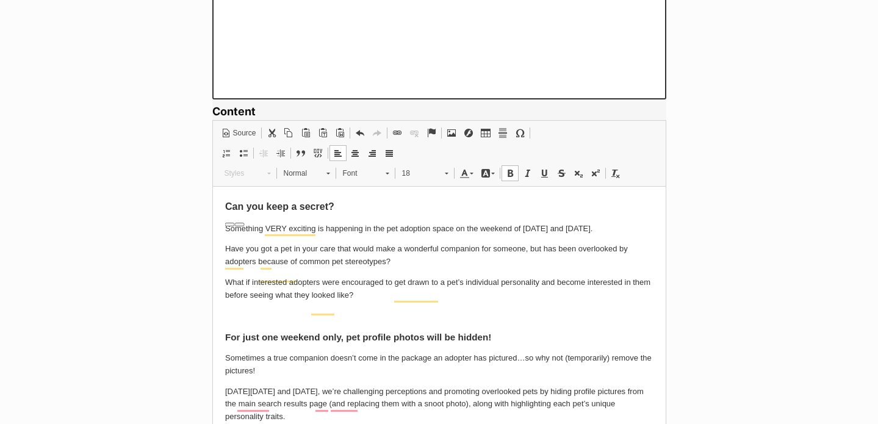
scroll to position [0, 0]
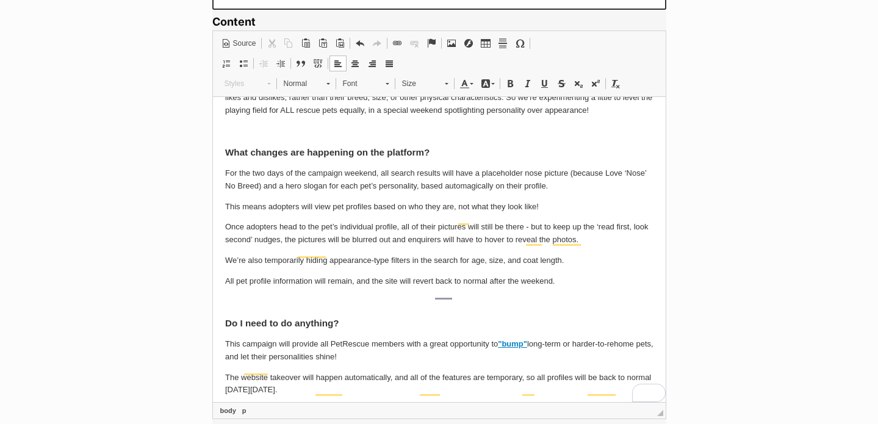
click at [581, 288] on p "All pet profile information will remain, and the site will revert back to norma…" at bounding box center [439, 281] width 429 height 13
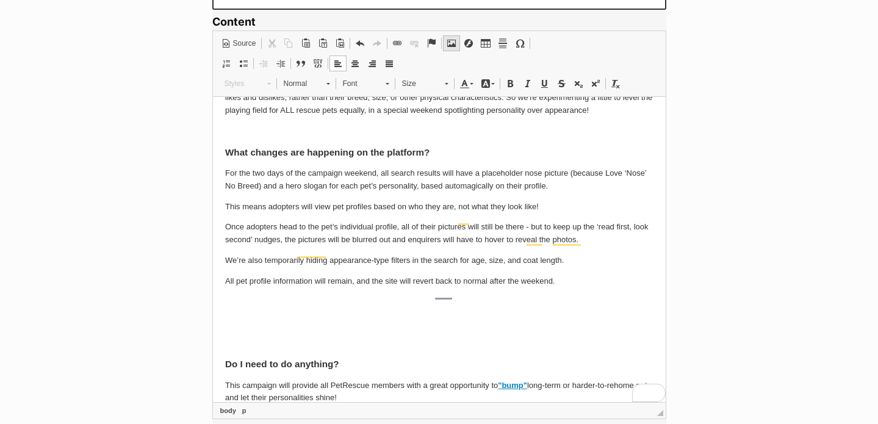
click at [452, 42] on span at bounding box center [452, 43] width 10 height 10
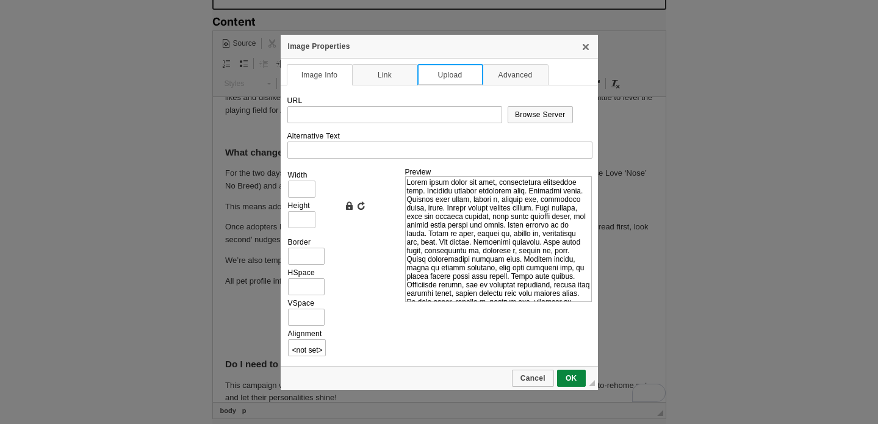
click at [446, 79] on link "Upload" at bounding box center [451, 74] width 66 height 21
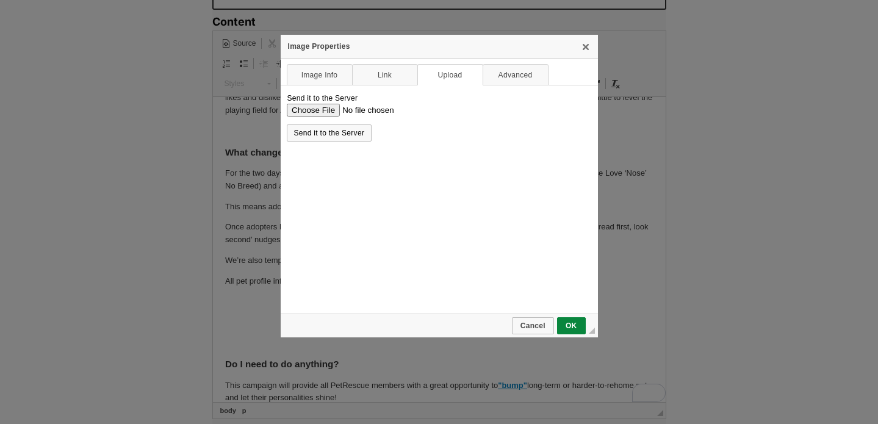
click at [322, 107] on input "Send it to the Server" at bounding box center [438, 109] width 305 height 13
type input "C:\fakepath\pexels-aleksandr-nadyojin-2954845-4491602.jpg"
click at [348, 133] on span "Send it to the Server" at bounding box center [329, 133] width 83 height 9
click at [330, 132] on span "Send it to the Server" at bounding box center [329, 133] width 83 height 9
type input "https://d339b5nop2tkmp.cloudfront.net/uploads/pictures/3971/content_pexels-alek…"
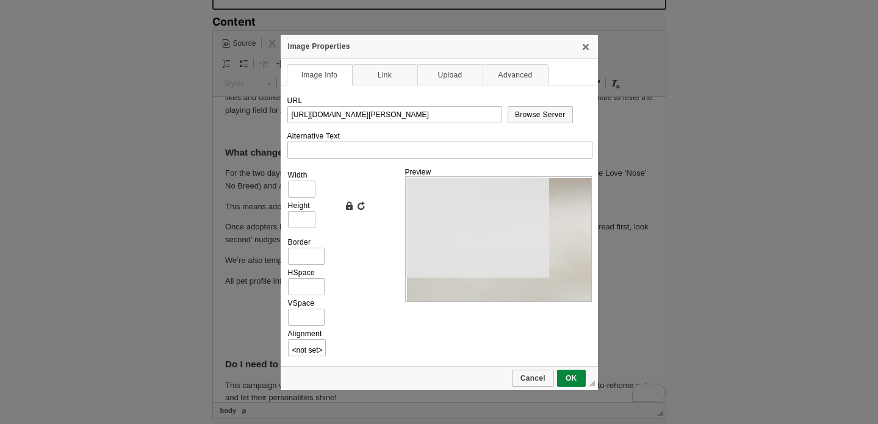
type input "2000"
type input "1333"
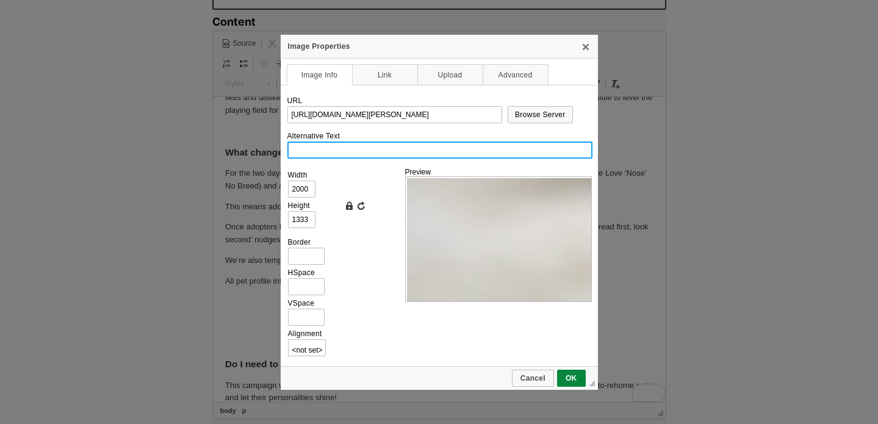
click at [364, 148] on input "Alternative Text" at bounding box center [440, 150] width 305 height 17
type input "white cat nose close up"
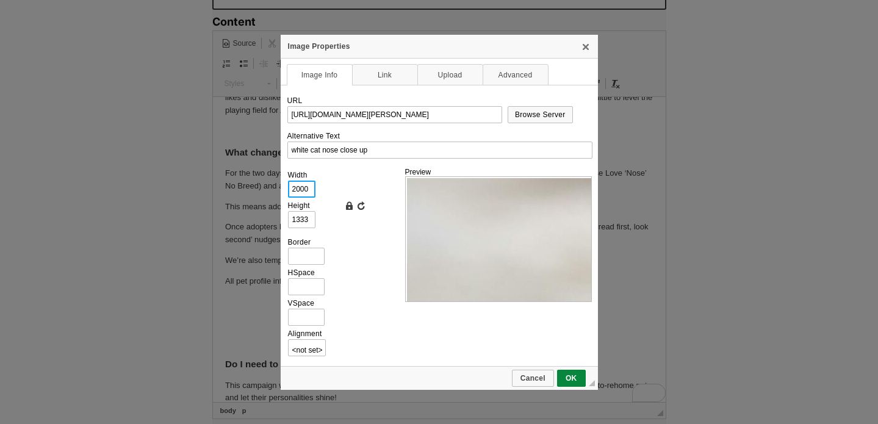
drag, startPoint x: 311, startPoint y: 191, endPoint x: 230, endPoint y: 180, distance: 82.5
type input "4"
type input "3"
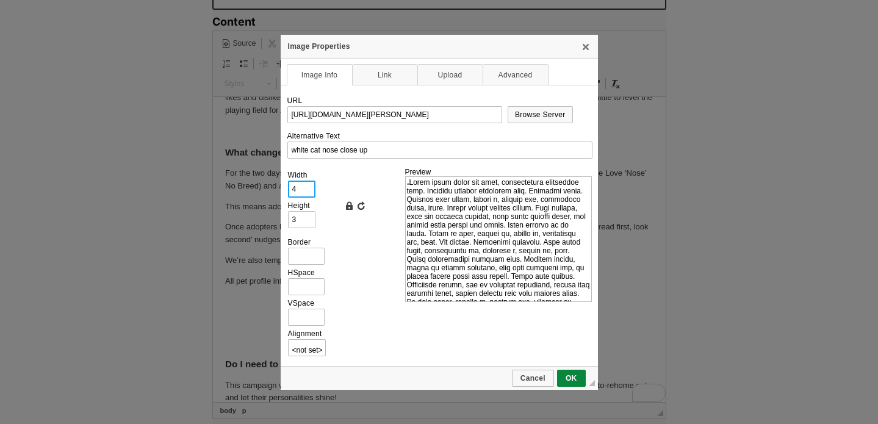
type input "40"
type input "27"
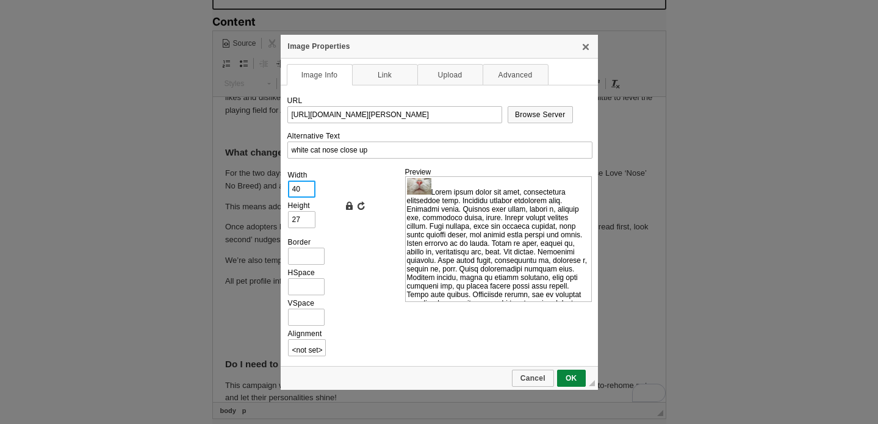
type input "400"
type input "267"
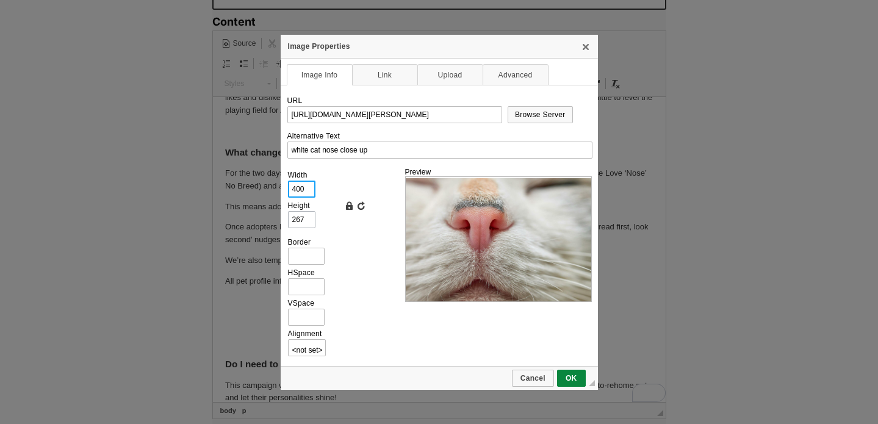
type input "400"
drag, startPoint x: 309, startPoint y: 220, endPoint x: 233, endPoint y: 200, distance: 78.9
type input "4"
type input "6"
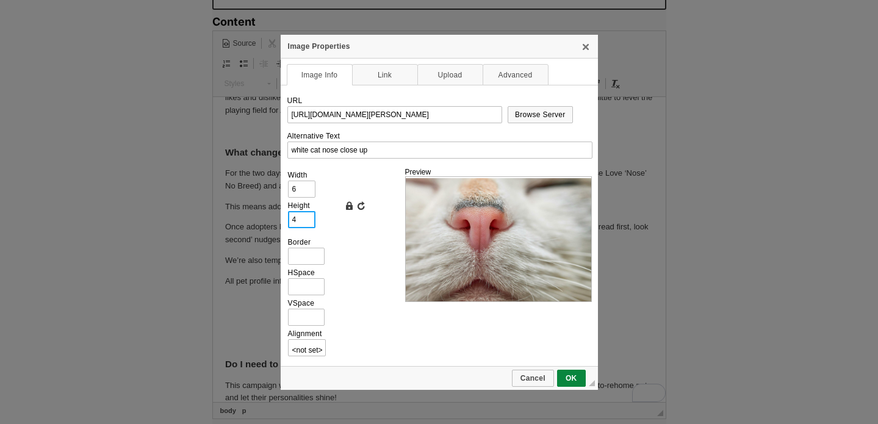
type input "40"
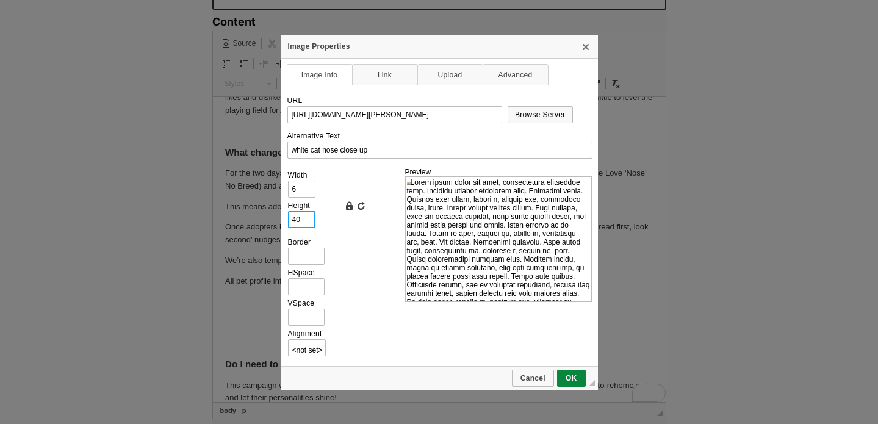
type input "60"
type input "400"
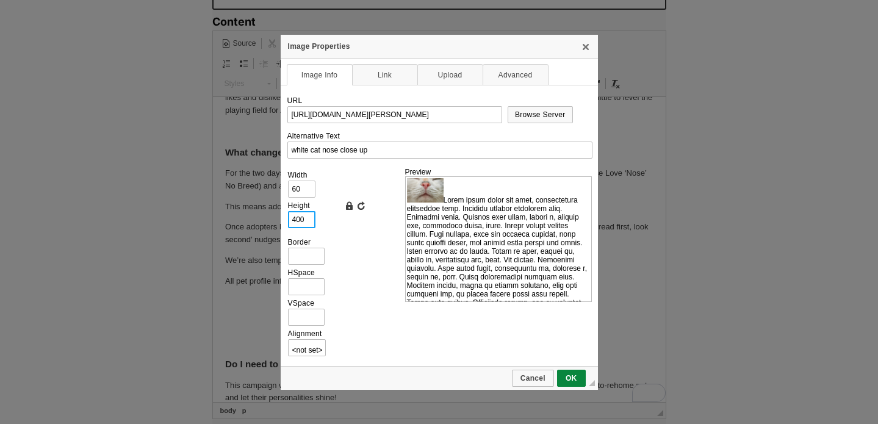
type input "600"
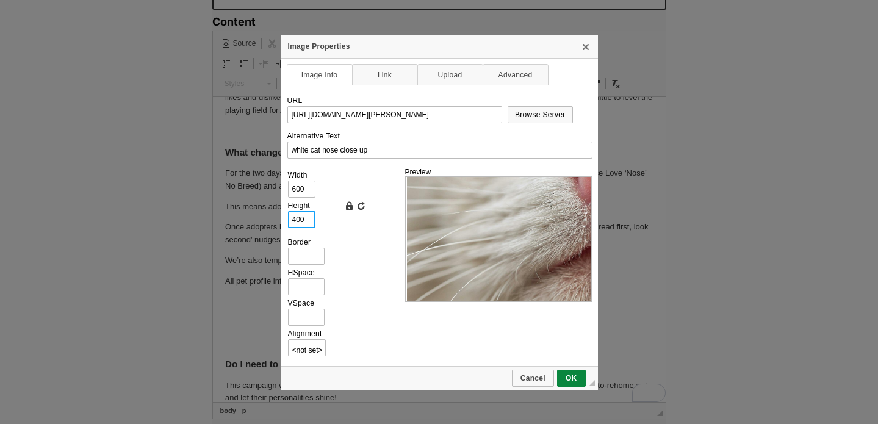
scroll to position [98, 0]
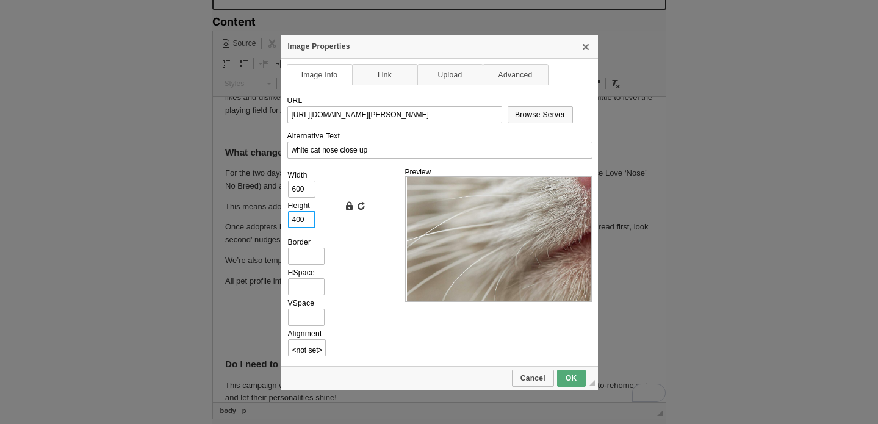
type input "400"
click at [579, 375] on span "OK" at bounding box center [572, 378] width 26 height 9
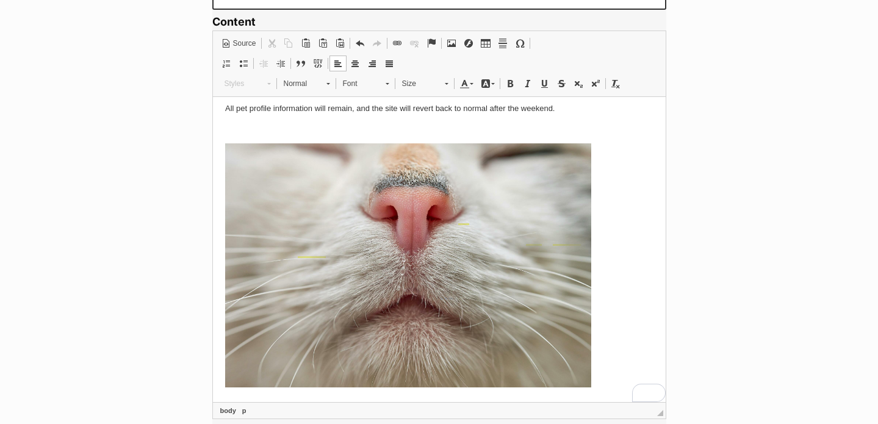
scroll to position [438, 0]
click at [216, 235] on html "Can you keep a secret? Something VERY exciting is happening in the pet adoption…" at bounding box center [438, 215] width 453 height 1113
click at [351, 68] on link "Center" at bounding box center [355, 64] width 17 height 16
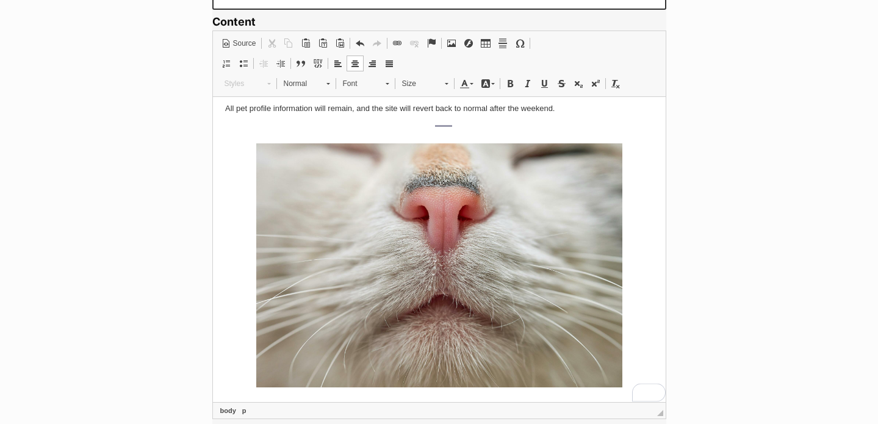
click at [449, 136] on p "To enrich screen reader interactions, please activate Accessibility in Grammarl…" at bounding box center [439, 129] width 429 height 13
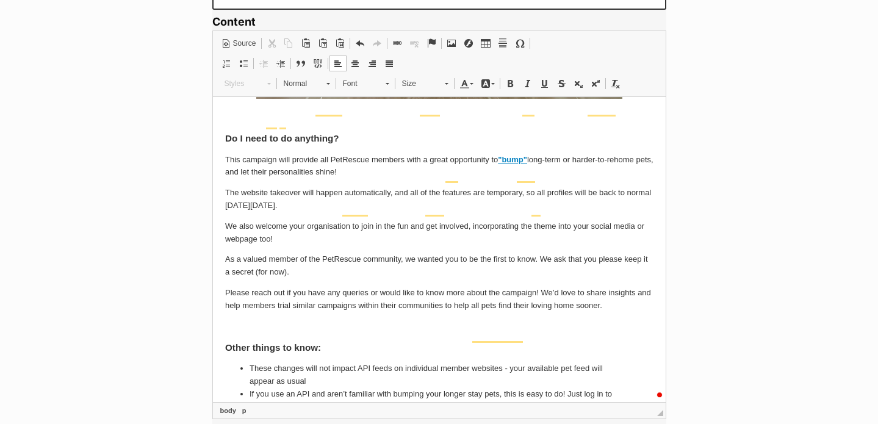
scroll to position [821, 0]
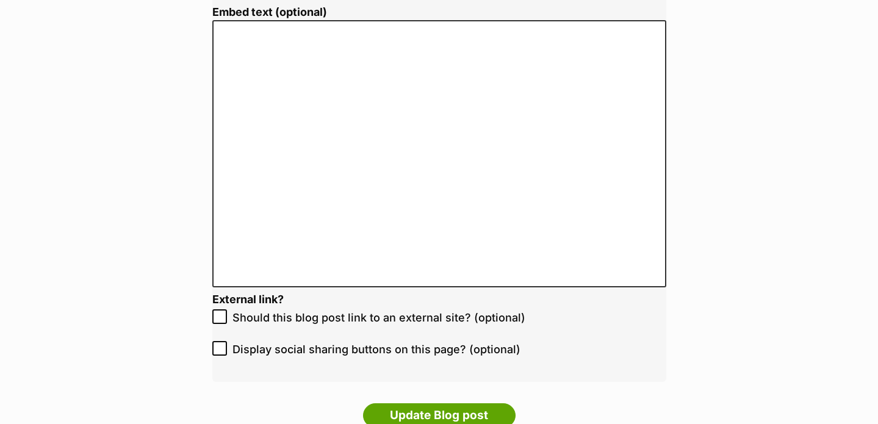
scroll to position [2796, 0]
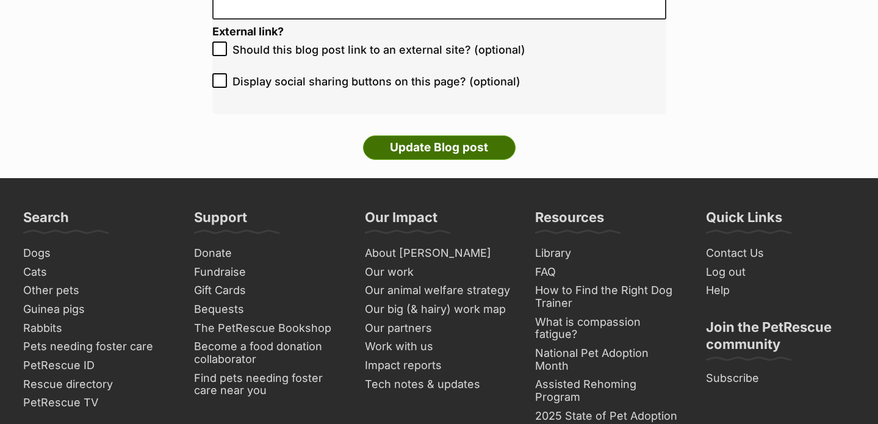
click at [475, 149] on input "Update Blog post" at bounding box center [439, 148] width 153 height 24
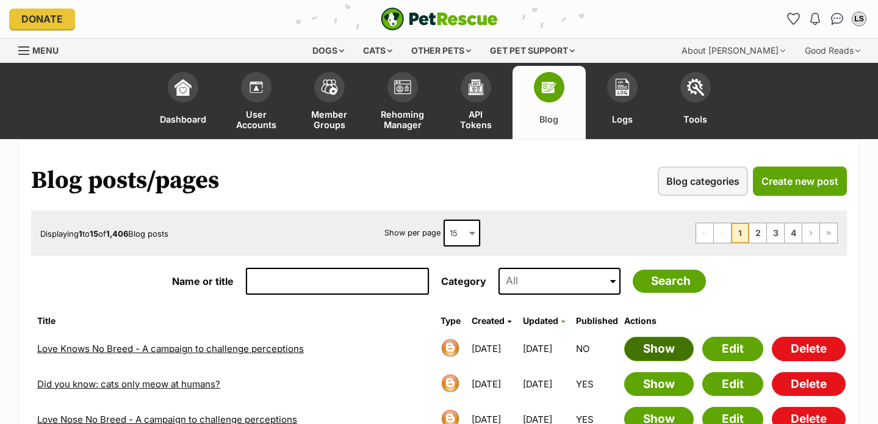
click at [662, 353] on link "Show" at bounding box center [659, 349] width 70 height 24
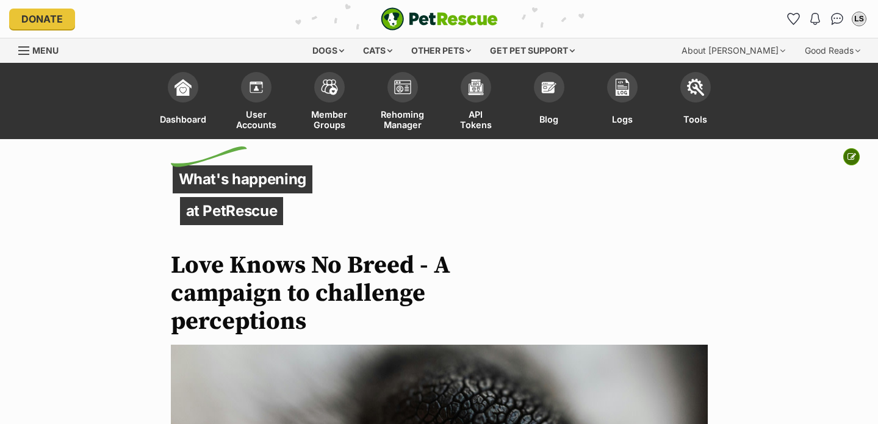
click at [855, 154] on icon at bounding box center [852, 157] width 9 height 9
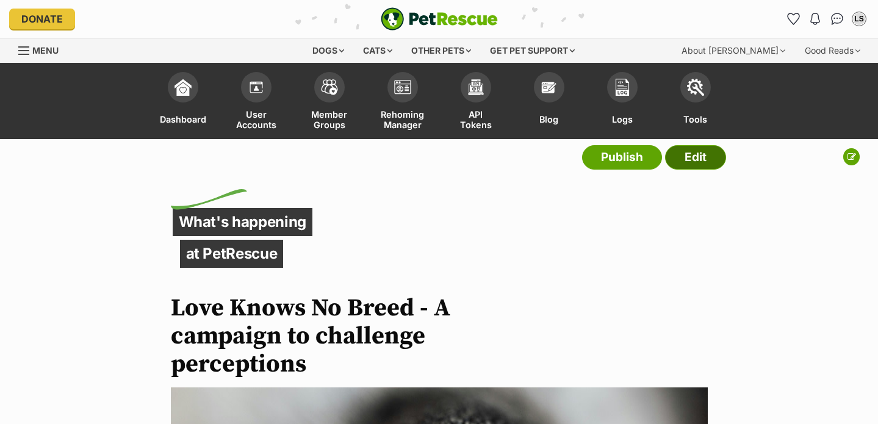
click at [712, 153] on link "Edit" at bounding box center [695, 157] width 61 height 24
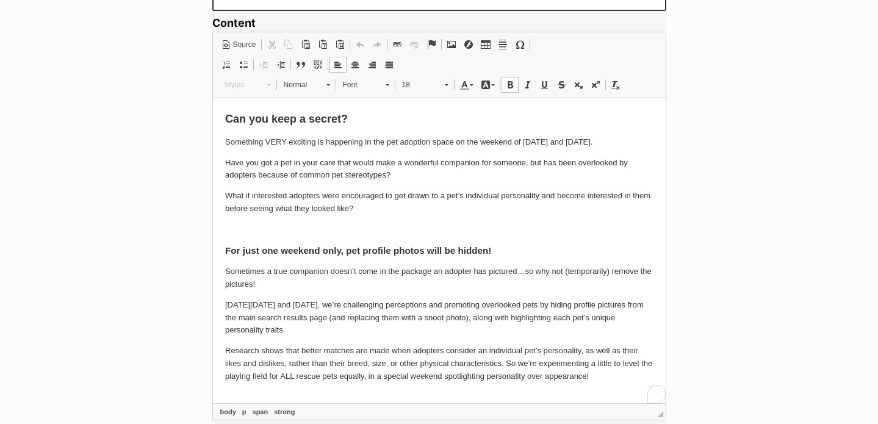
drag, startPoint x: 365, startPoint y: 120, endPoint x: 162, endPoint y: 112, distance: 202.8
click at [317, 79] on span "Normal" at bounding box center [299, 85] width 43 height 16
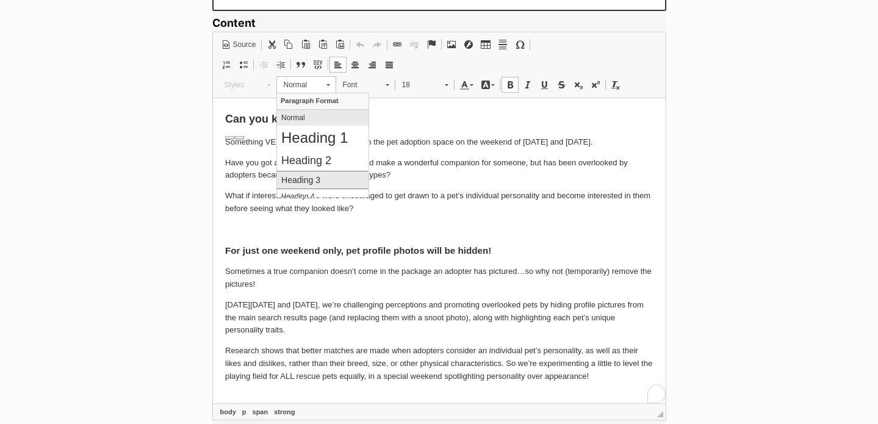
click at [338, 175] on h3 "Heading 3" at bounding box center [322, 180] width 83 height 10
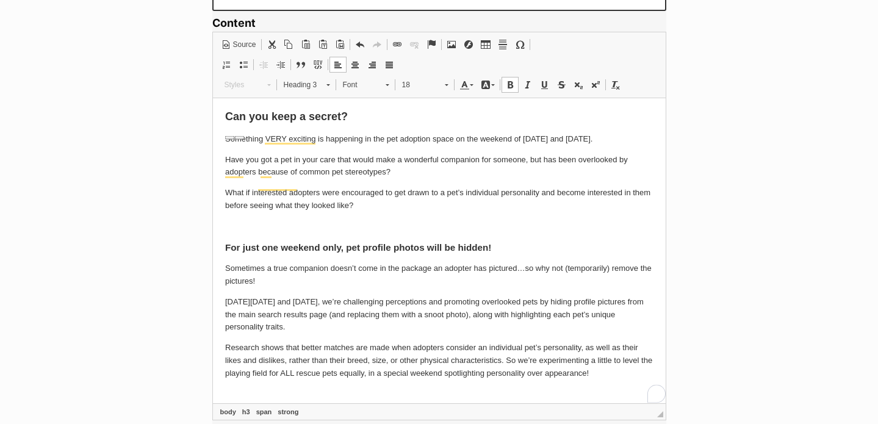
click at [382, 144] on p "Something VERY exciting is happening in the pet adoption space on the weekend o…" at bounding box center [439, 138] width 429 height 13
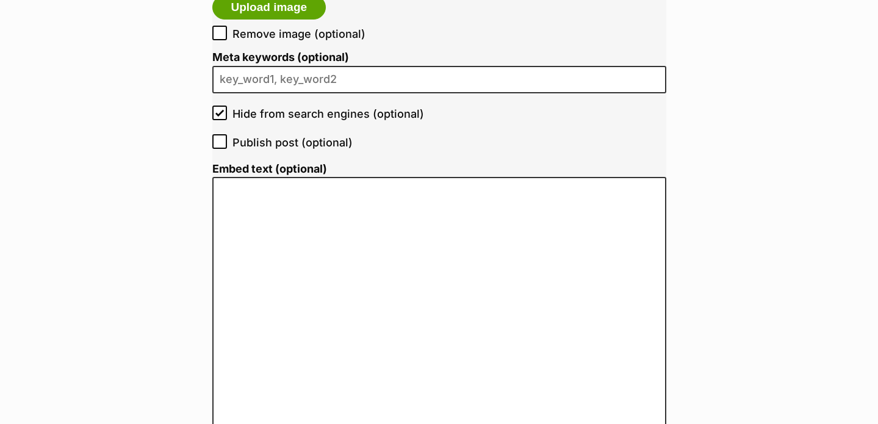
scroll to position [2576, 0]
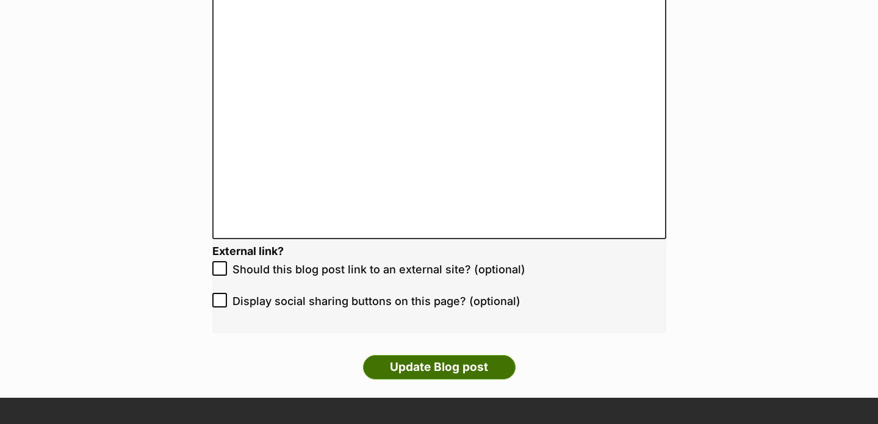
click at [461, 365] on input "Update Blog post" at bounding box center [439, 367] width 153 height 24
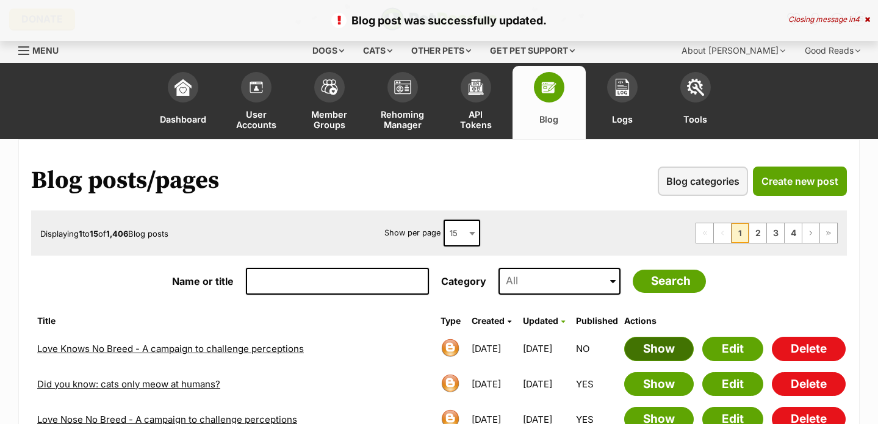
click at [662, 343] on link "Show" at bounding box center [659, 349] width 70 height 24
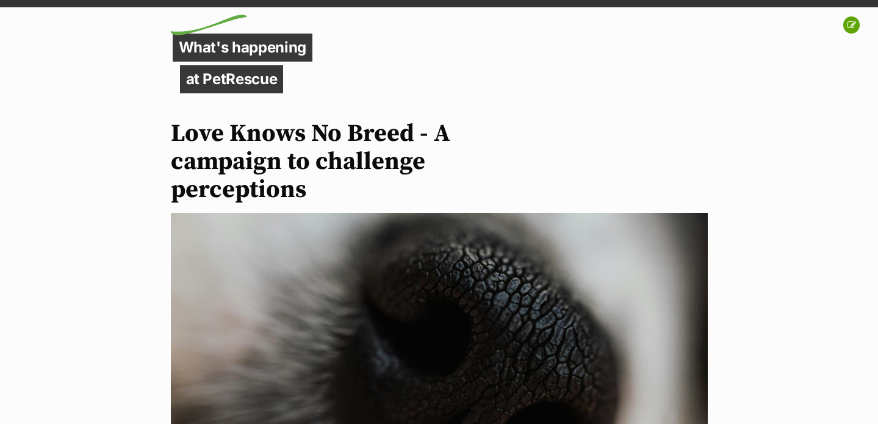
scroll to position [74, 0]
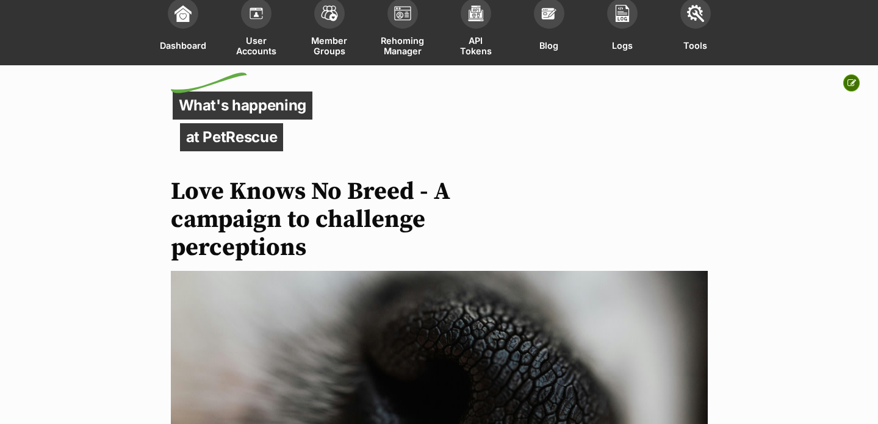
click at [857, 78] on button at bounding box center [852, 82] width 16 height 17
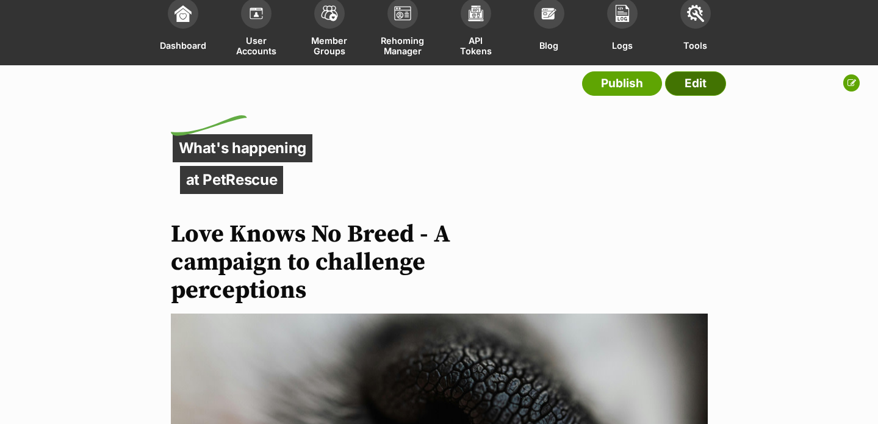
click at [709, 73] on link "Edit" at bounding box center [695, 83] width 61 height 24
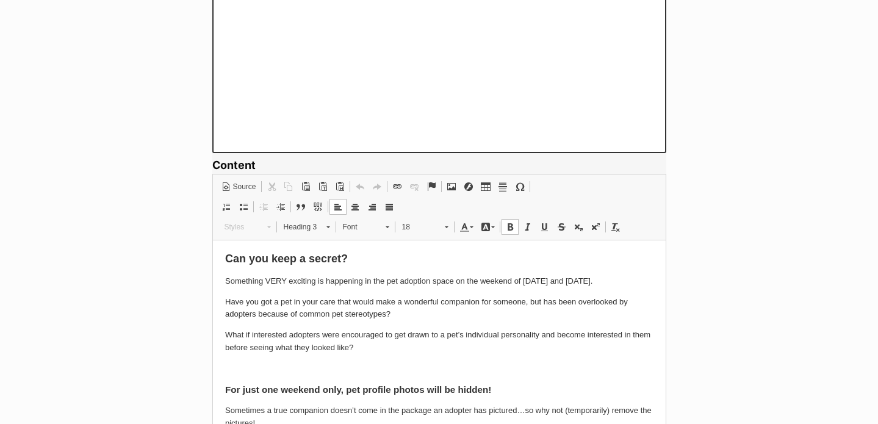
drag, startPoint x: 363, startPoint y: 264, endPoint x: 184, endPoint y: 253, distance: 179.8
click at [322, 235] on span "Styles Styles Styles Format Heading 3 Font Font Size 18" at bounding box center [337, 229] width 238 height 20
click at [307, 230] on span "Heading 3" at bounding box center [299, 227] width 43 height 16
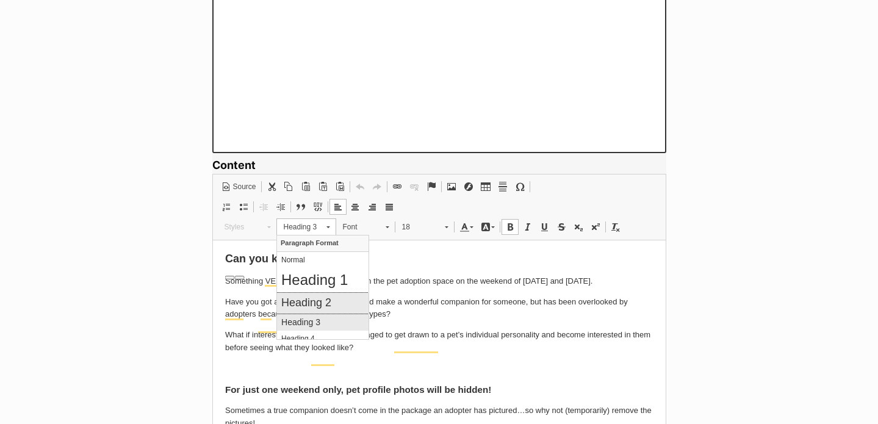
drag, startPoint x: 325, startPoint y: 300, endPoint x: 415, endPoint y: 280, distance: 91.2
click at [325, 300] on h2 "Heading 2" at bounding box center [322, 302] width 83 height 13
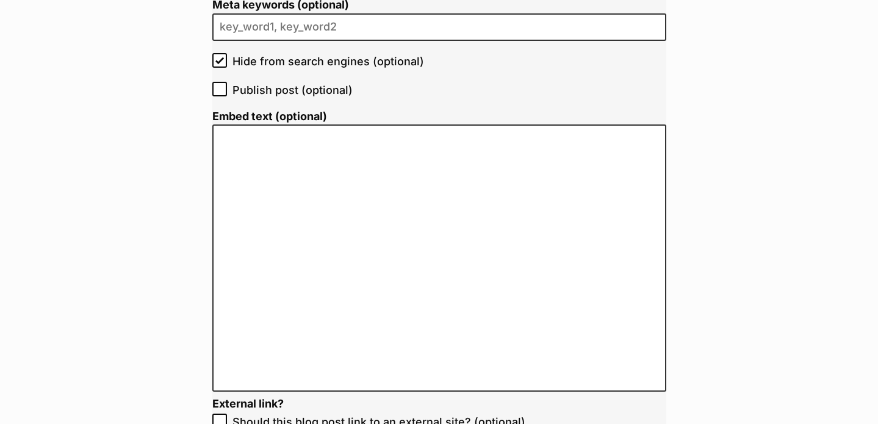
scroll to position [2591, 0]
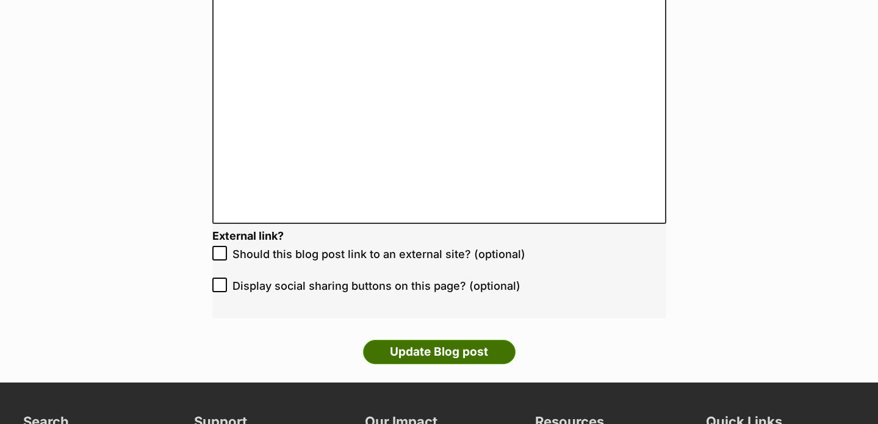
click at [470, 347] on input "Update Blog post" at bounding box center [439, 352] width 153 height 24
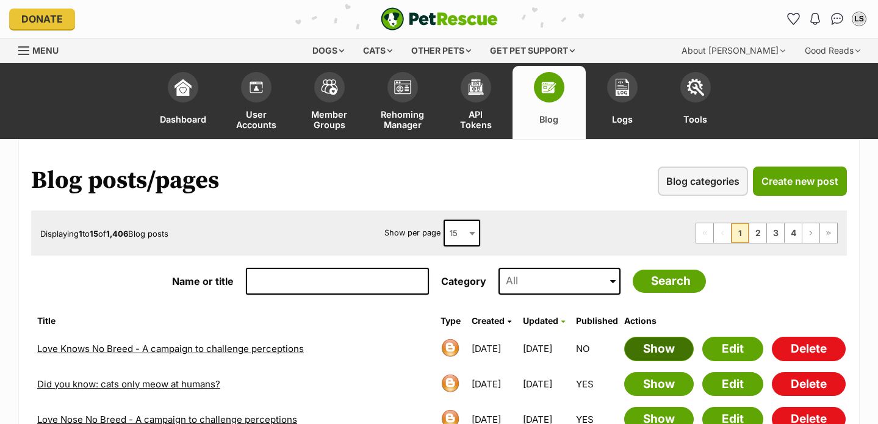
click at [665, 350] on link "Show" at bounding box center [659, 349] width 70 height 24
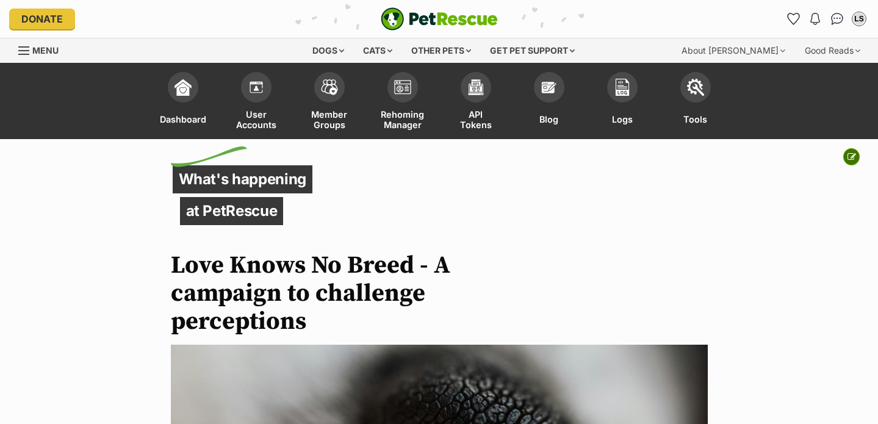
click at [853, 155] on icon at bounding box center [852, 157] width 9 height 9
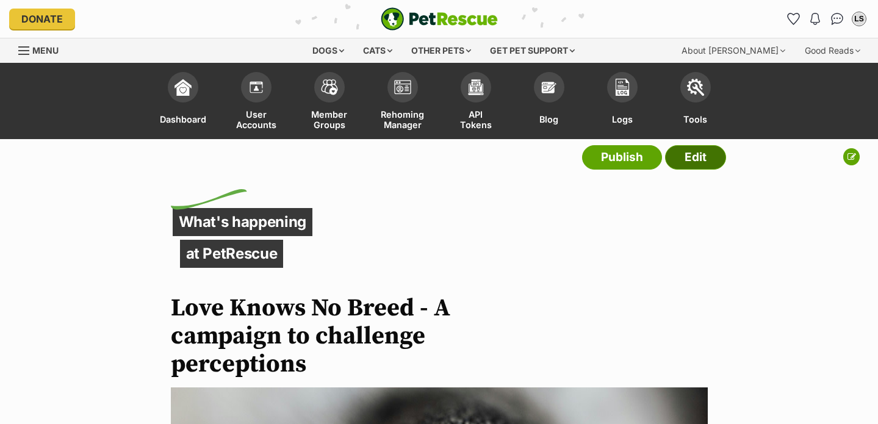
click at [715, 155] on link "Edit" at bounding box center [695, 157] width 61 height 24
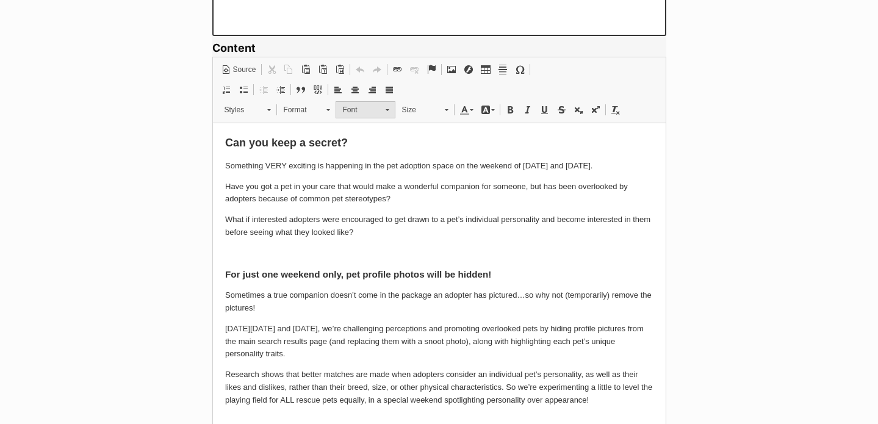
scroll to position [841, 0]
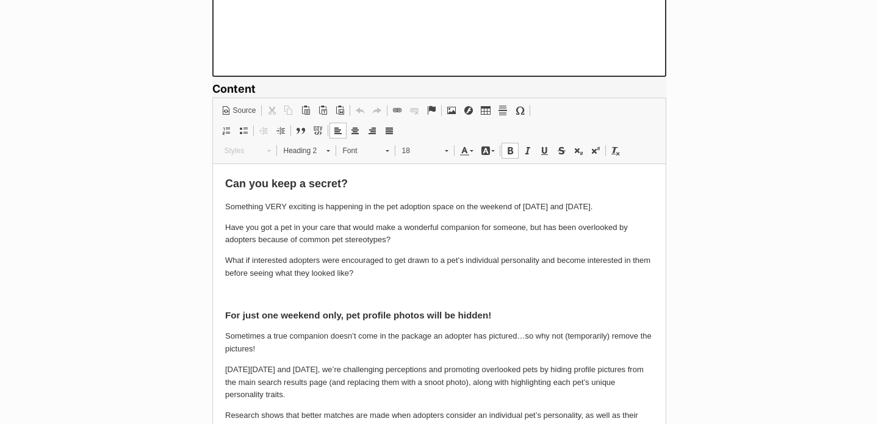
drag, startPoint x: 375, startPoint y: 180, endPoint x: 156, endPoint y: 178, distance: 219.2
click at [618, 150] on span at bounding box center [616, 151] width 10 height 10
click at [400, 184] on h2 "Can you keep a secret?" at bounding box center [439, 183] width 429 height 14
click at [304, 149] on span "Heading 2" at bounding box center [299, 151] width 43 height 16
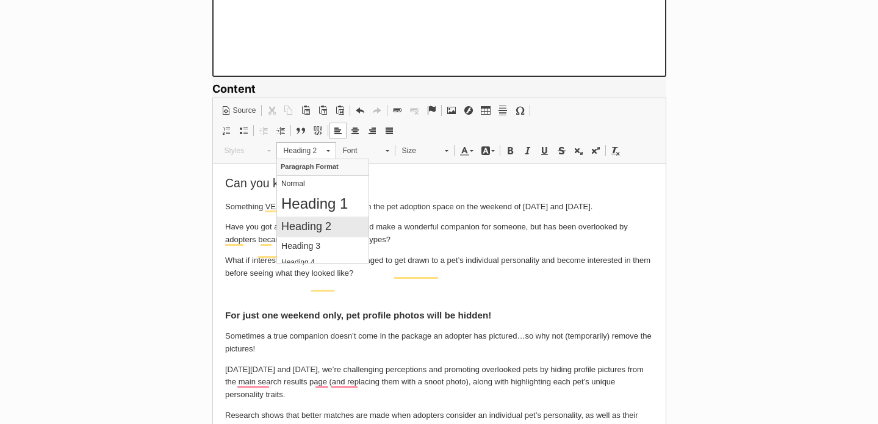
scroll to position [0, 0]
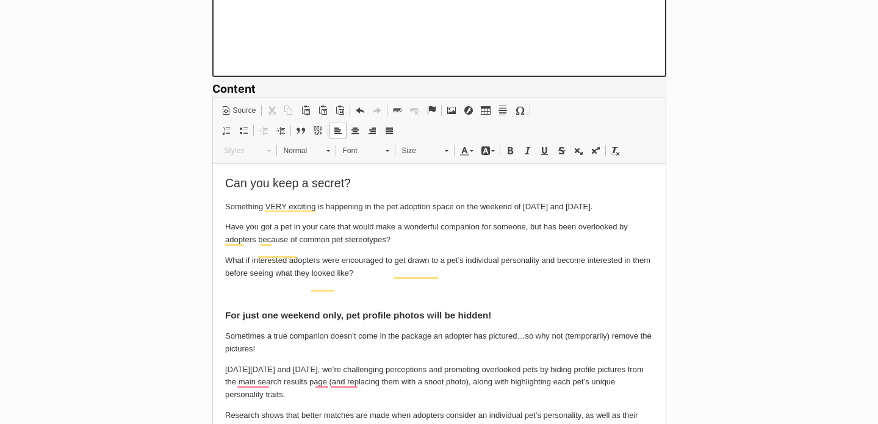
drag, startPoint x: 386, startPoint y: 189, endPoint x: 165, endPoint y: 172, distance: 221.6
click at [289, 151] on span "Heading 2" at bounding box center [299, 151] width 43 height 16
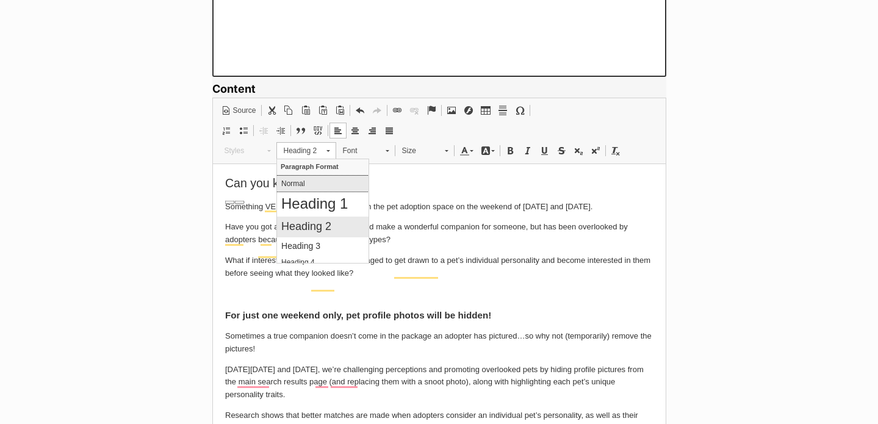
click at [322, 185] on p "Normal" at bounding box center [322, 183] width 83 height 9
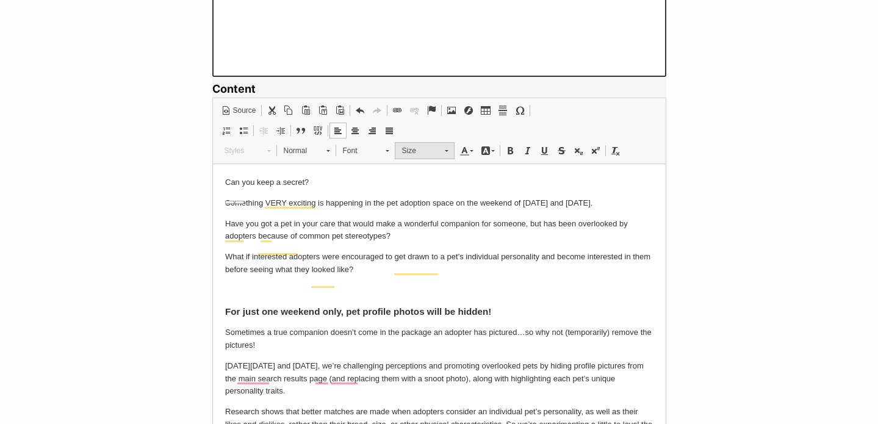
click at [417, 154] on span "Size" at bounding box center [417, 151] width 43 height 16
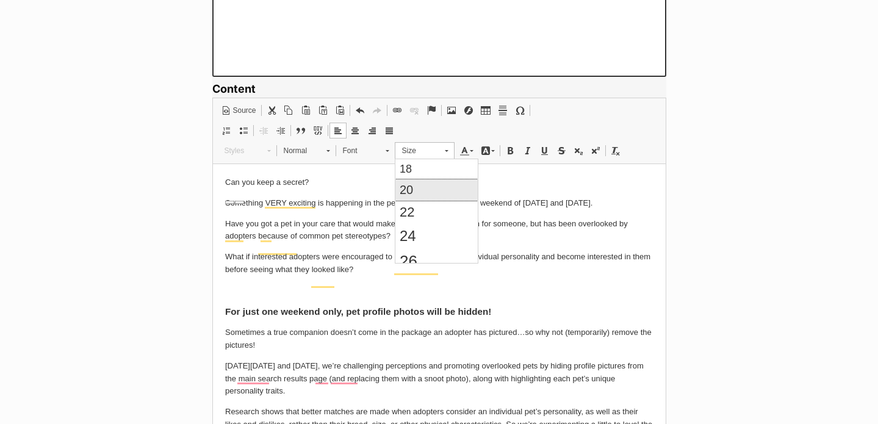
click at [430, 188] on link "20" at bounding box center [436, 189] width 82 height 21
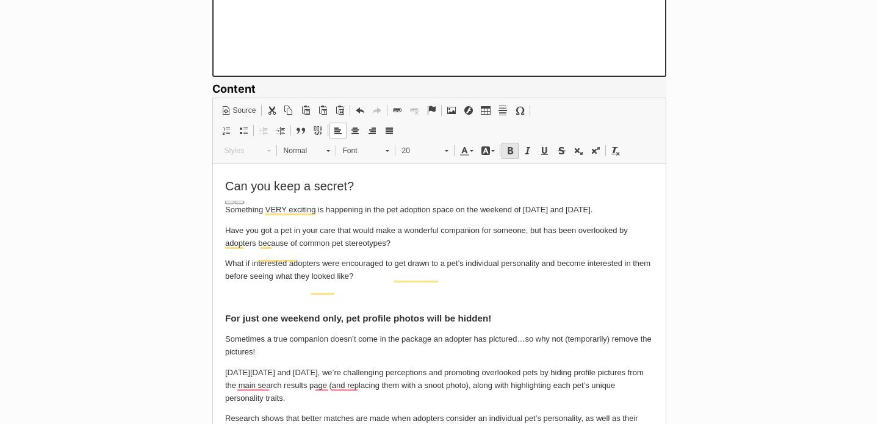
click at [507, 151] on span at bounding box center [510, 151] width 10 height 10
click at [454, 184] on p "Can you keep a secret?" at bounding box center [439, 186] width 429 height 20
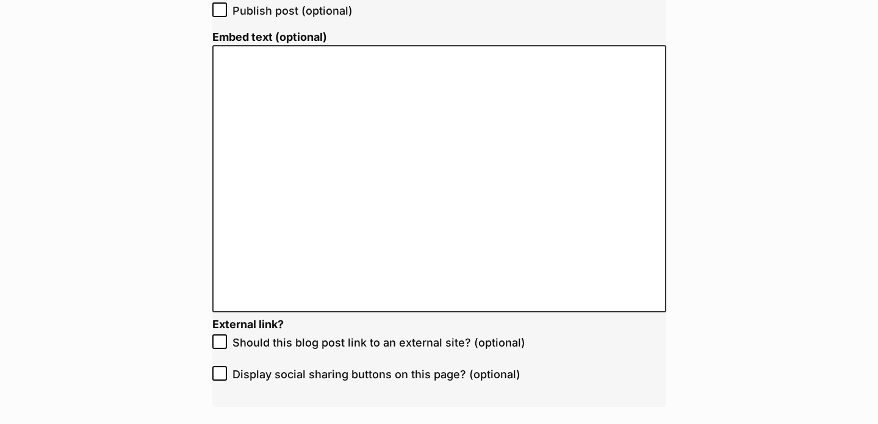
scroll to position [2758, 0]
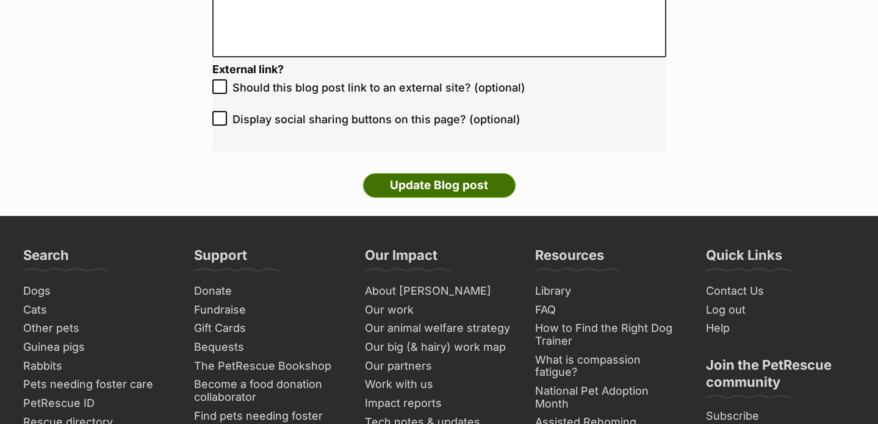
click at [472, 189] on input "Update Blog post" at bounding box center [439, 185] width 153 height 24
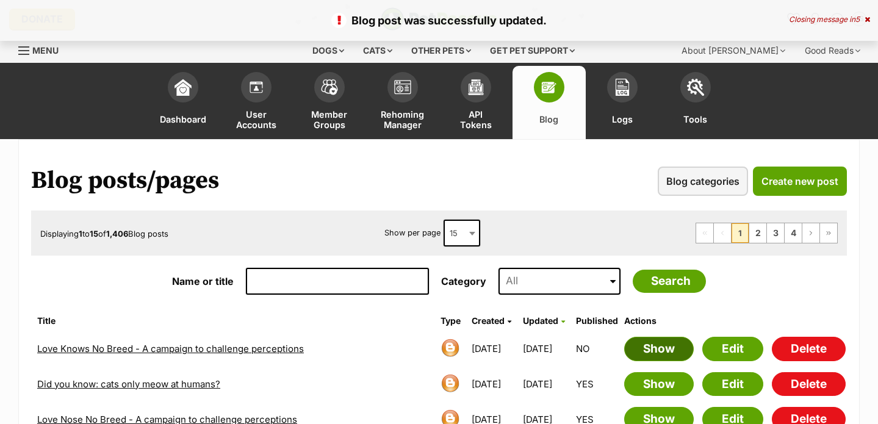
click at [656, 349] on link "Show" at bounding box center [659, 349] width 70 height 24
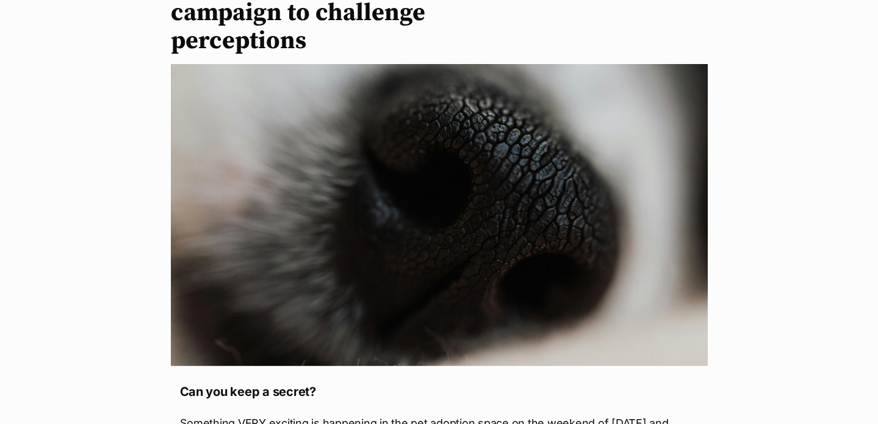
scroll to position [19, 0]
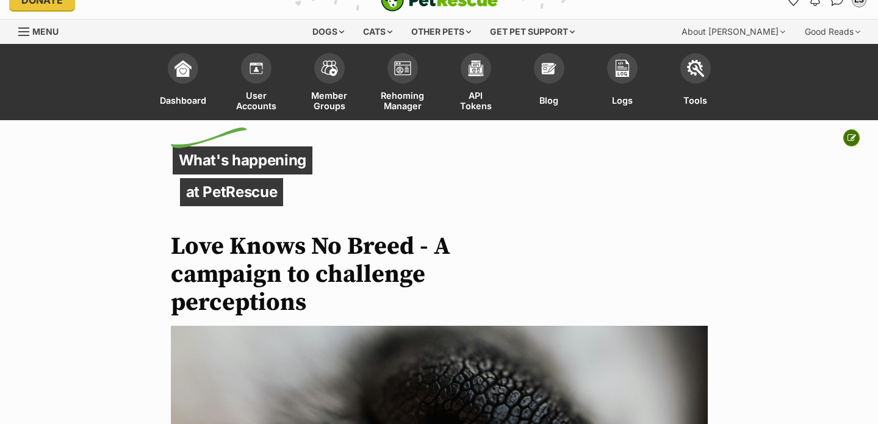
click at [850, 132] on button at bounding box center [852, 137] width 16 height 17
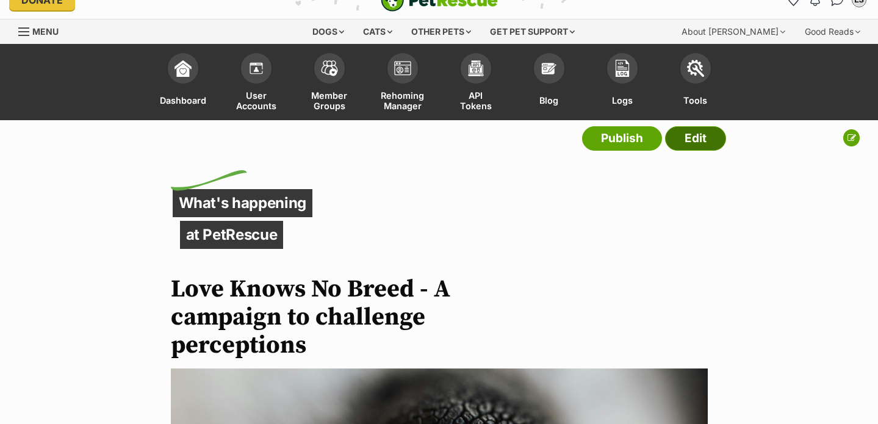
click at [706, 139] on link "Edit" at bounding box center [695, 138] width 61 height 24
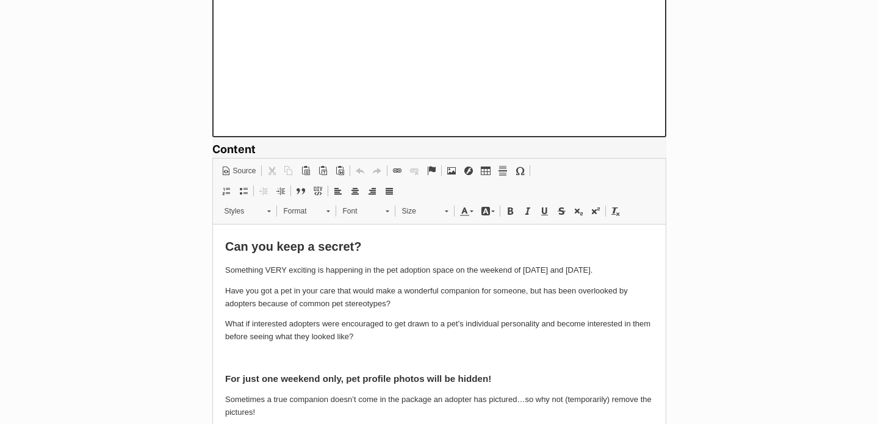
scroll to position [850, 0]
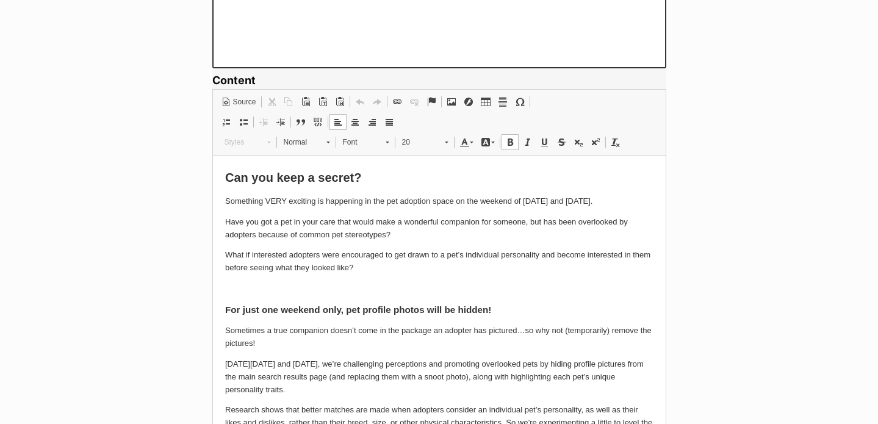
drag, startPoint x: 388, startPoint y: 169, endPoint x: 168, endPoint y: 170, distance: 219.8
click at [618, 141] on span at bounding box center [616, 142] width 10 height 10
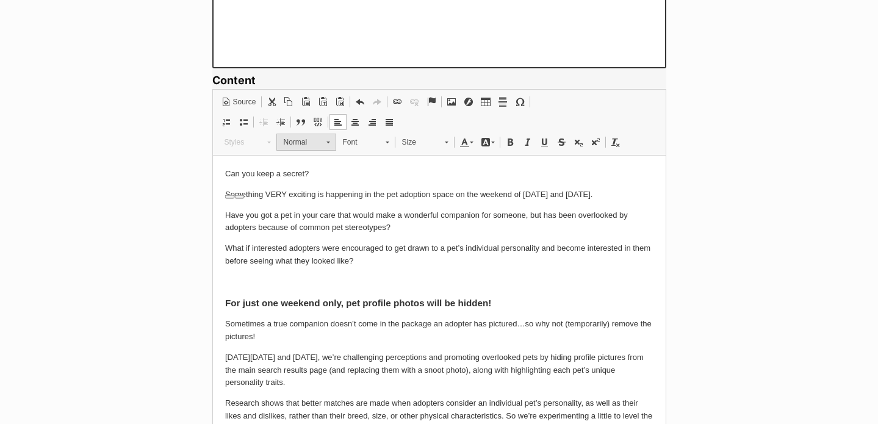
click at [298, 145] on span "Normal" at bounding box center [299, 142] width 43 height 16
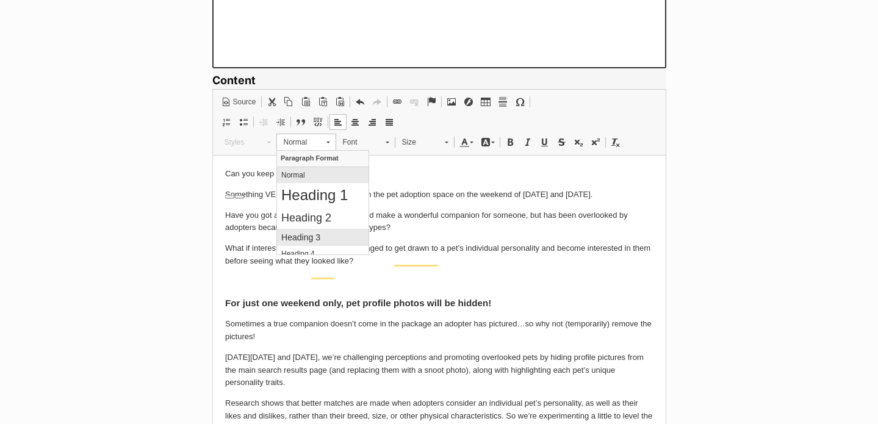
scroll to position [0, 0]
click at [331, 236] on h3 "Heading 3" at bounding box center [322, 237] width 83 height 10
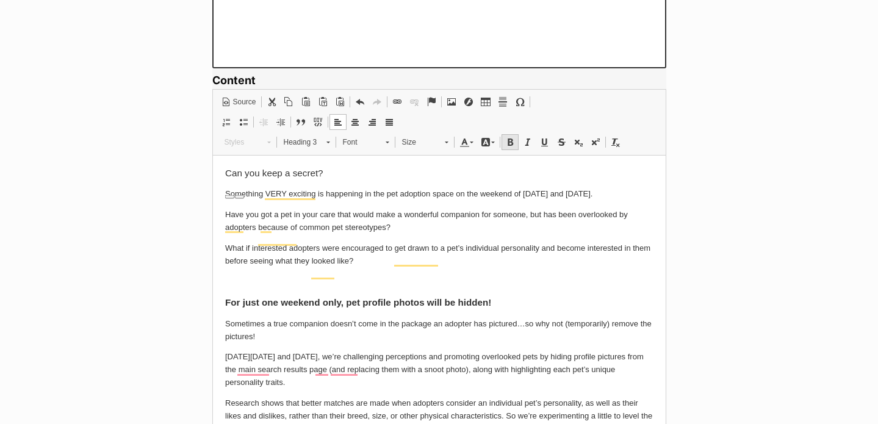
click at [512, 142] on span at bounding box center [510, 142] width 10 height 10
click at [332, 307] on b "For just one weekend only, pet profile photos will be hidden!" at bounding box center [358, 302] width 266 height 10
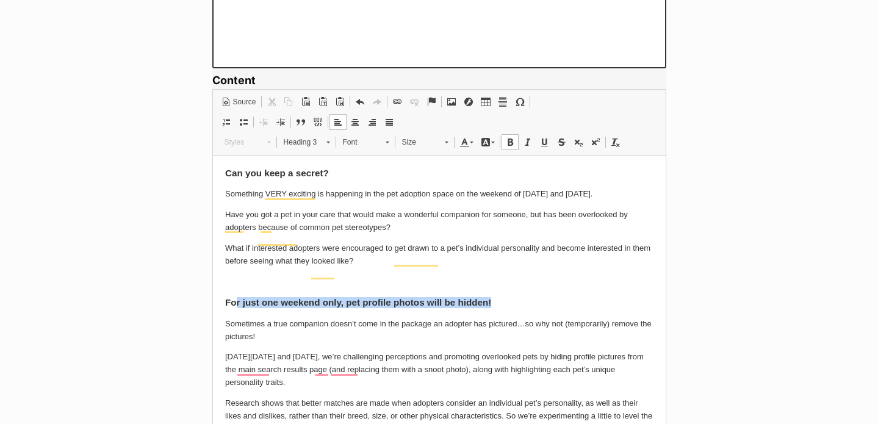
drag, startPoint x: 515, startPoint y: 315, endPoint x: 206, endPoint y: 315, distance: 308.3
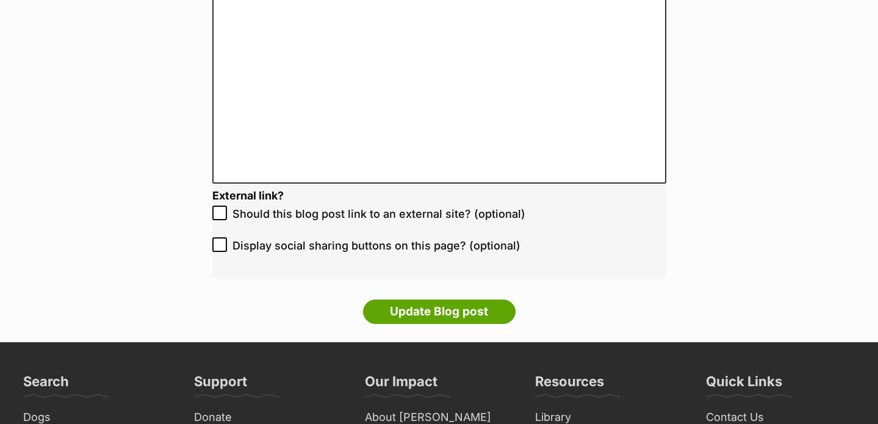
scroll to position [2782, 0]
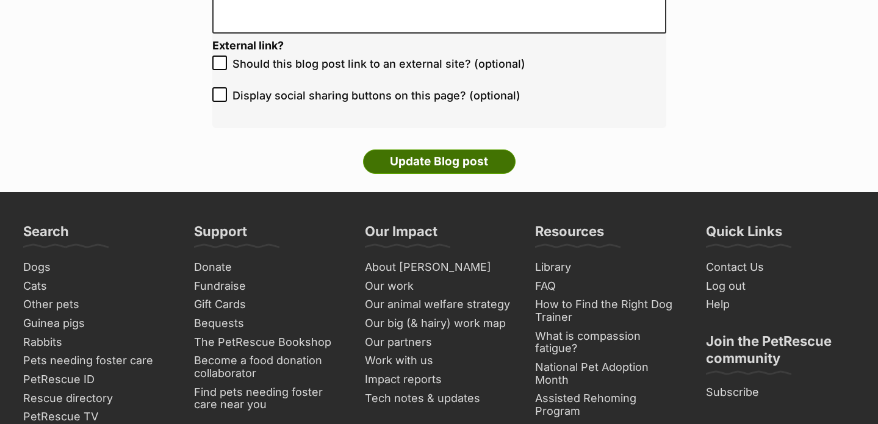
click at [488, 164] on input "Update Blog post" at bounding box center [439, 162] width 153 height 24
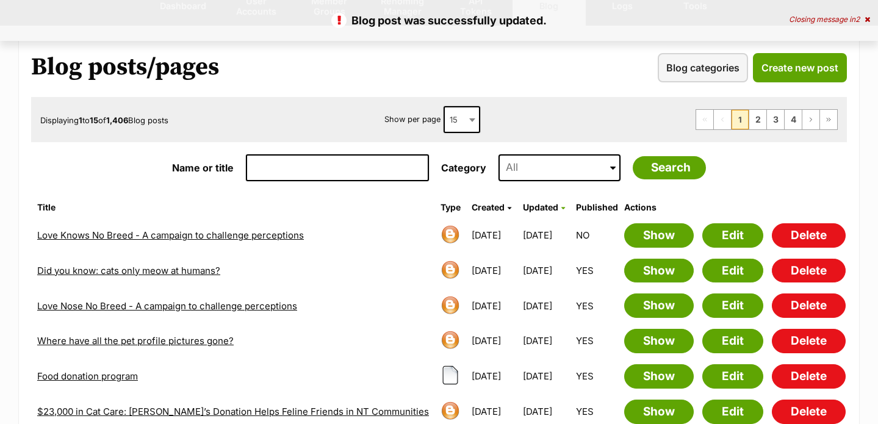
scroll to position [125, 0]
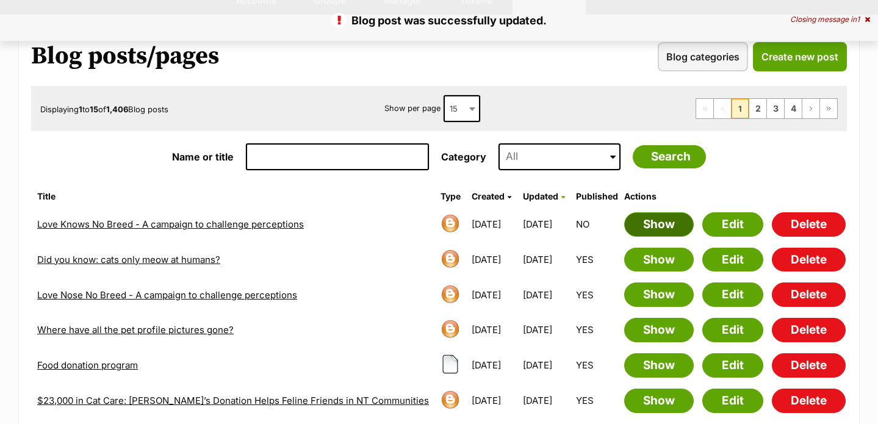
click at [650, 218] on link "Show" at bounding box center [659, 224] width 70 height 24
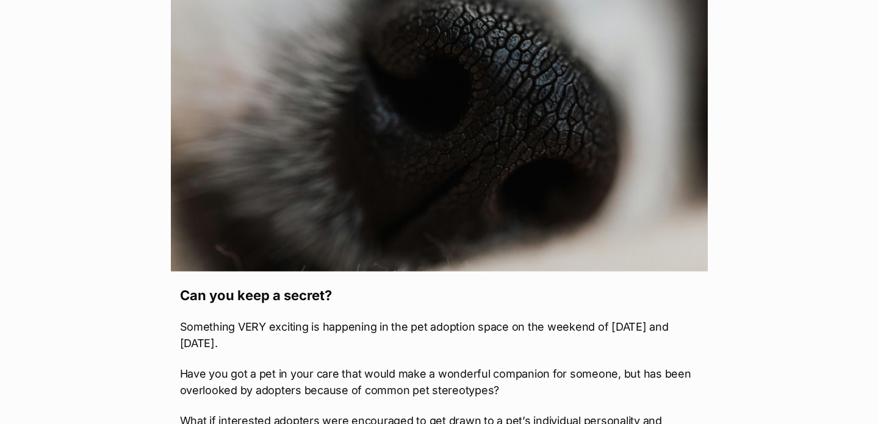
scroll to position [18, 0]
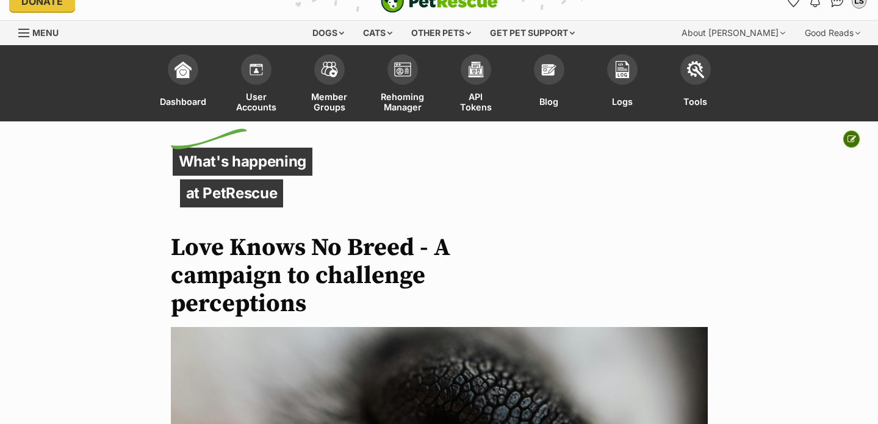
click at [854, 137] on icon at bounding box center [852, 139] width 9 height 9
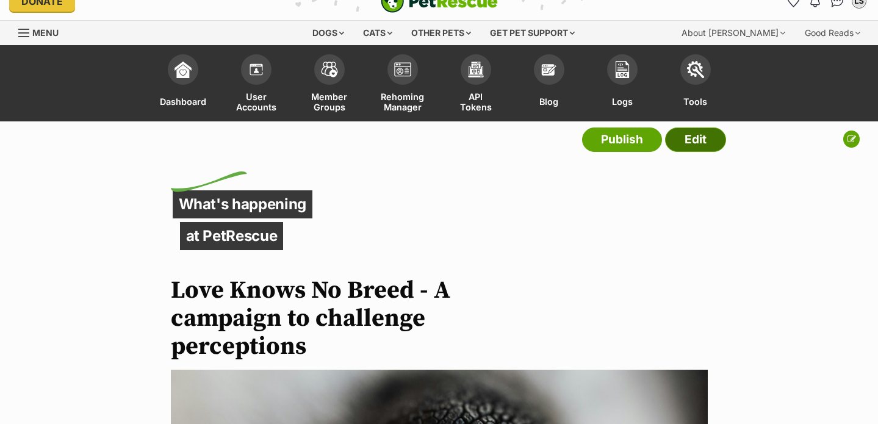
click at [680, 142] on link "Edit" at bounding box center [695, 140] width 61 height 24
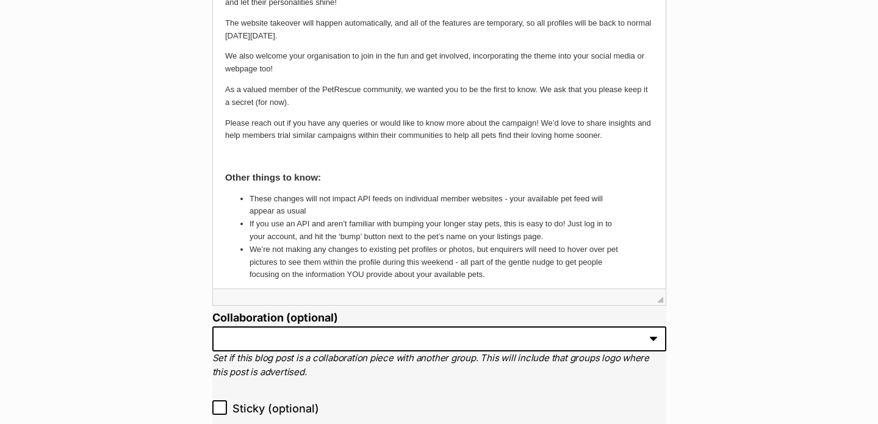
scroll to position [836, 0]
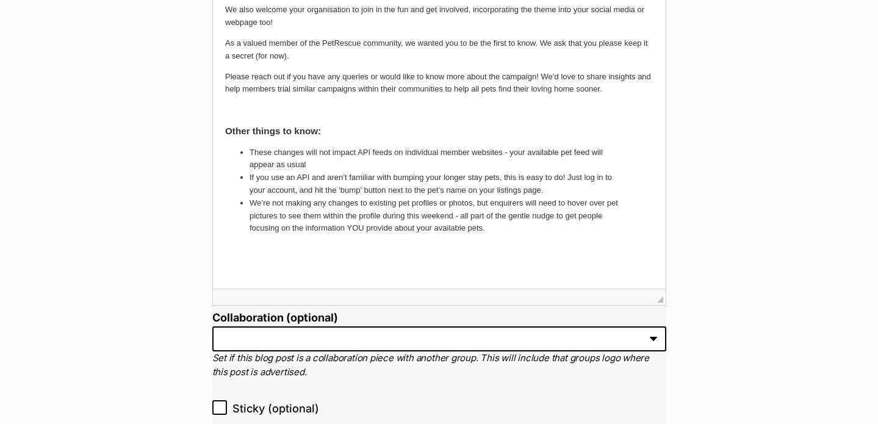
click at [422, 268] on p at bounding box center [439, 270] width 429 height 13
drag, startPoint x: 287, startPoint y: 267, endPoint x: 156, endPoint y: 266, distance: 131.2
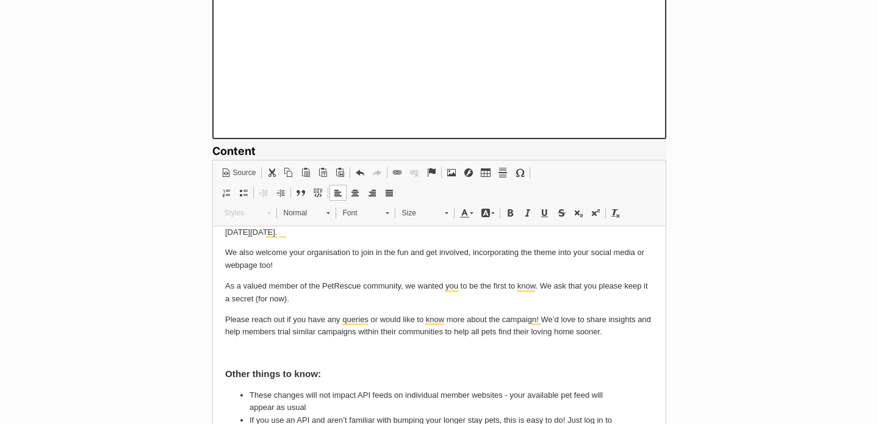
scroll to position [603, 0]
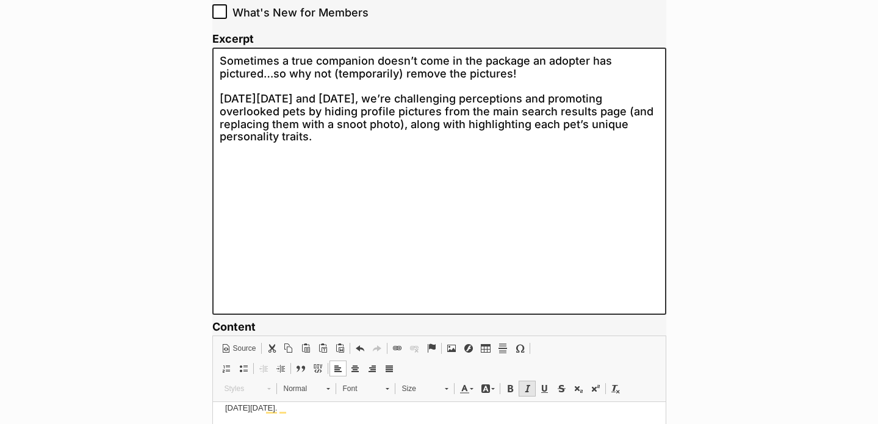
click at [526, 385] on span at bounding box center [528, 389] width 10 height 10
click at [429, 383] on span "Size" at bounding box center [417, 389] width 43 height 16
click at [432, 350] on link "10" at bounding box center [436, 348] width 82 height 16
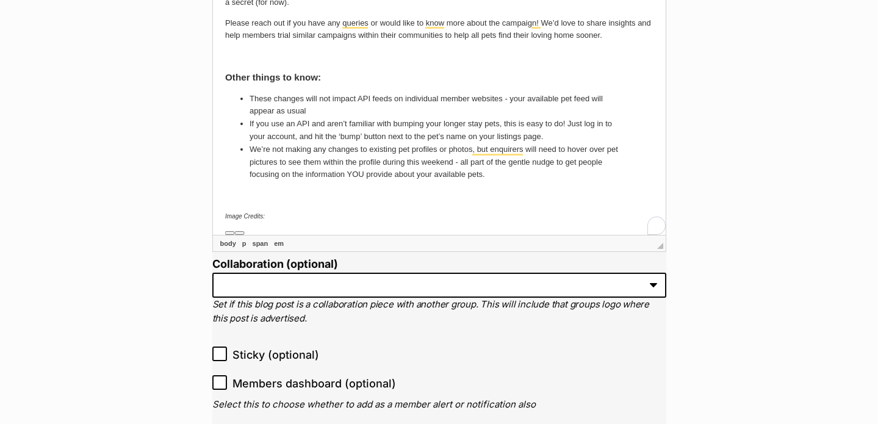
scroll to position [1080, 0]
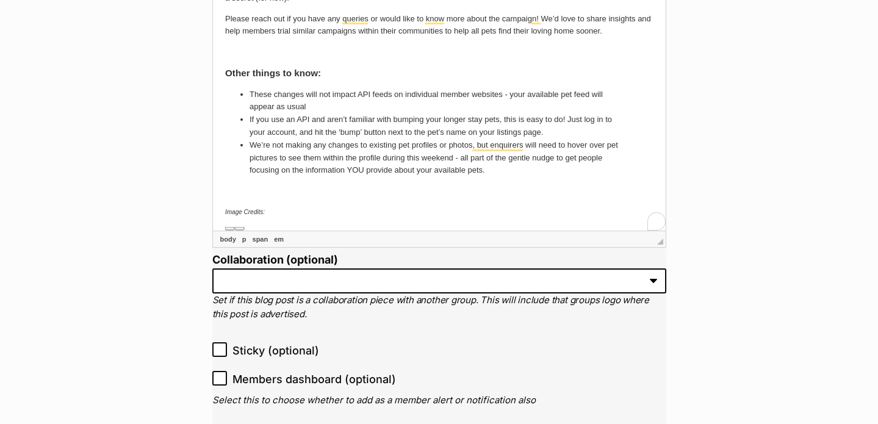
click at [346, 208] on p "Image Credits:" at bounding box center [439, 212] width 429 height 13
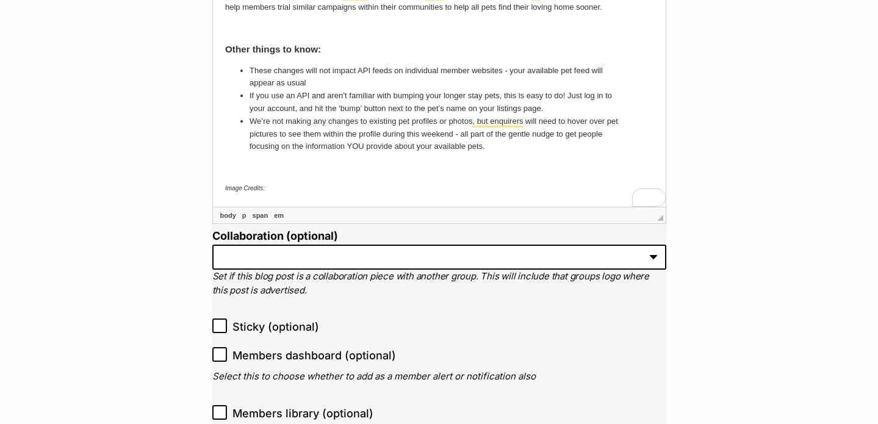
scroll to position [1025, 0]
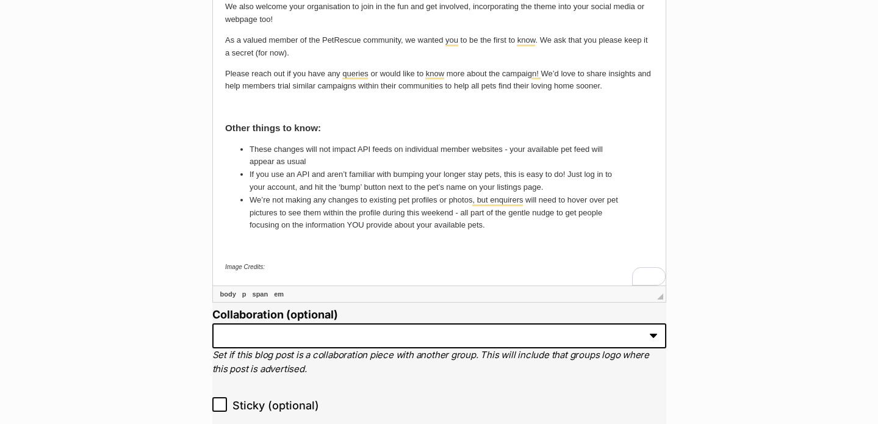
click at [302, 267] on p "Image Credits:" at bounding box center [439, 267] width 429 height 13
click at [269, 267] on em "Image Credits: aleksandr-nadyojin" at bounding box center [270, 267] width 90 height 7
click at [299, 270] on em "Image Credits: A leksandr-nadyojin" at bounding box center [271, 267] width 93 height 7
click at [365, 269] on p "Image Credits: A leksandr N adyojin" at bounding box center [439, 267] width 429 height 13
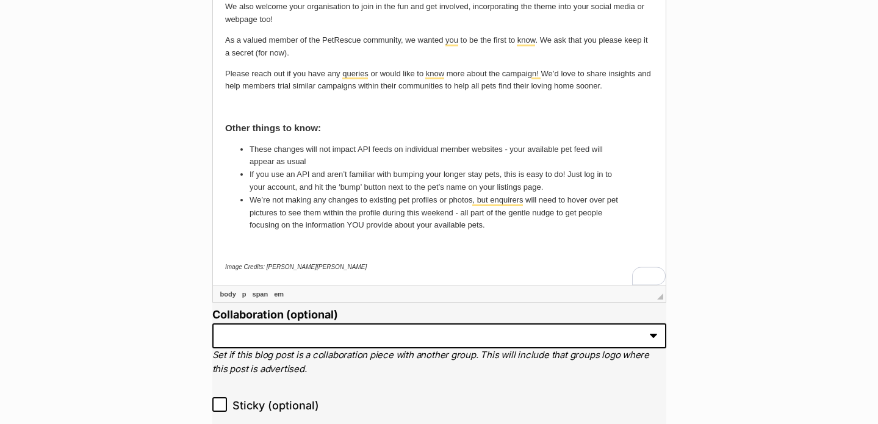
click at [319, 267] on em "Image Credits: Aleksandr Nadyojin karolina-grabowska" at bounding box center [296, 267] width 142 height 7
click at [320, 267] on em "Image Credits: Aleksandr Nadyojin & karolina-grabowska via Pexels" at bounding box center [336, 267] width 222 height 7
click at [358, 266] on em "Image Credits: Aleksandr Nadyojin via Pexels & karolina-grabowska via Pexels" at bounding box center [372, 267] width 295 height 7
click at [384, 269] on em "Image Credits: Aleksandr Nadyojin via Pexels & K arolina-grabowska via Pexels" at bounding box center [386, 267] width 322 height 7
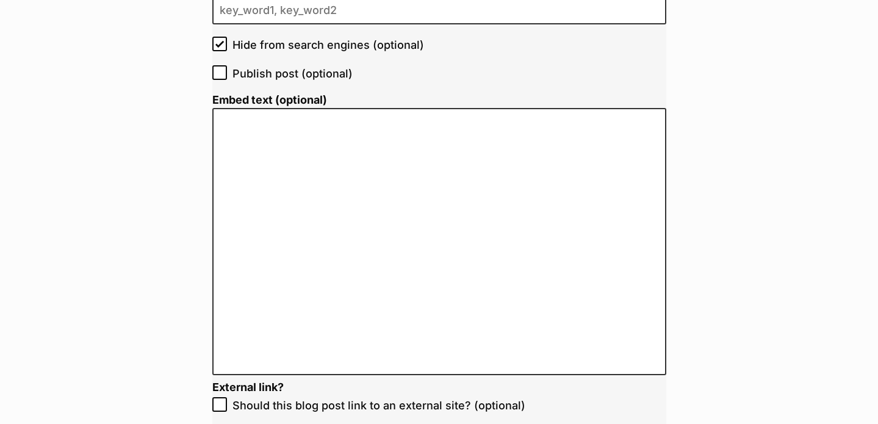
scroll to position [2663, 0]
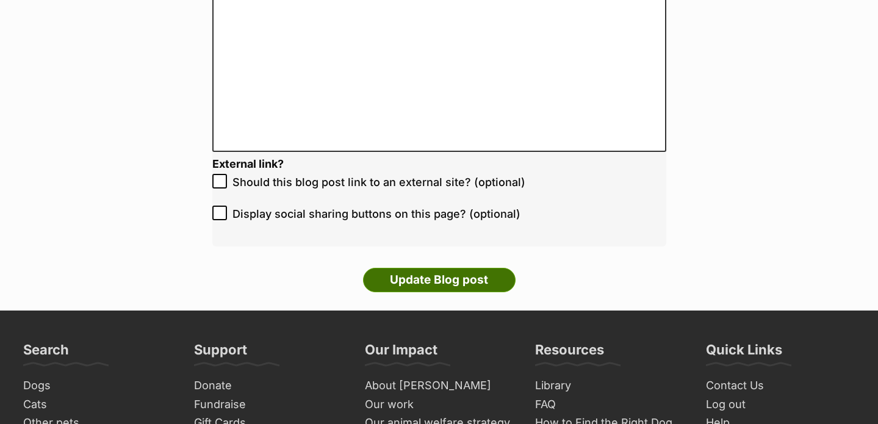
click at [472, 283] on input "Update Blog post" at bounding box center [439, 280] width 153 height 24
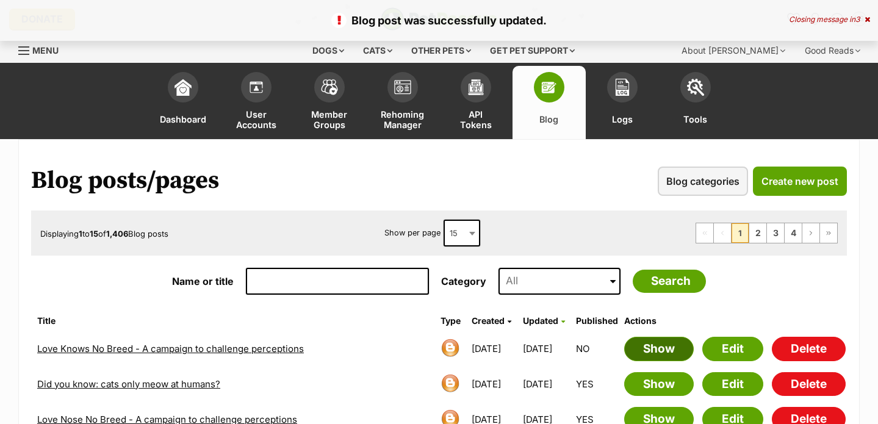
click at [666, 346] on link "Show" at bounding box center [659, 349] width 70 height 24
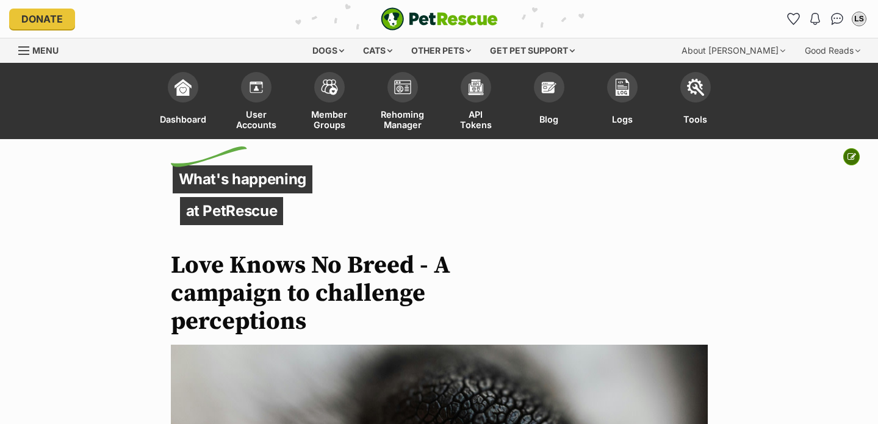
click at [846, 159] on button at bounding box center [852, 156] width 16 height 17
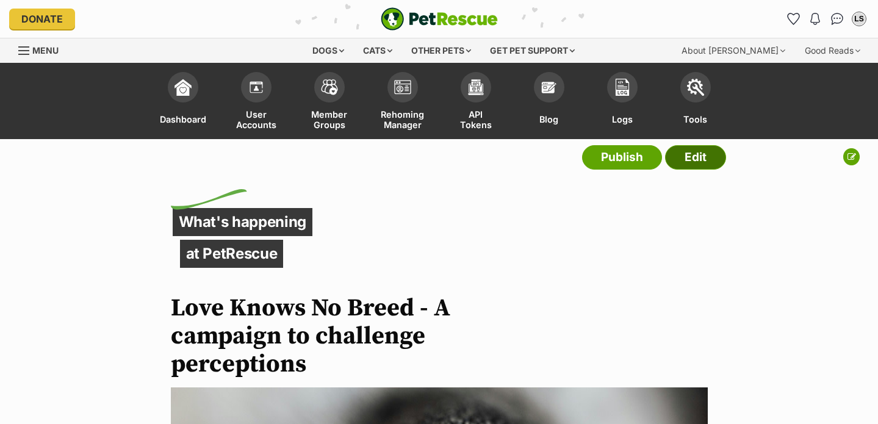
click at [714, 160] on link "Edit" at bounding box center [695, 157] width 61 height 24
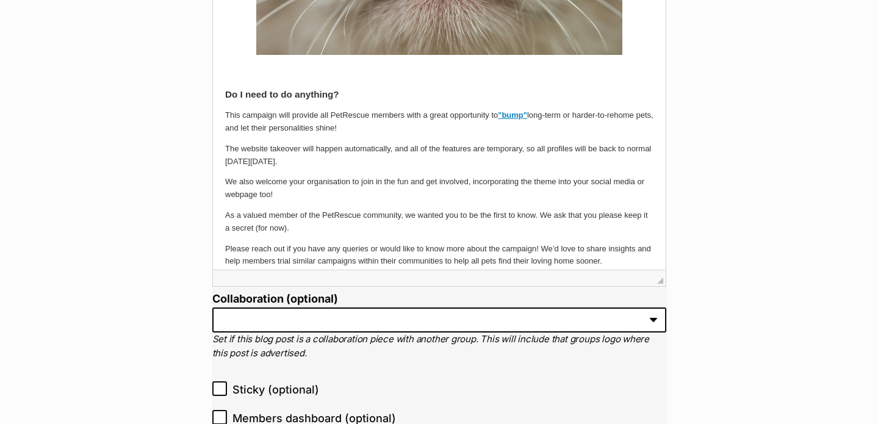
scroll to position [836, 0]
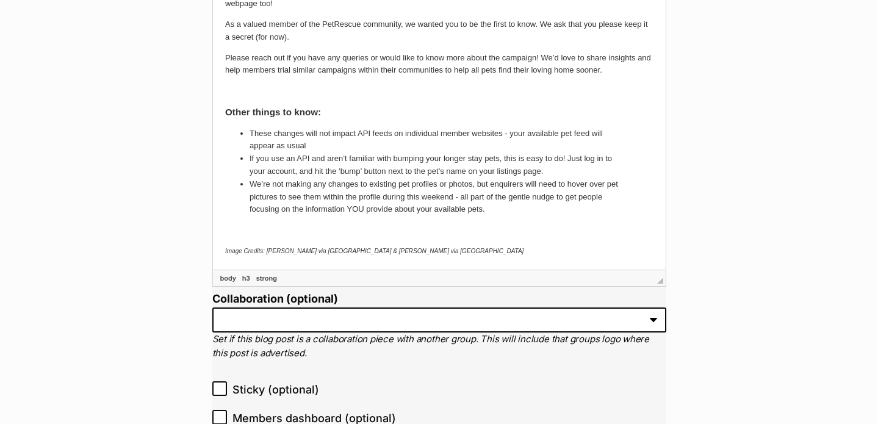
click at [262, 252] on em "Image Credits: [PERSON_NAME] via [GEOGRAPHIC_DATA] & [PERSON_NAME] via [GEOGRAP…" at bounding box center [374, 251] width 299 height 7
click at [245, 252] on em "Image Credits: [PERSON_NAME] via [GEOGRAPHIC_DATA] & [PERSON_NAME] via [GEOGRAP…" at bounding box center [374, 251] width 299 height 7
click at [283, 253] on em "Image Banner Credits: [PERSON_NAME] via [GEOGRAPHIC_DATA] & [PERSON_NAME] via […" at bounding box center [384, 251] width 319 height 7
drag, startPoint x: 366, startPoint y: 252, endPoint x: 284, endPoint y: 252, distance: 81.2
click at [284, 252] on em "Image Banner Credit : [PERSON_NAME] via [GEOGRAPHIC_DATA] & [PERSON_NAME] via […" at bounding box center [383, 251] width 316 height 7
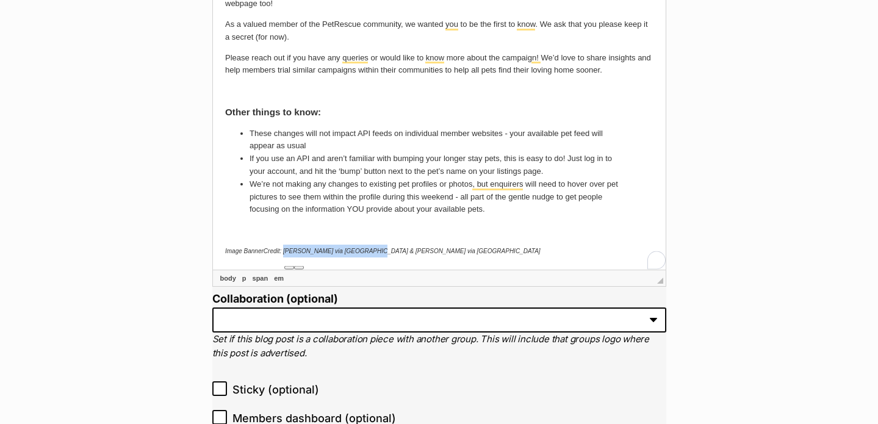
copy em "[PERSON_NAME] via [GEOGRAPHIC_DATA]"
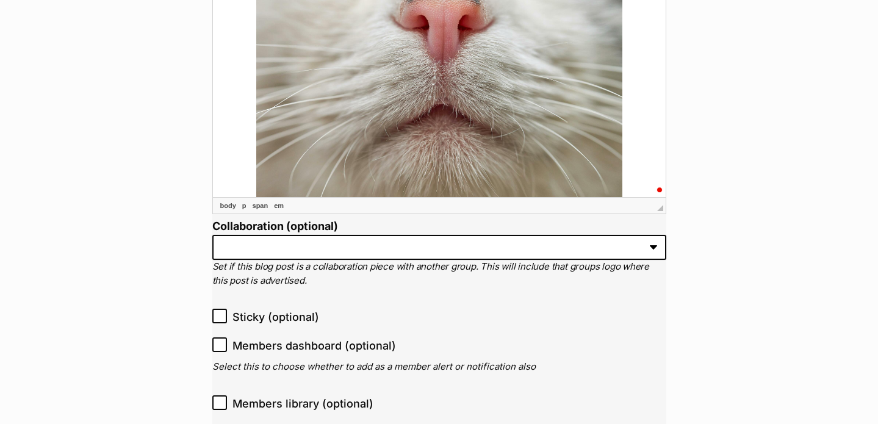
scroll to position [1134, 0]
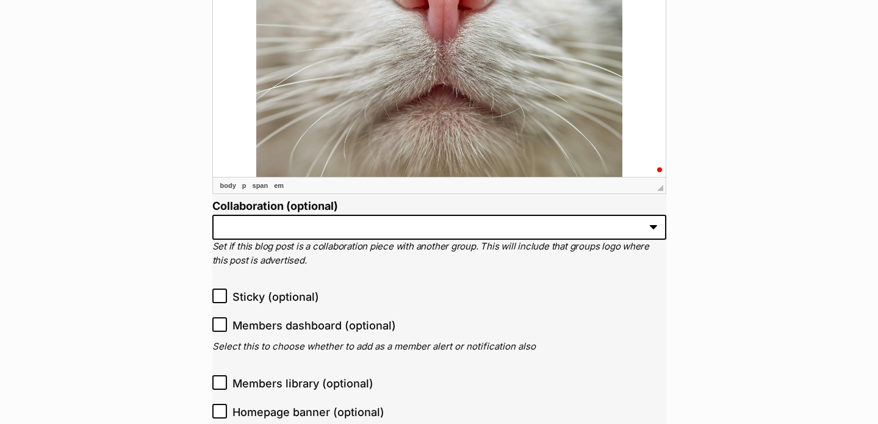
click at [627, 139] on p "To enrich screen reader interactions, please activate Accessibility in Grammarl…" at bounding box center [439, 57] width 429 height 248
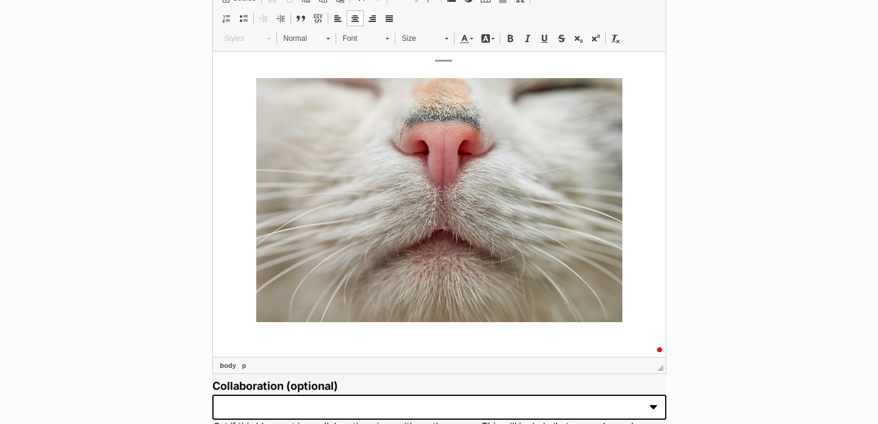
scroll to position [944, 0]
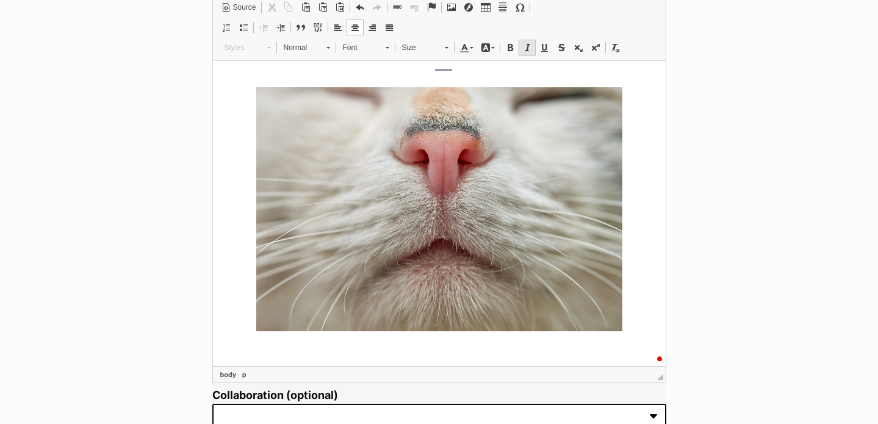
click at [526, 50] on span at bounding box center [528, 48] width 10 height 10
click at [406, 51] on span "Size" at bounding box center [417, 48] width 43 height 16
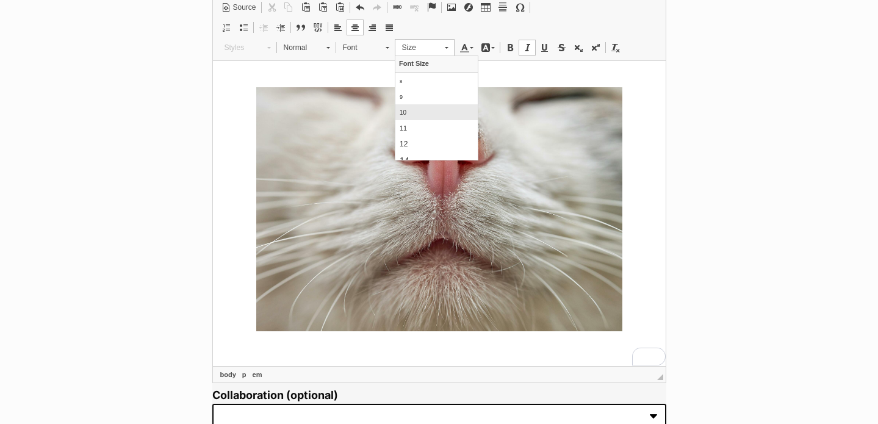
scroll to position [0, 0]
click at [422, 110] on link "10" at bounding box center [436, 112] width 82 height 16
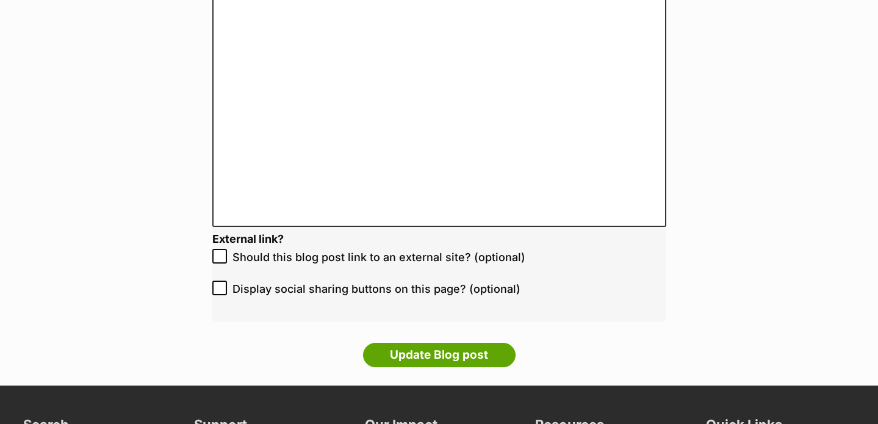
scroll to position [2790, 0]
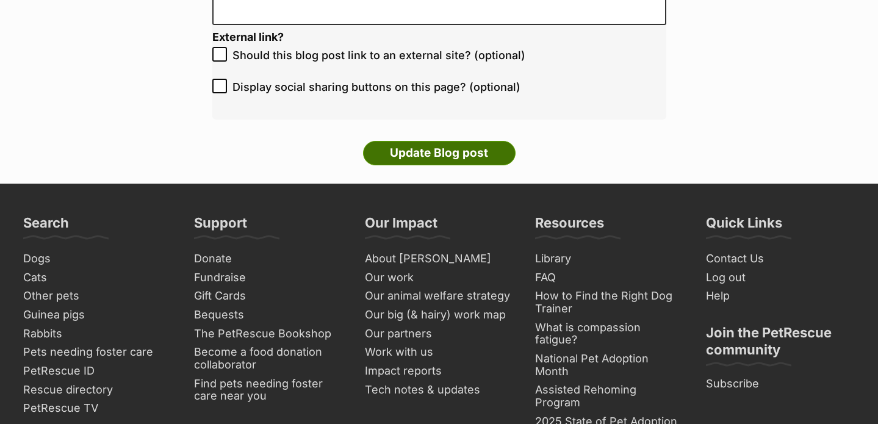
click at [471, 150] on input "Update Blog post" at bounding box center [439, 153] width 153 height 24
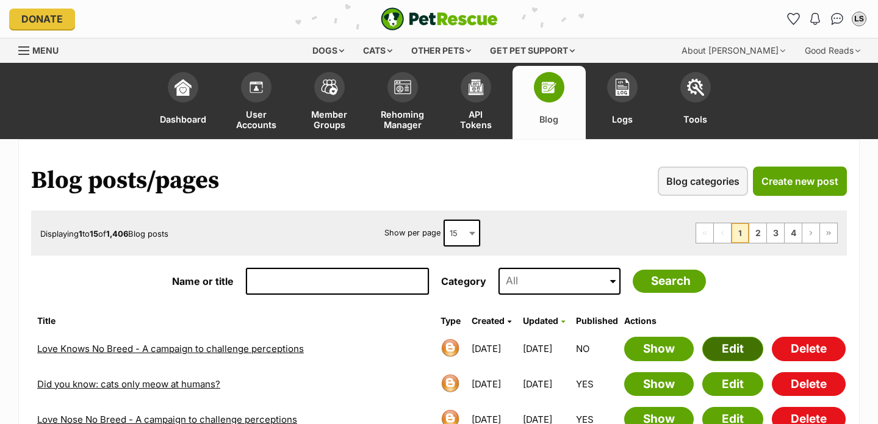
click at [719, 350] on link "Edit" at bounding box center [733, 349] width 61 height 24
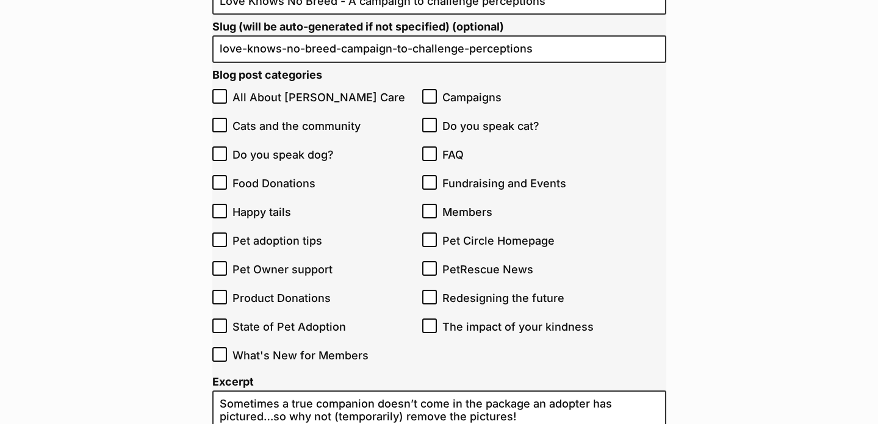
click at [431, 211] on icon at bounding box center [429, 211] width 7 height 5
click at [431, 211] on input "Members" at bounding box center [429, 211] width 15 height 15
checkbox input "true"
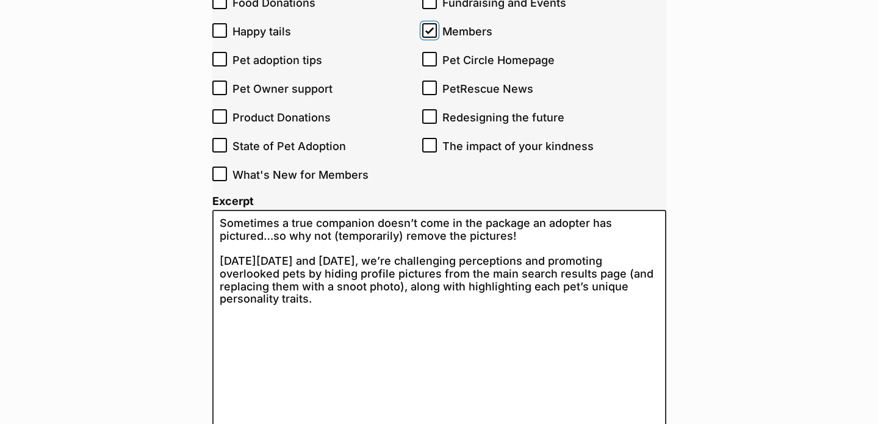
scroll to position [442, 0]
click at [220, 175] on icon at bounding box center [219, 172] width 9 height 9
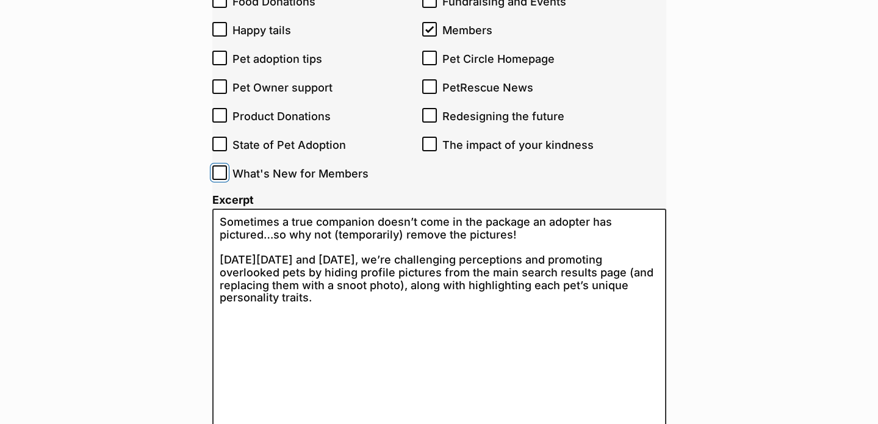
click at [220, 175] on input "What's New for Members" at bounding box center [219, 172] width 15 height 15
checkbox input "true"
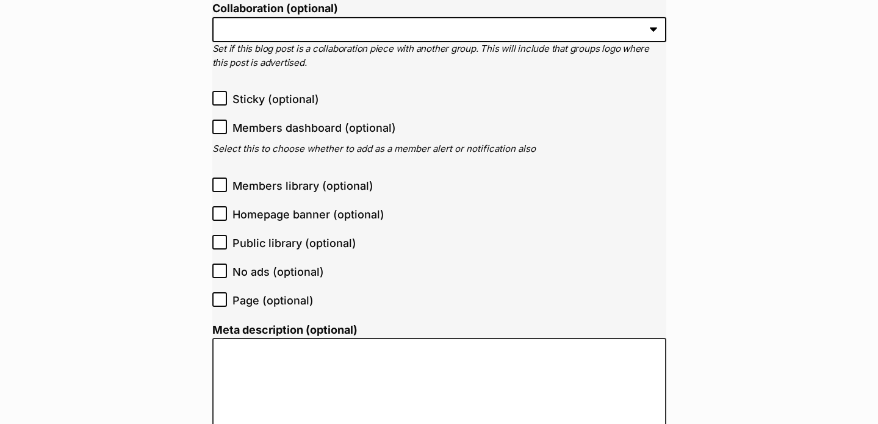
scroll to position [1242, 0]
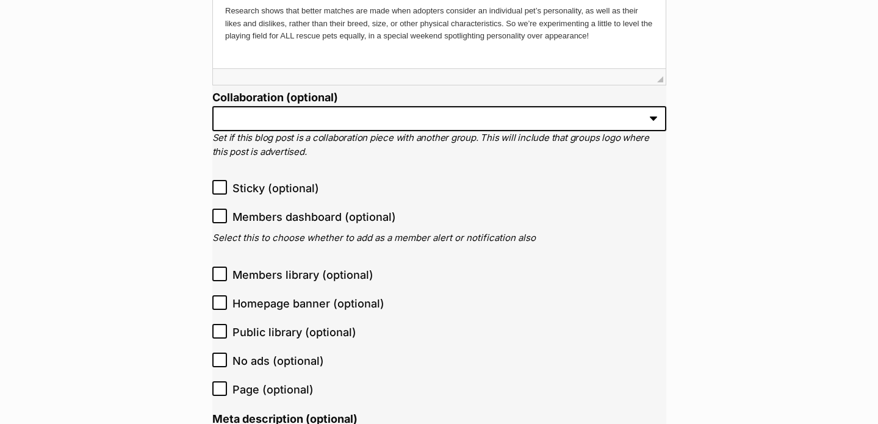
click at [285, 219] on span "Members dashboard (optional)" at bounding box center [315, 217] width 164 height 16
click at [227, 219] on input "Members dashboard (optional)" at bounding box center [219, 216] width 15 height 15
checkbox input "true"
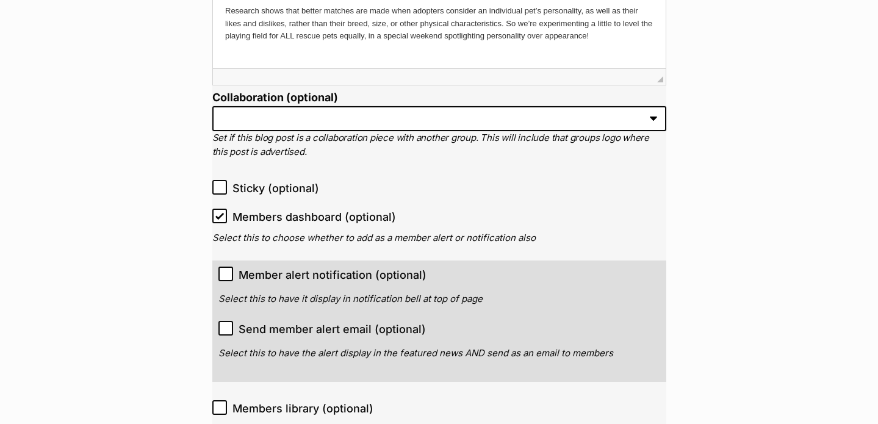
click at [273, 275] on span "Member alert notification (optional)" at bounding box center [333, 275] width 188 height 16
click at [233, 275] on input "Member alert notification (optional)" at bounding box center [226, 274] width 15 height 15
checkbox input "true"
click at [285, 322] on span "Send member alert email (optional)" at bounding box center [332, 329] width 187 height 16
click at [233, 322] on input "Send member alert email (optional)" at bounding box center [226, 328] width 15 height 15
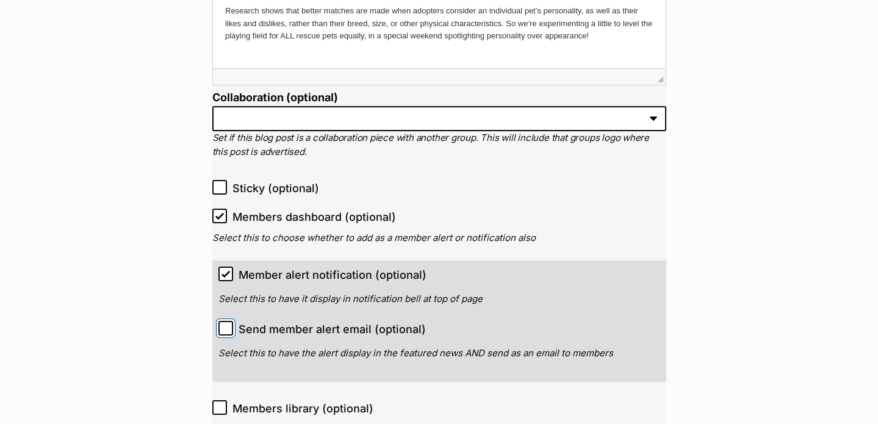
checkbox input "true"
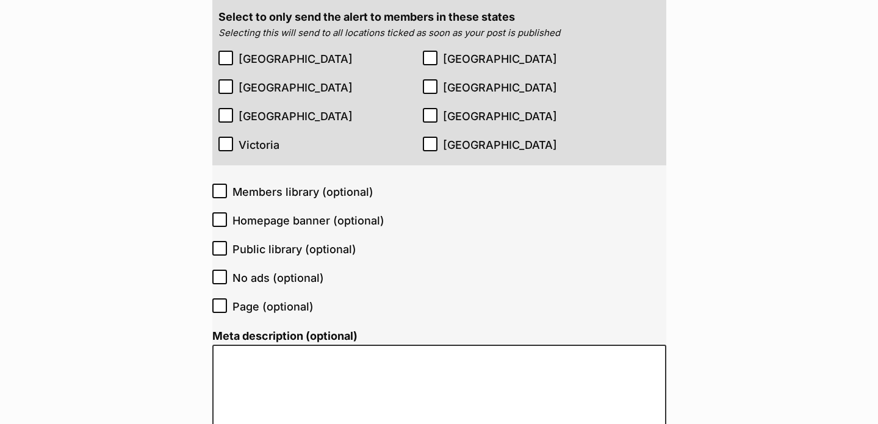
scroll to position [1618, 0]
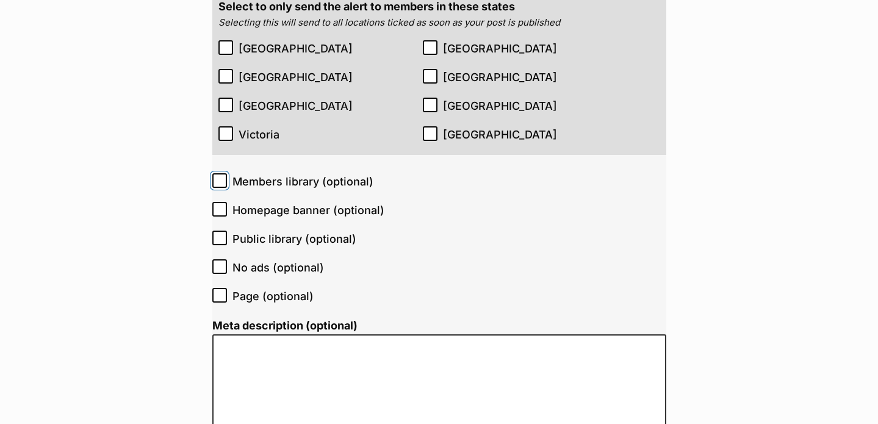
click at [213, 184] on input "Members library (optional)" at bounding box center [219, 180] width 15 height 15
checkbox input "true"
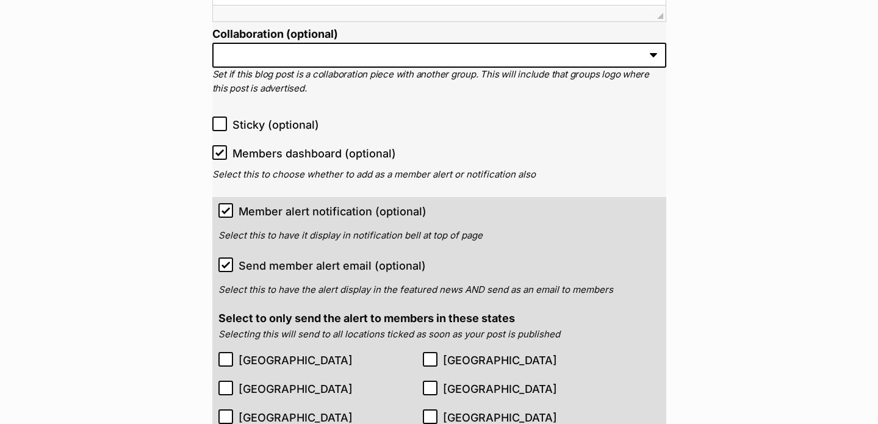
scroll to position [1301, 0]
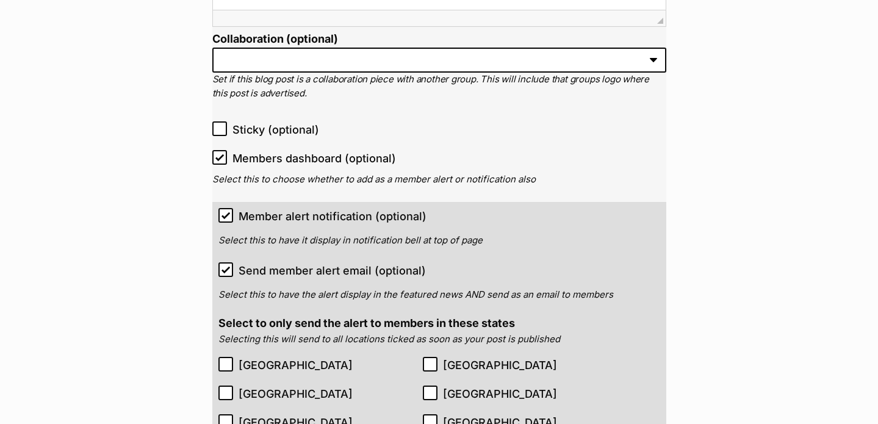
click at [244, 161] on span "Members dashboard (optional)" at bounding box center [315, 158] width 164 height 16
click at [227, 161] on input "Members dashboard (optional)" at bounding box center [219, 157] width 15 height 15
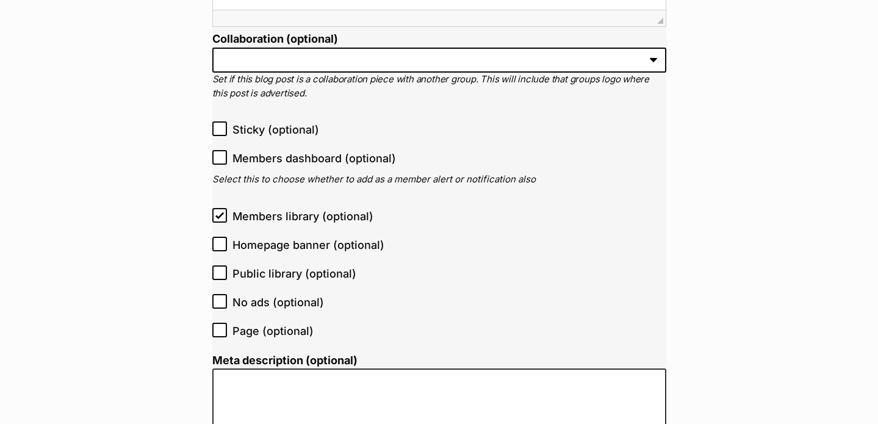
click at [244, 161] on span "Members dashboard (optional)" at bounding box center [315, 158] width 164 height 16
click at [227, 161] on input "Members dashboard (optional)" at bounding box center [219, 157] width 15 height 15
checkbox input "true"
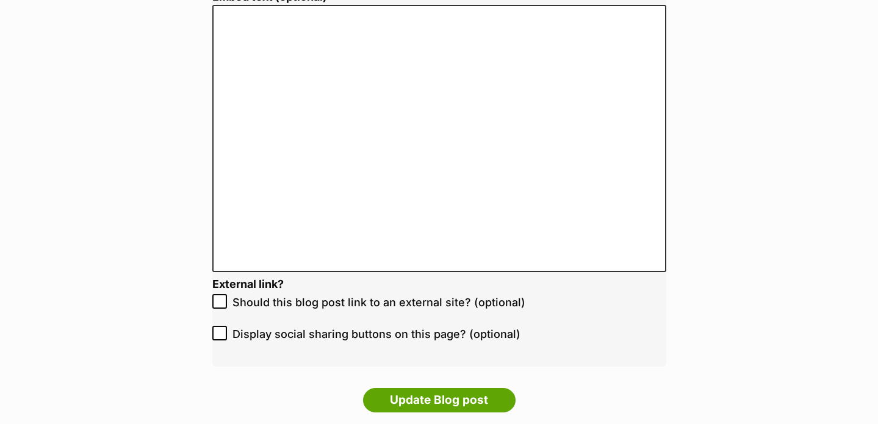
scroll to position [2547, 0]
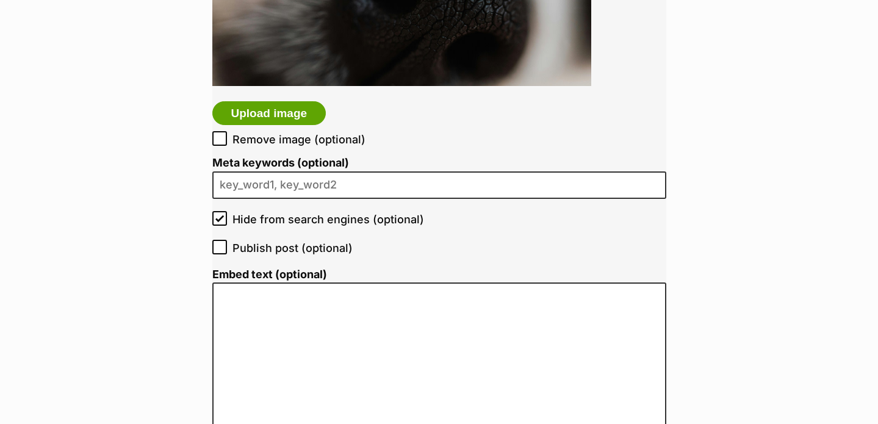
click at [249, 254] on span "Publish post (optional)" at bounding box center [293, 248] width 120 height 16
click at [227, 254] on input "Publish post (optional)" at bounding box center [219, 247] width 15 height 15
checkbox input "true"
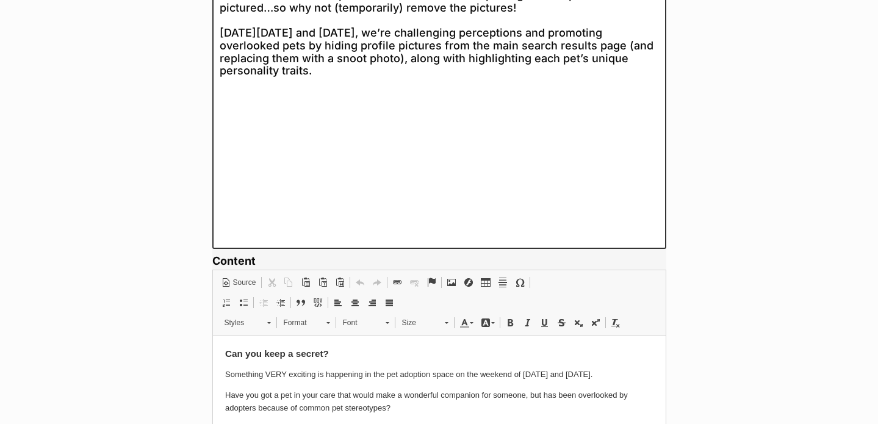
scroll to position [671, 0]
